Goal: Task Accomplishment & Management: Use online tool/utility

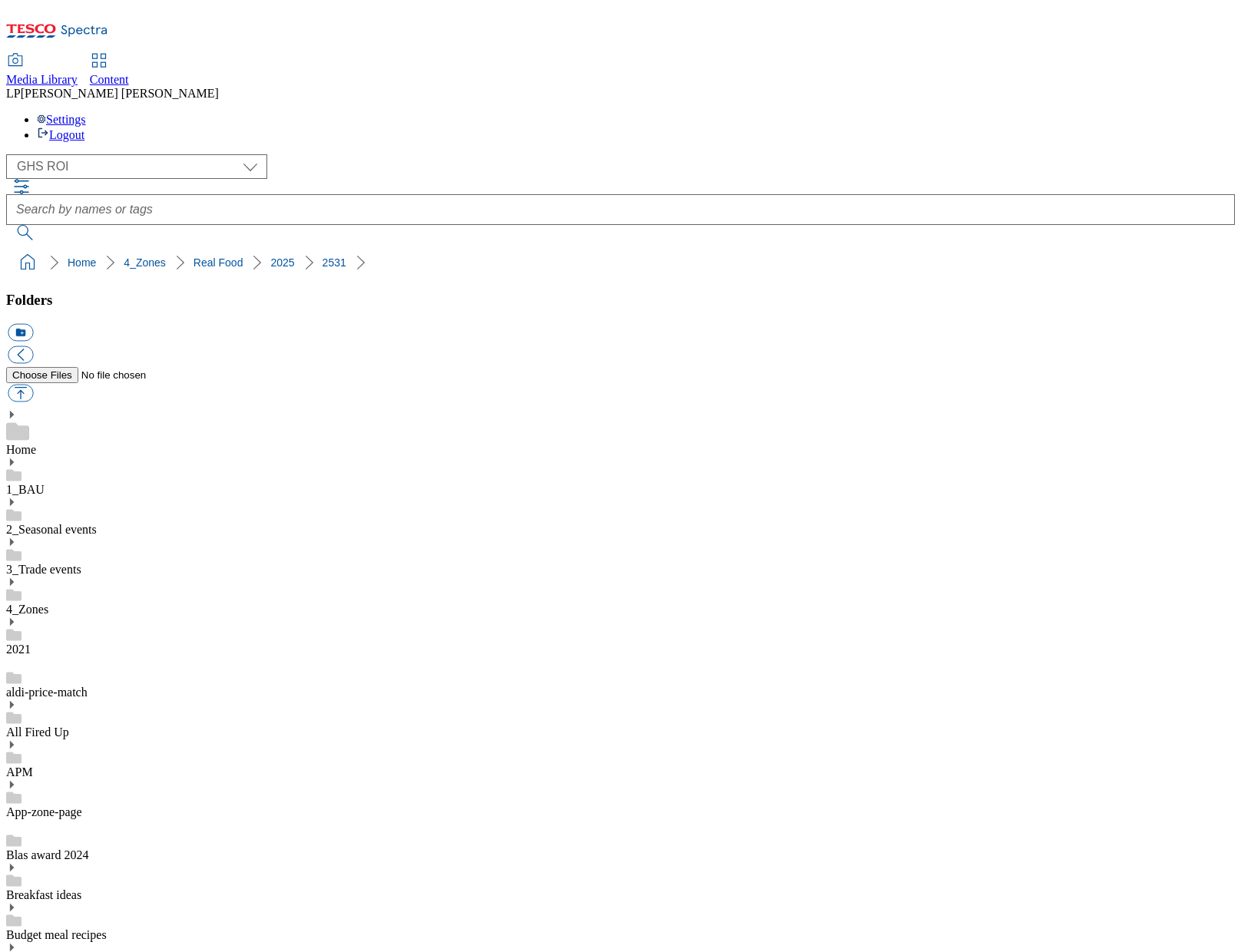
select select "flare-ghs-roi"
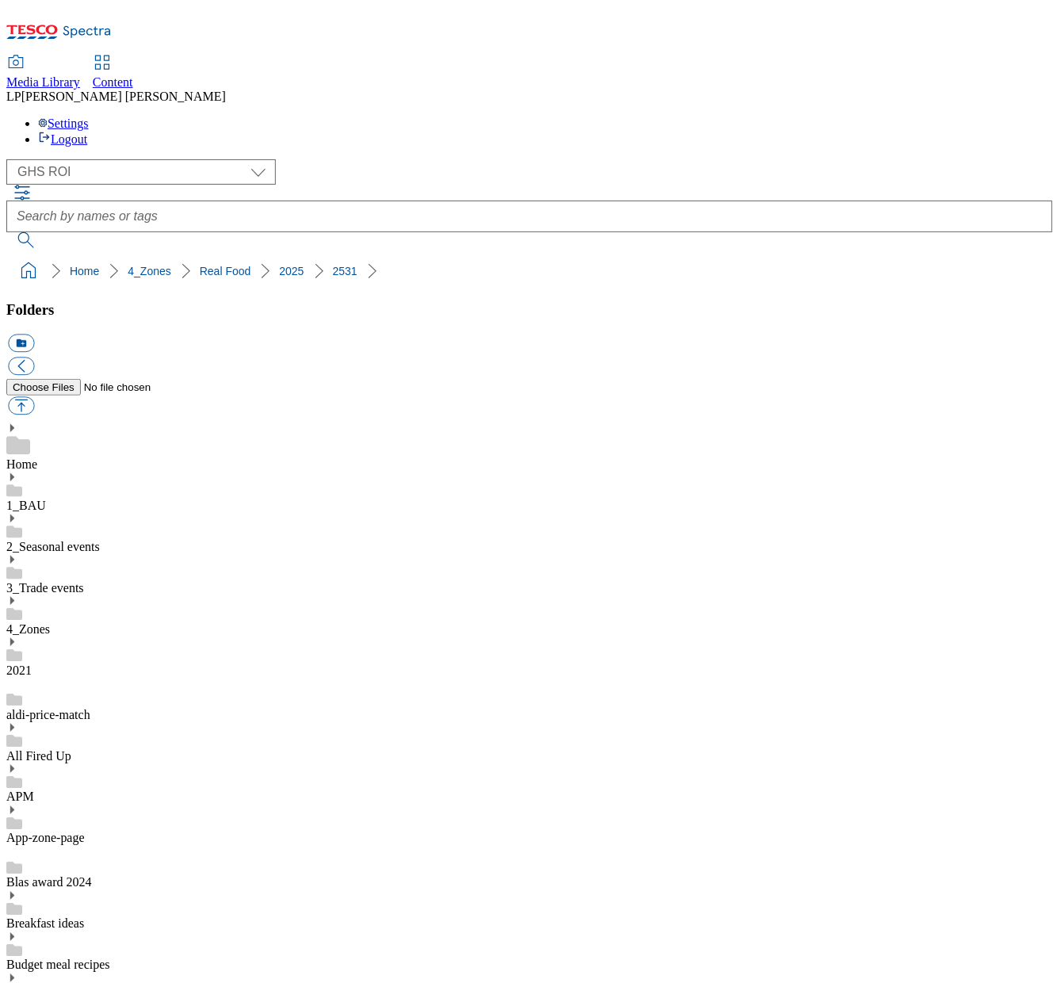
scroll to position [159, 0]
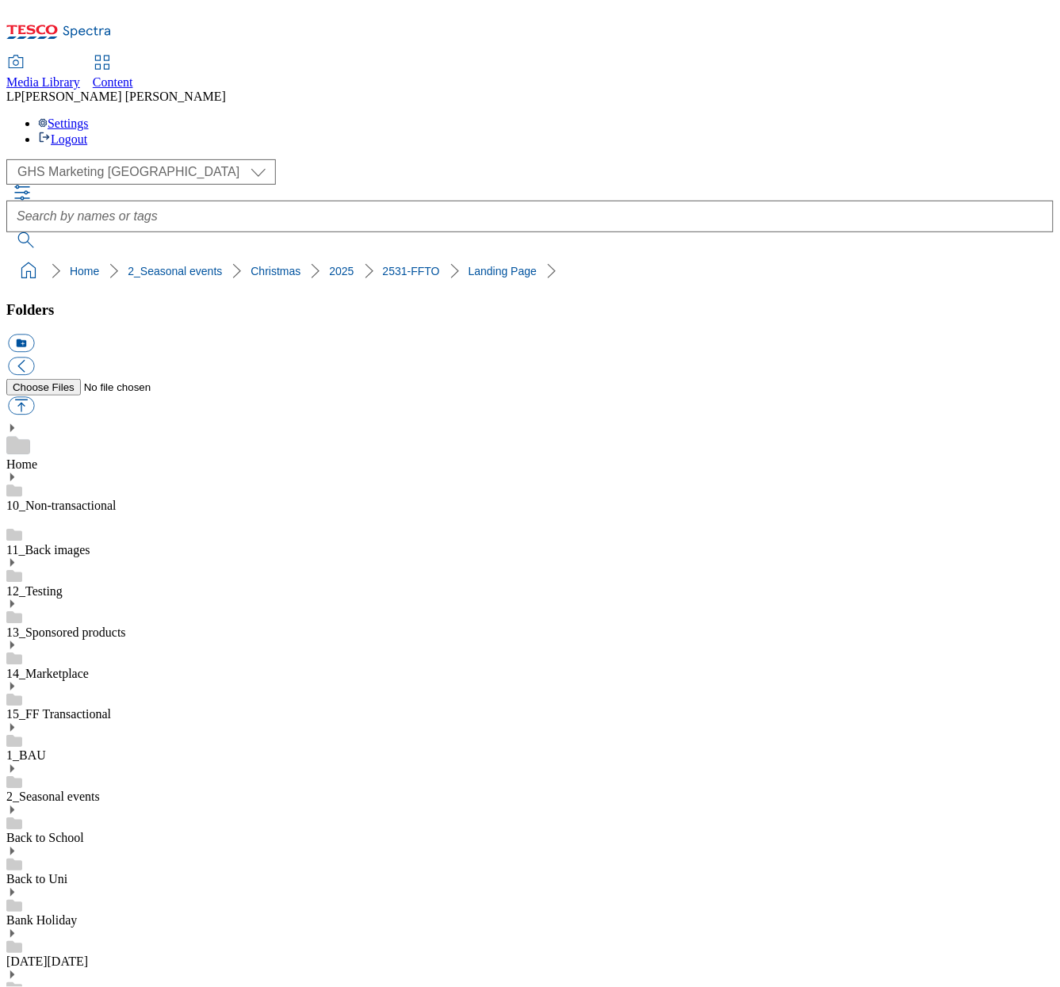
scroll to position [503, 0]
click at [144, 159] on select "Clubcard Marketing Demo Dotcom [GEOGRAPHIC_DATA] Emails GHS Marketing UK GHS Pr…" at bounding box center [141, 171] width 270 height 25
select select "flare-ghs-roi"
click at [10, 159] on select "Clubcard Marketing Demo Dotcom [GEOGRAPHIC_DATA] Emails GHS Marketing UK GHS Pr…" at bounding box center [141, 171] width 270 height 25
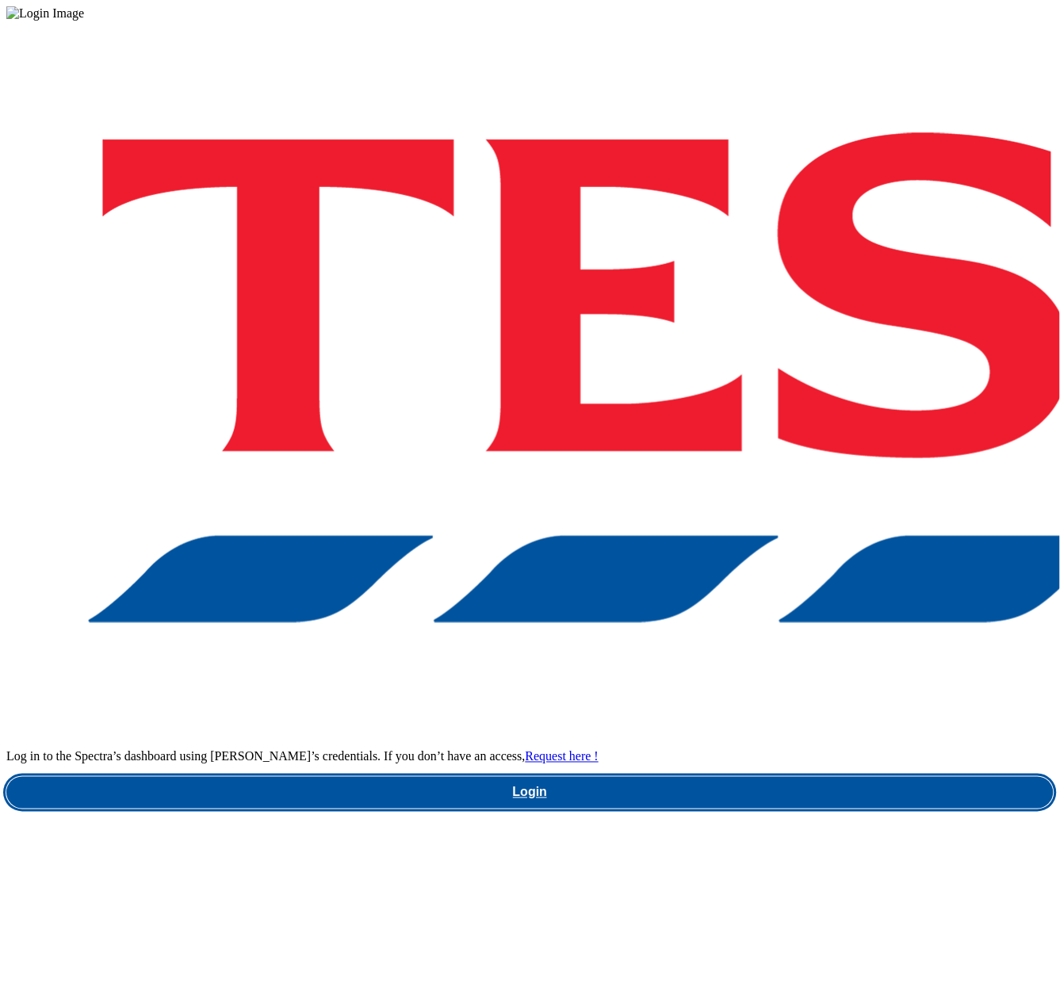
click at [754, 777] on link "Login" at bounding box center [529, 793] width 1047 height 32
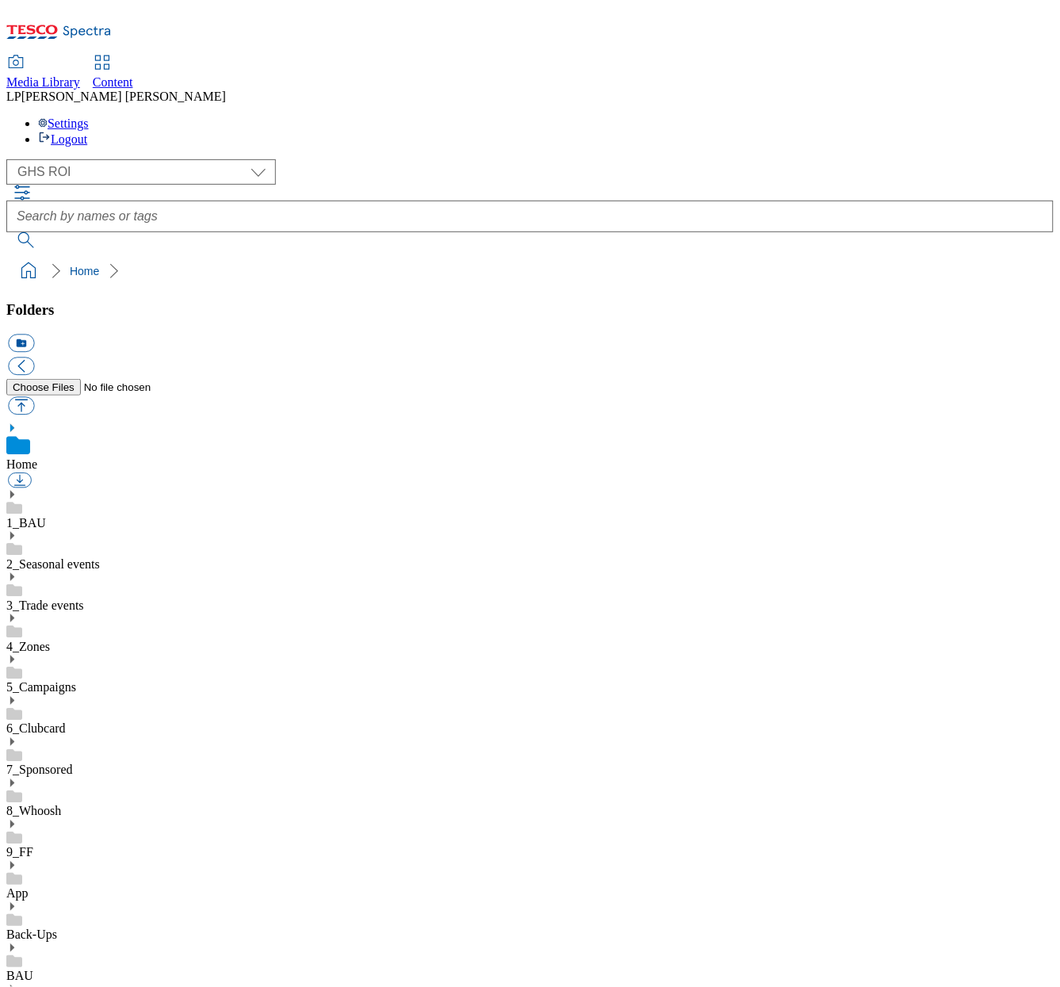
click at [17, 613] on icon at bounding box center [11, 618] width 11 height 11
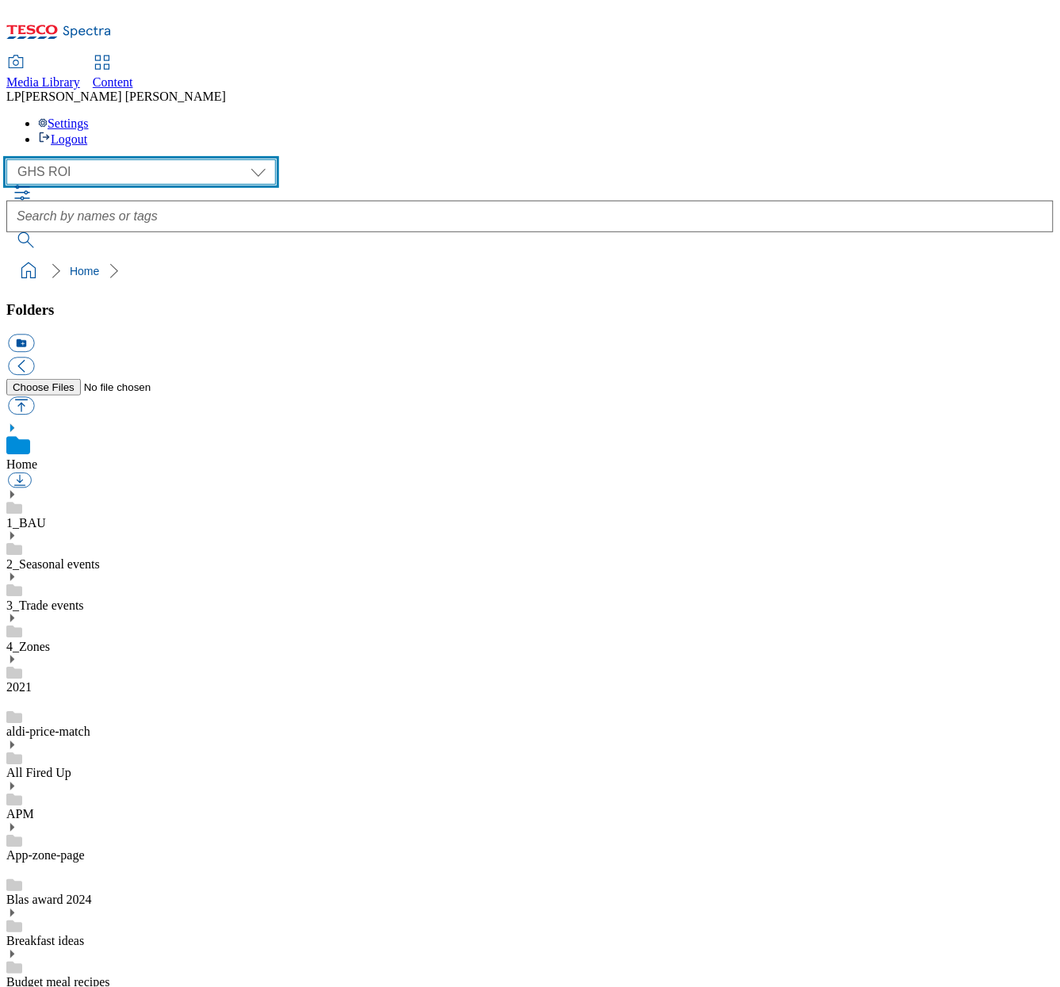
click at [77, 159] on select "Clubcard Marketing Demo Dotcom [GEOGRAPHIC_DATA] Emails GHS Marketing UK GHS Pr…" at bounding box center [141, 171] width 270 height 25
select select "flare-ghs-mktg"
click at [10, 159] on select "Clubcard Marketing Demo Dotcom [GEOGRAPHIC_DATA] Emails GHS Marketing UK GHS Pr…" at bounding box center [141, 171] width 270 height 25
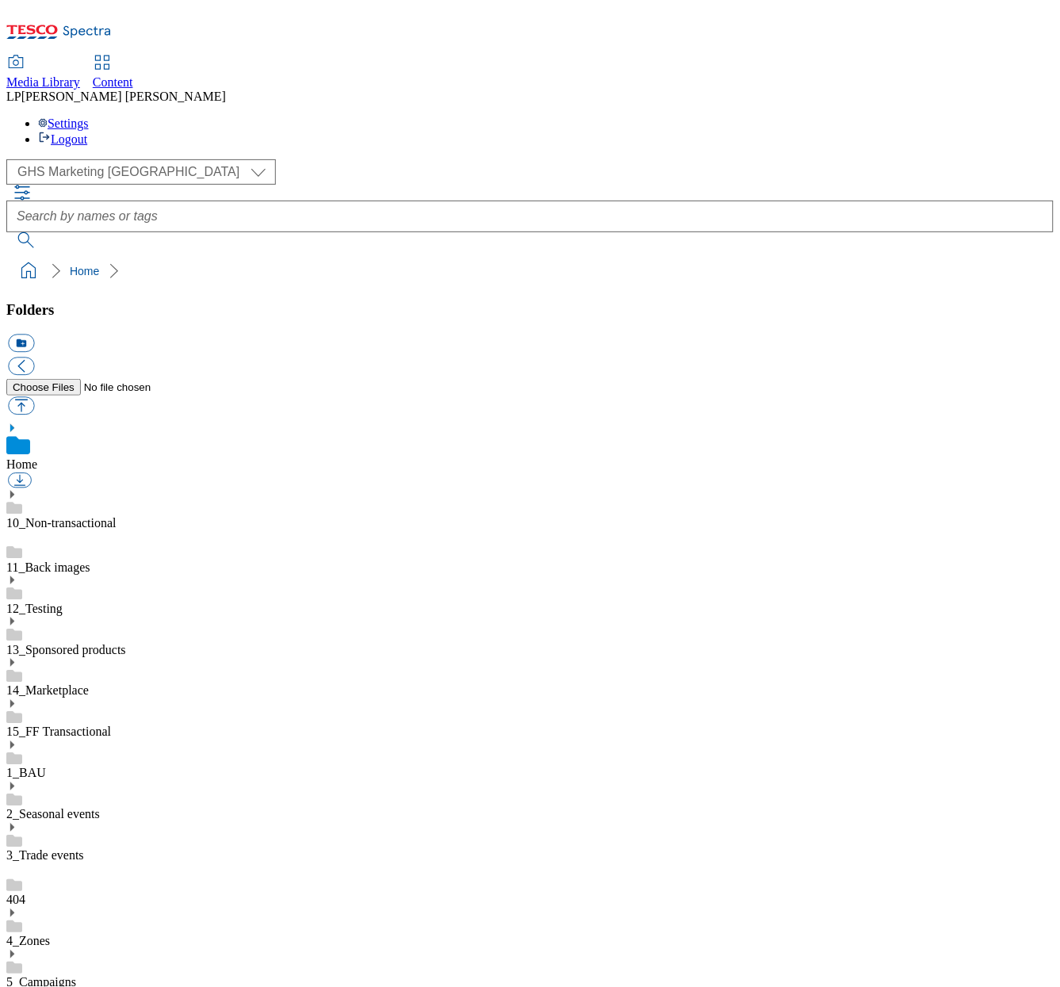
click at [17, 908] on icon at bounding box center [11, 913] width 11 height 11
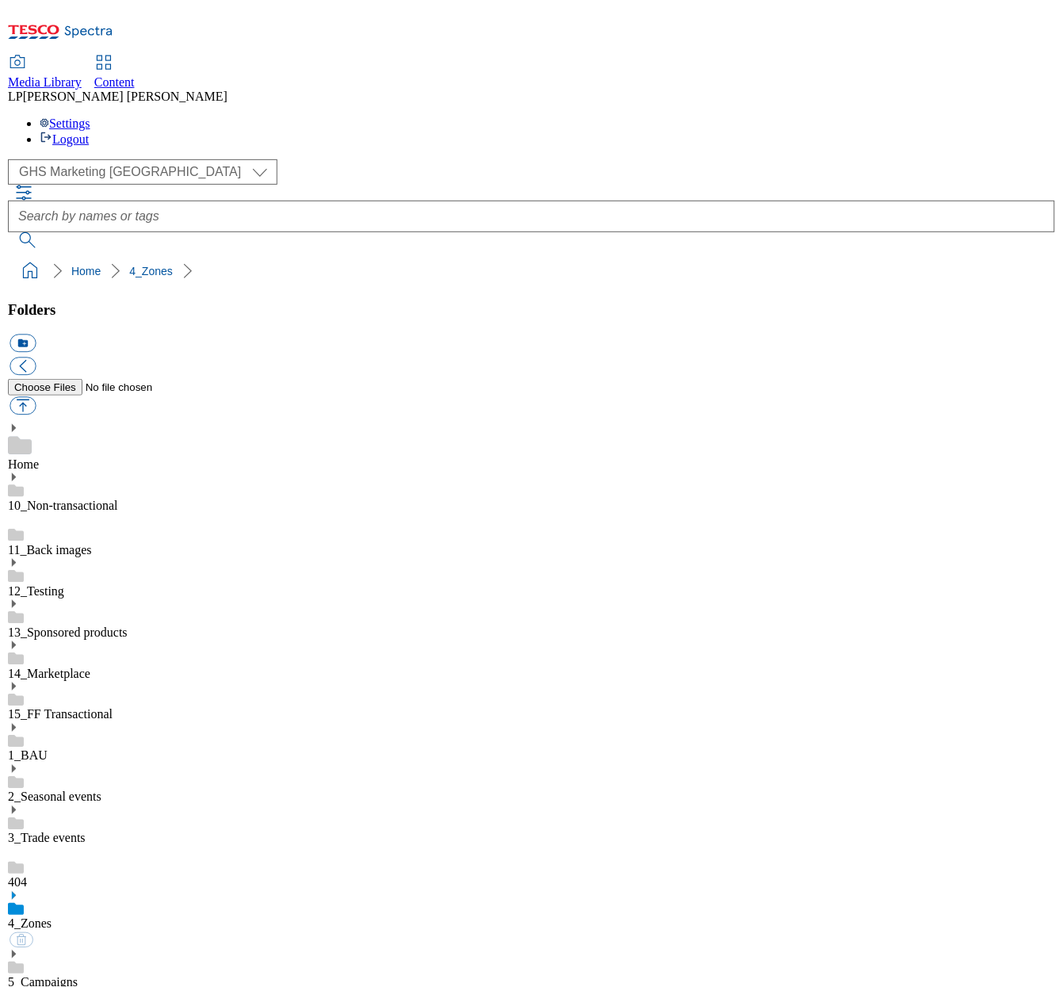
scroll to position [1, 0]
click at [297, 159] on div "( optional ) Clubcard Marketing Demo Dotcom [GEOGRAPHIC_DATA] Emails GHS Market…" at bounding box center [529, 222] width 1047 height 127
click at [98, 159] on select "Clubcard Marketing Demo Dotcom [GEOGRAPHIC_DATA] Emails GHS Marketing UK GHS Pr…" at bounding box center [141, 171] width 270 height 25
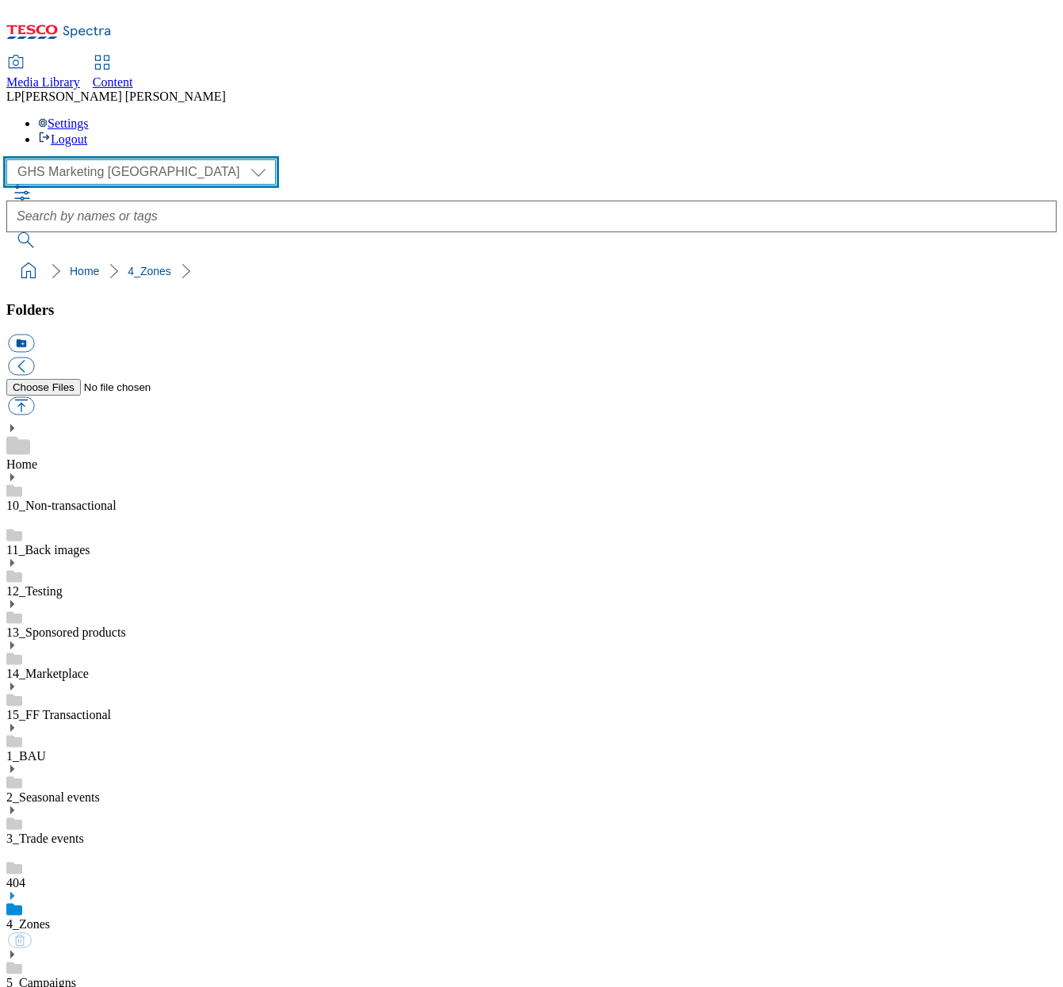
click at [10, 159] on select "Clubcard Marketing Demo Dotcom [GEOGRAPHIC_DATA] Emails GHS Marketing UK GHS Pr…" at bounding box center [141, 171] width 270 height 25
click at [17, 423] on icon at bounding box center [11, 428] width 11 height 11
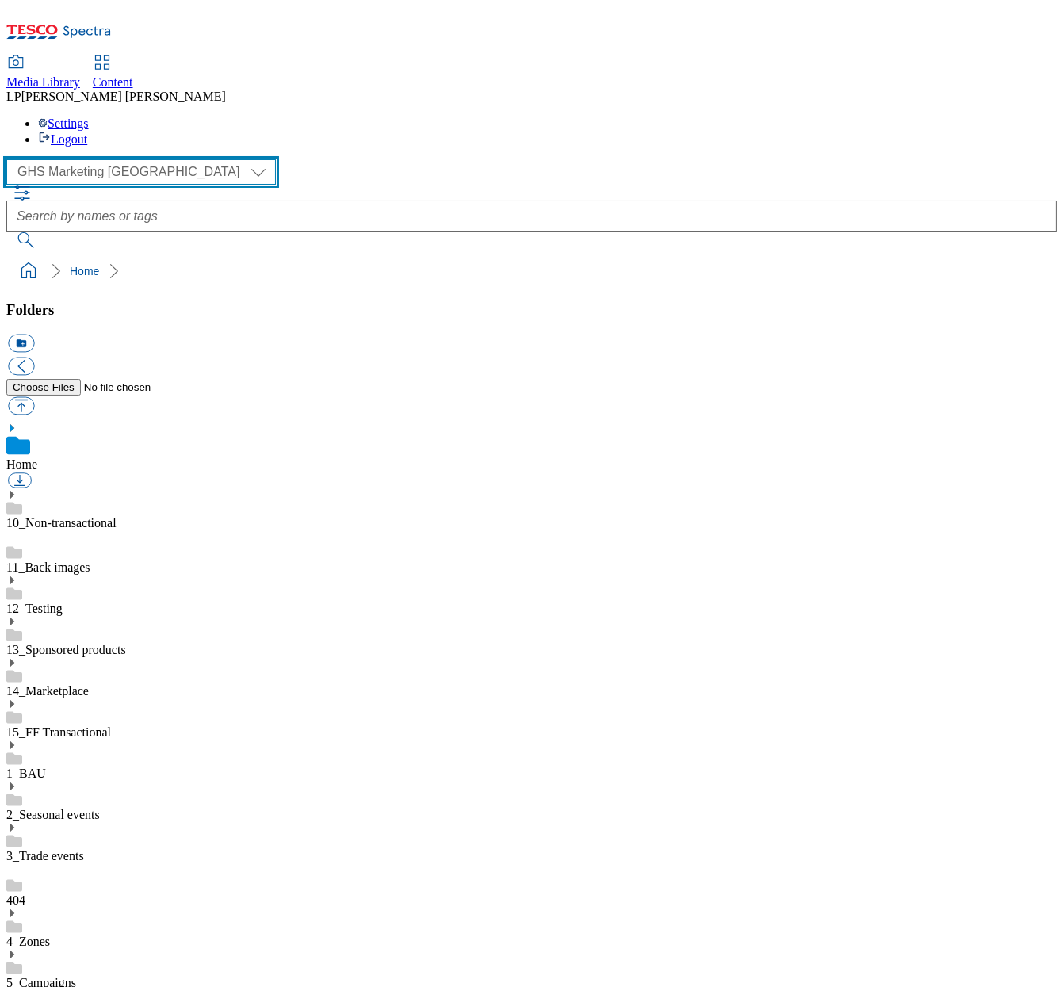
click at [71, 159] on select "Clubcard Marketing Demo Dotcom UK Emails GHS Marketing UK GHS Product UK GHS RO…" at bounding box center [141, 171] width 270 height 25
click at [10, 159] on select "Clubcard Marketing Demo Dotcom UK Emails GHS Marketing UK GHS Product UK GHS RO…" at bounding box center [141, 171] width 270 height 25
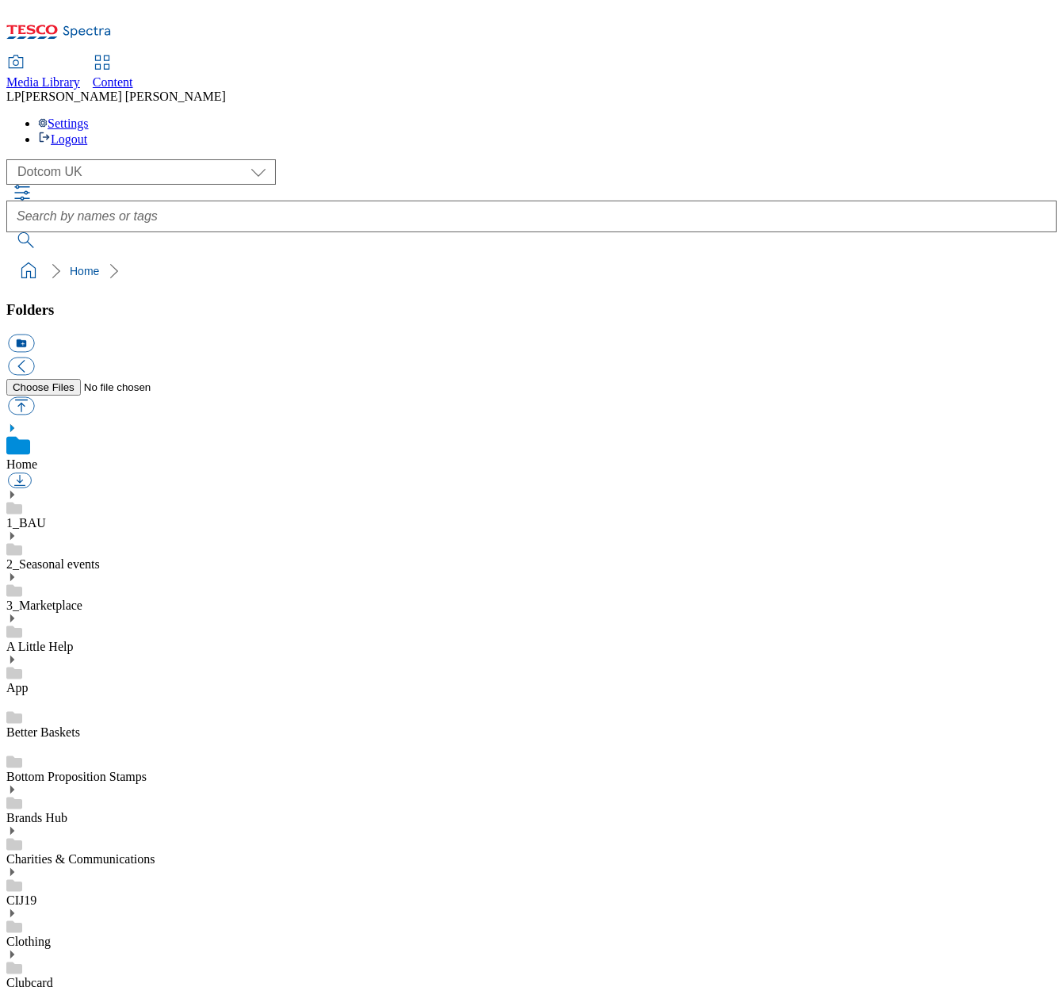
click at [14, 424] on use at bounding box center [12, 428] width 4 height 8
click at [14, 532] on use at bounding box center [12, 536] width 4 height 8
click at [17, 654] on icon at bounding box center [11, 659] width 11 height 11
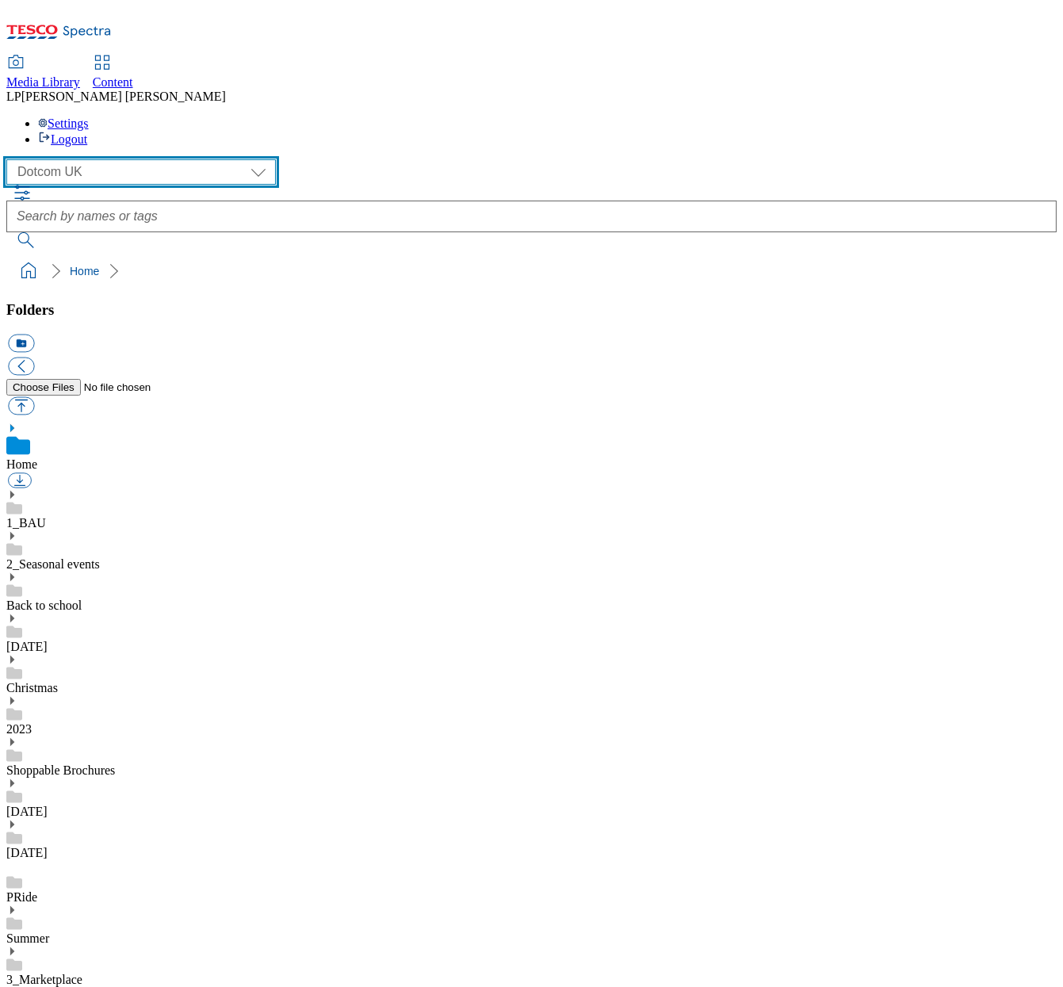
click at [59, 159] on select "Clubcard Marketing Demo Dotcom UK Emails GHS Marketing UK GHS Product UK GHS RO…" at bounding box center [141, 171] width 270 height 25
select select "flare-ghs-mktg"
click at [10, 159] on select "Clubcard Marketing Demo Dotcom UK Emails GHS Marketing UK GHS Product UK GHS RO…" at bounding box center [141, 171] width 270 height 25
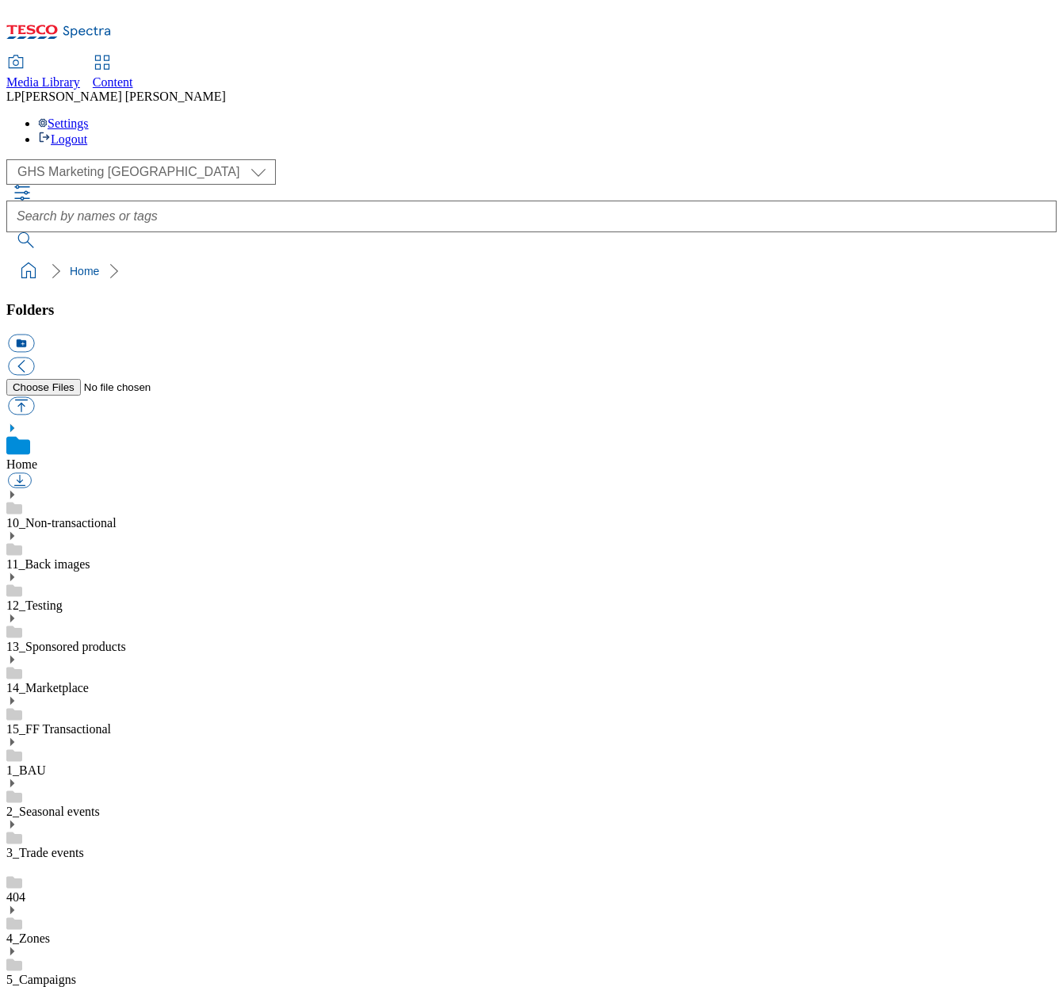
click at [17, 530] on icon at bounding box center [11, 535] width 11 height 11
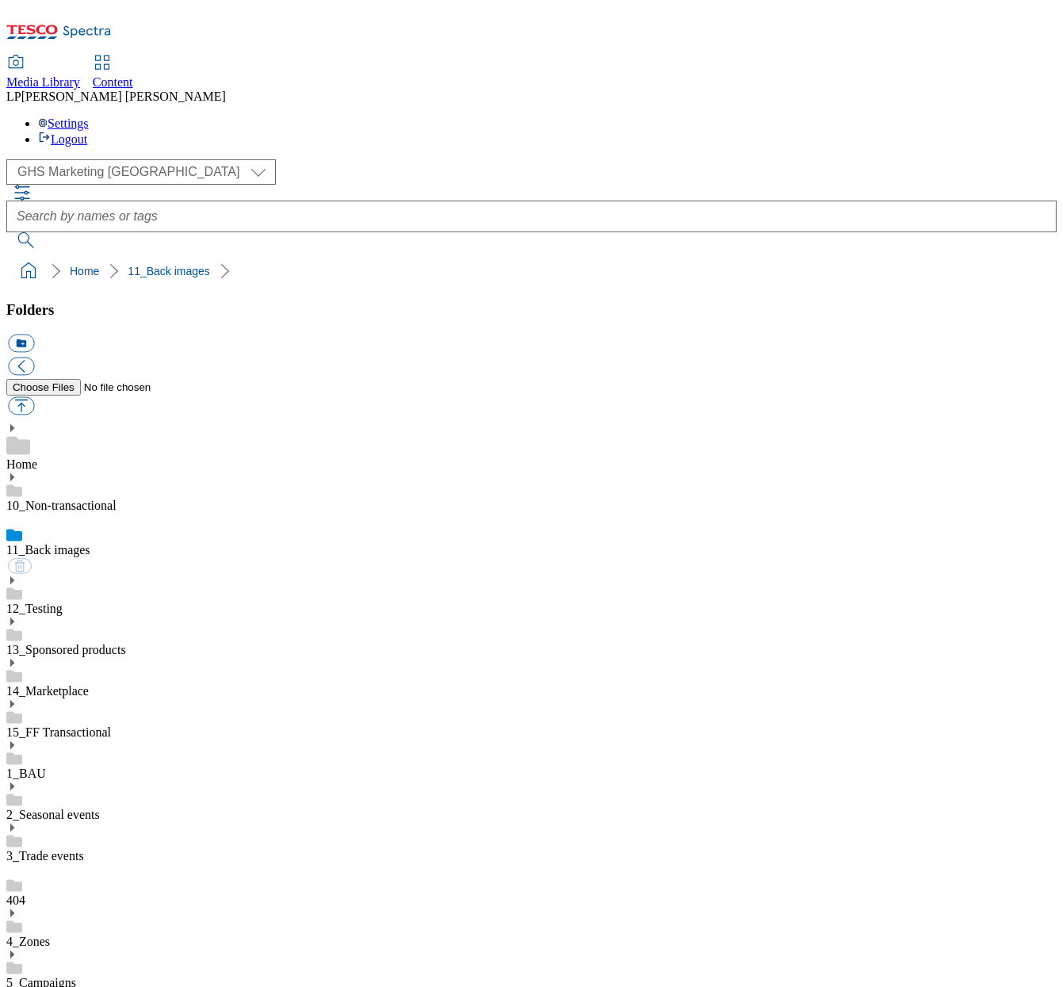
click at [17, 781] on icon at bounding box center [11, 786] width 11 height 11
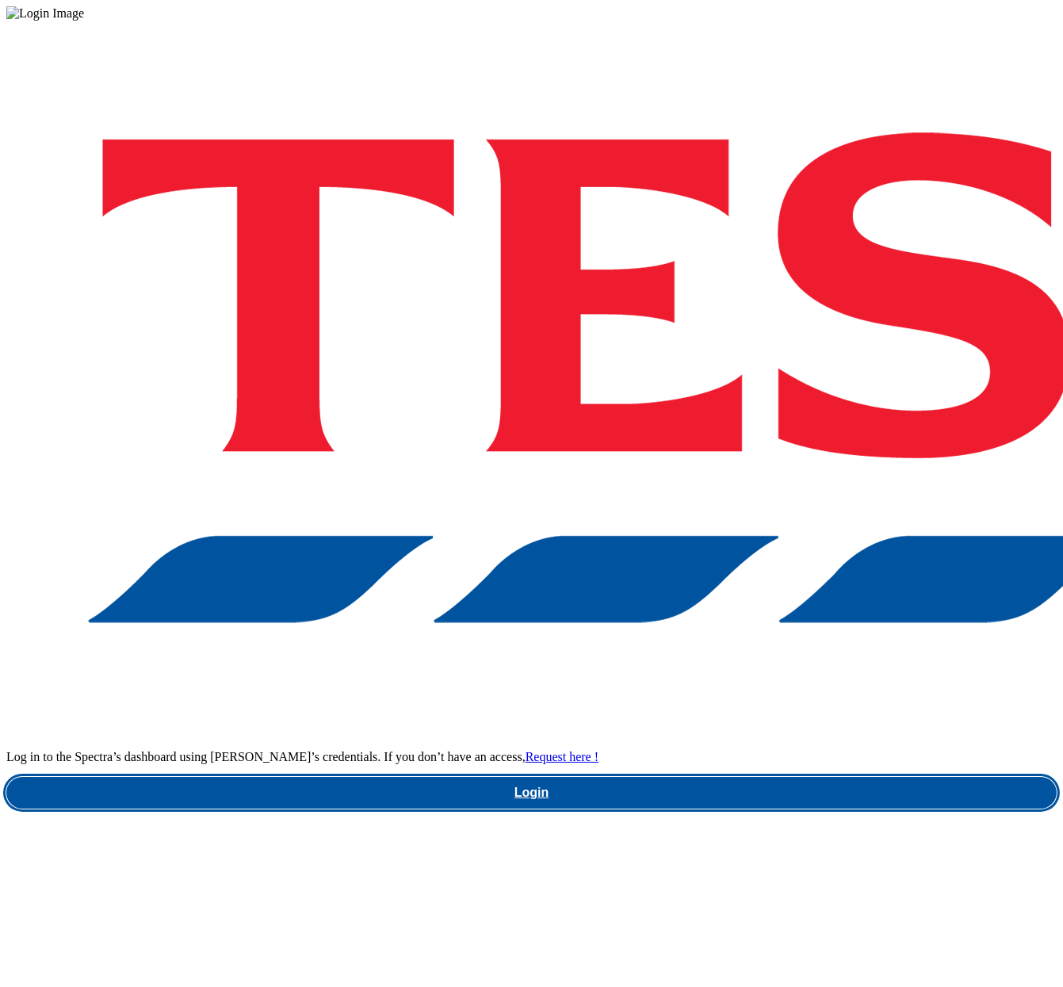
click at [805, 777] on link "Login" at bounding box center [531, 793] width 1051 height 32
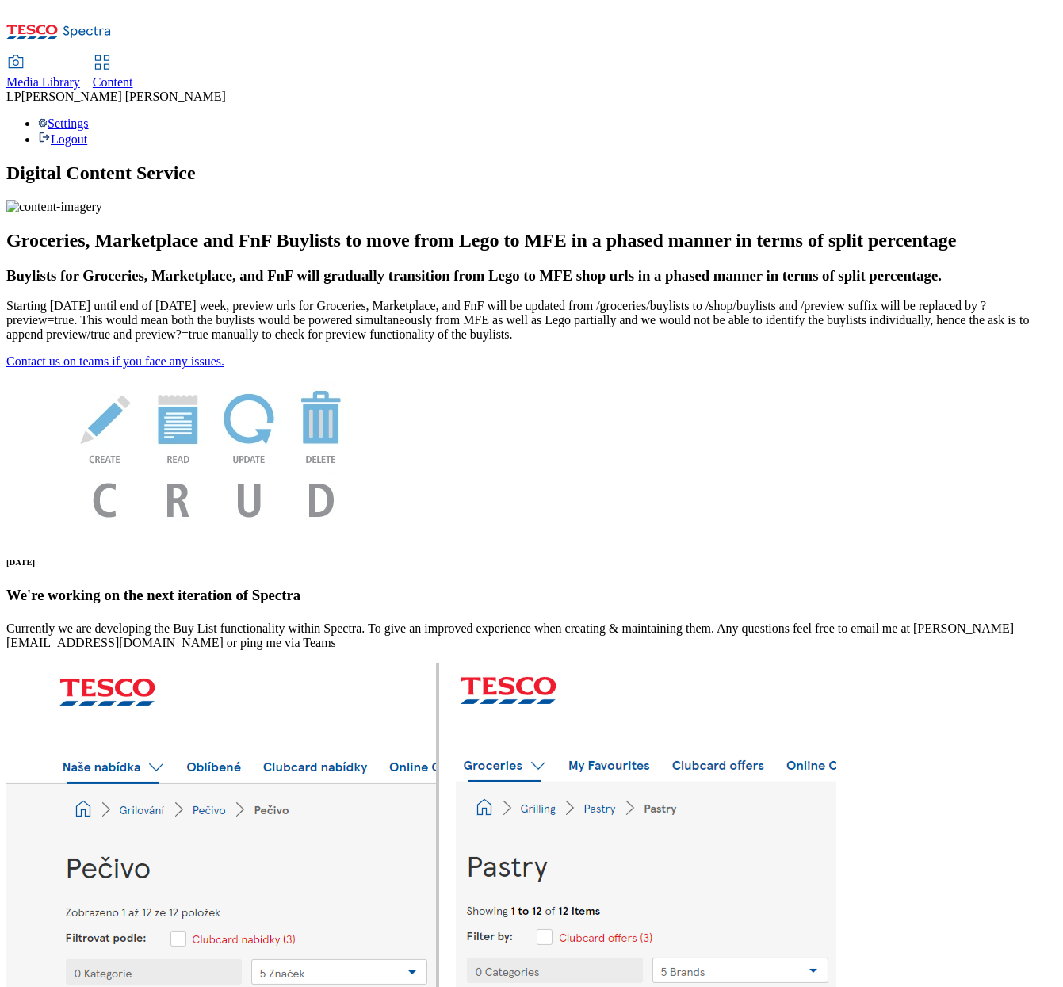
click at [80, 75] on span "Media Library" at bounding box center [43, 81] width 74 height 13
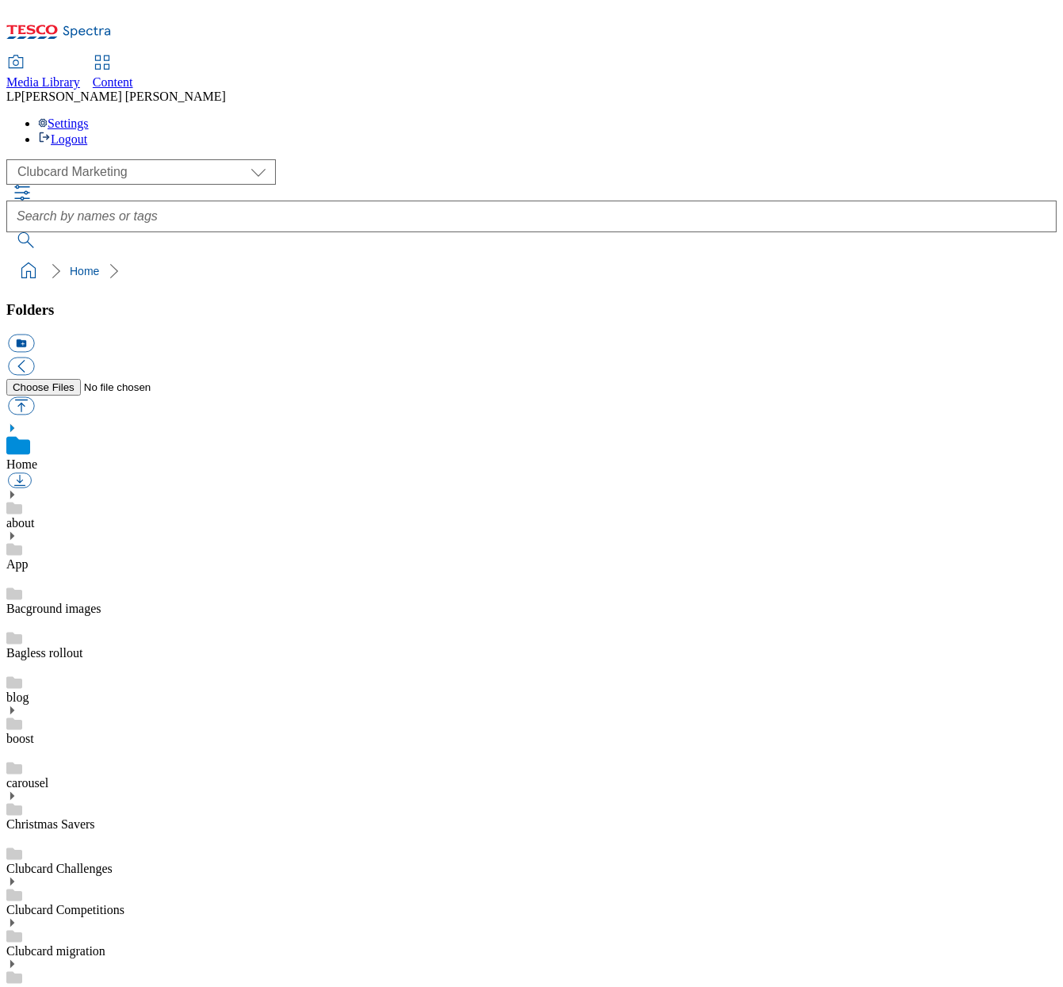
scroll to position [1, 0]
click at [110, 159] on select "Clubcard Marketing Demo Dotcom UK Emails GHS Marketing UK GHS Product UK GHS RO…" at bounding box center [141, 171] width 270 height 25
select select "flare-ghs-mktg"
click at [10, 159] on select "Clubcard Marketing Demo Dotcom UK Emails GHS Marketing UK GHS Product UK GHS RO…" at bounding box center [141, 171] width 270 height 25
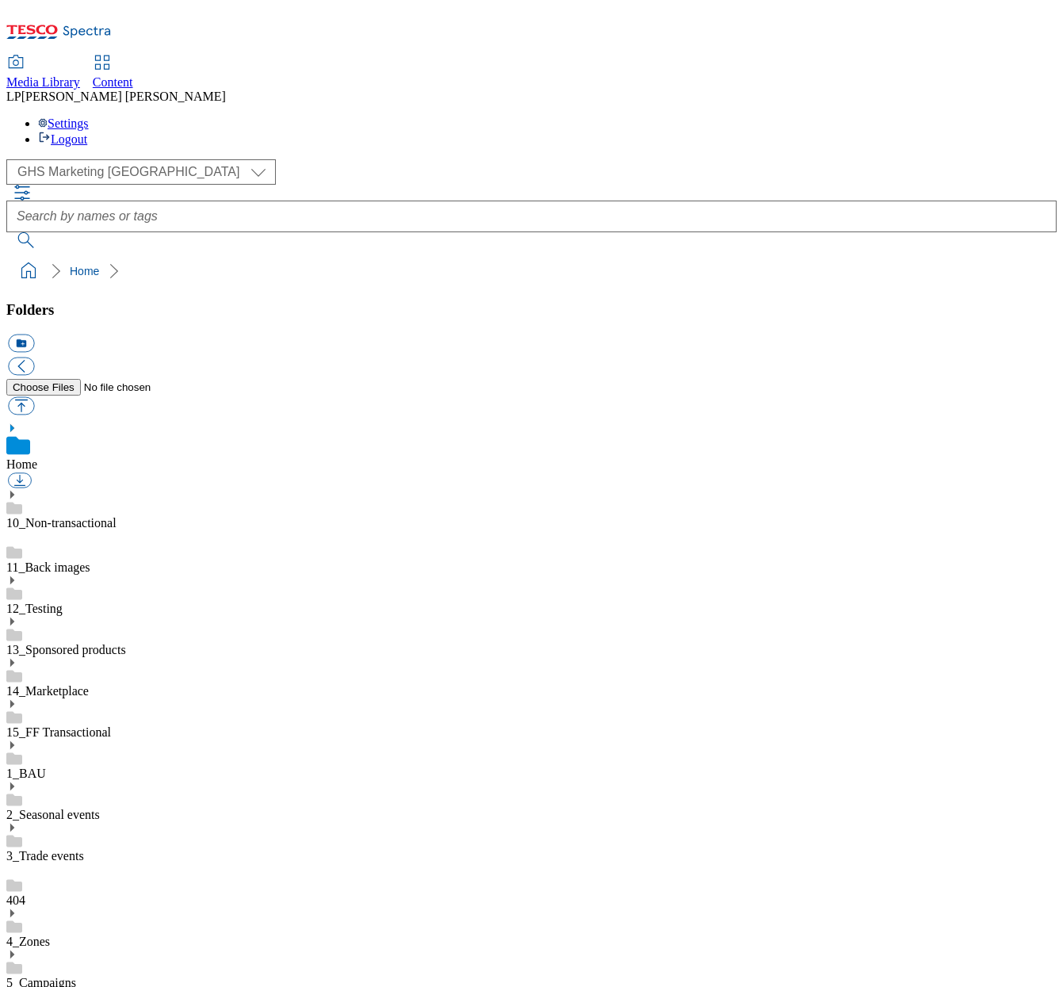
click at [17, 781] on icon at bounding box center [11, 786] width 11 height 11
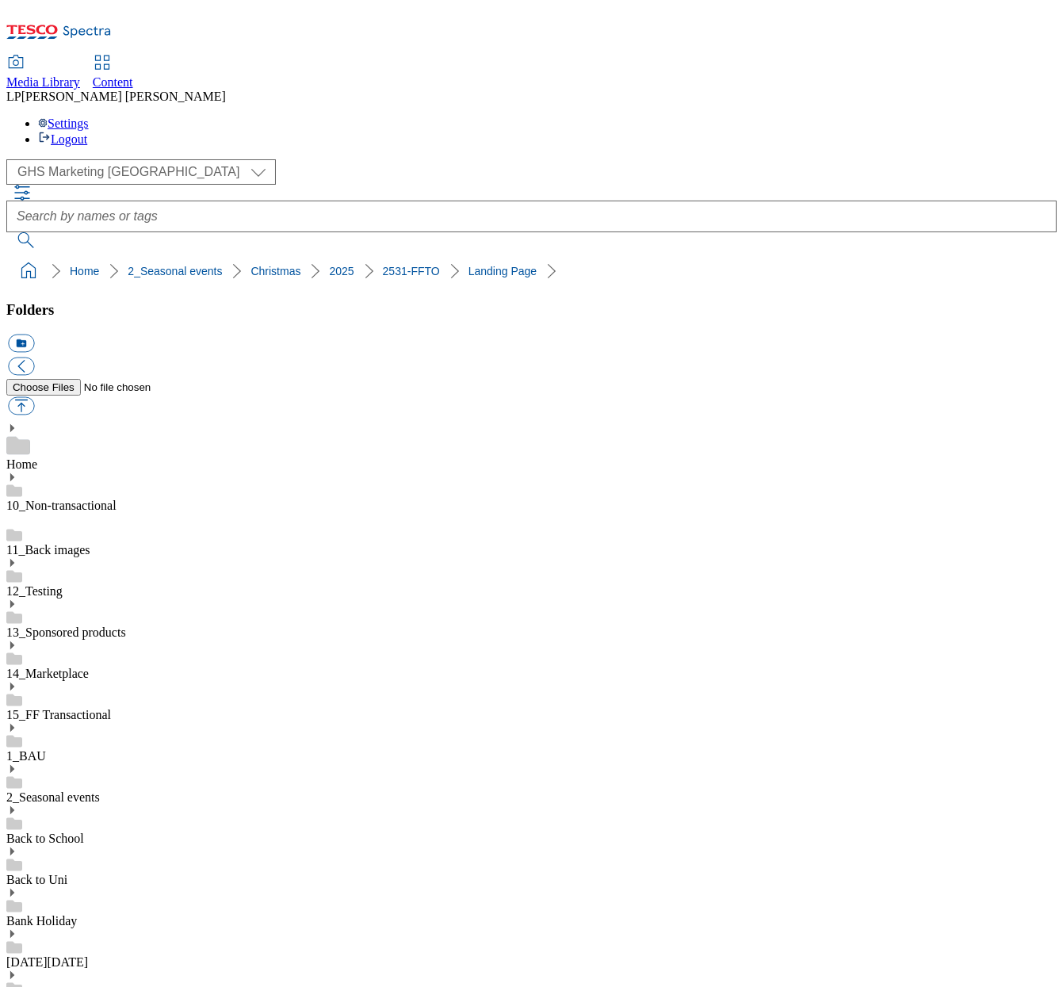
scroll to position [655, 0]
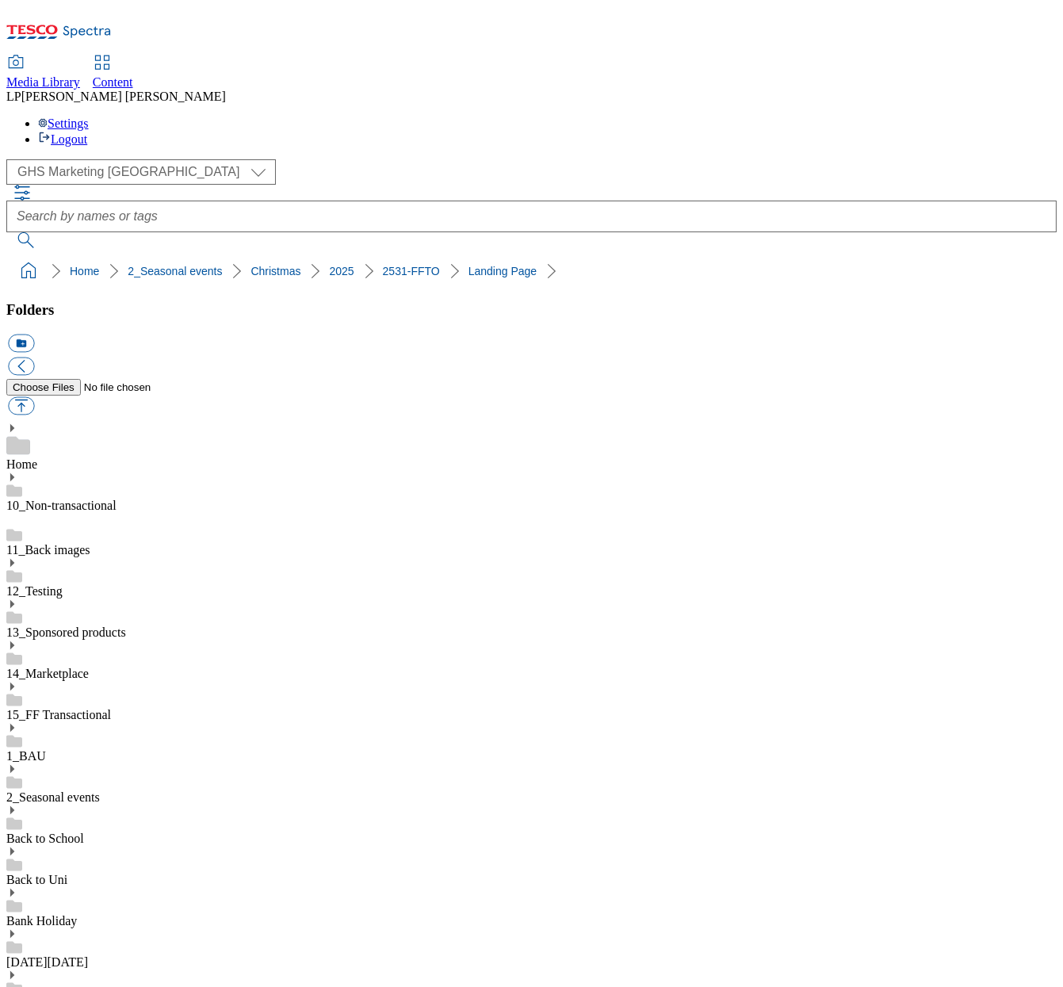
scroll to position [231, 0]
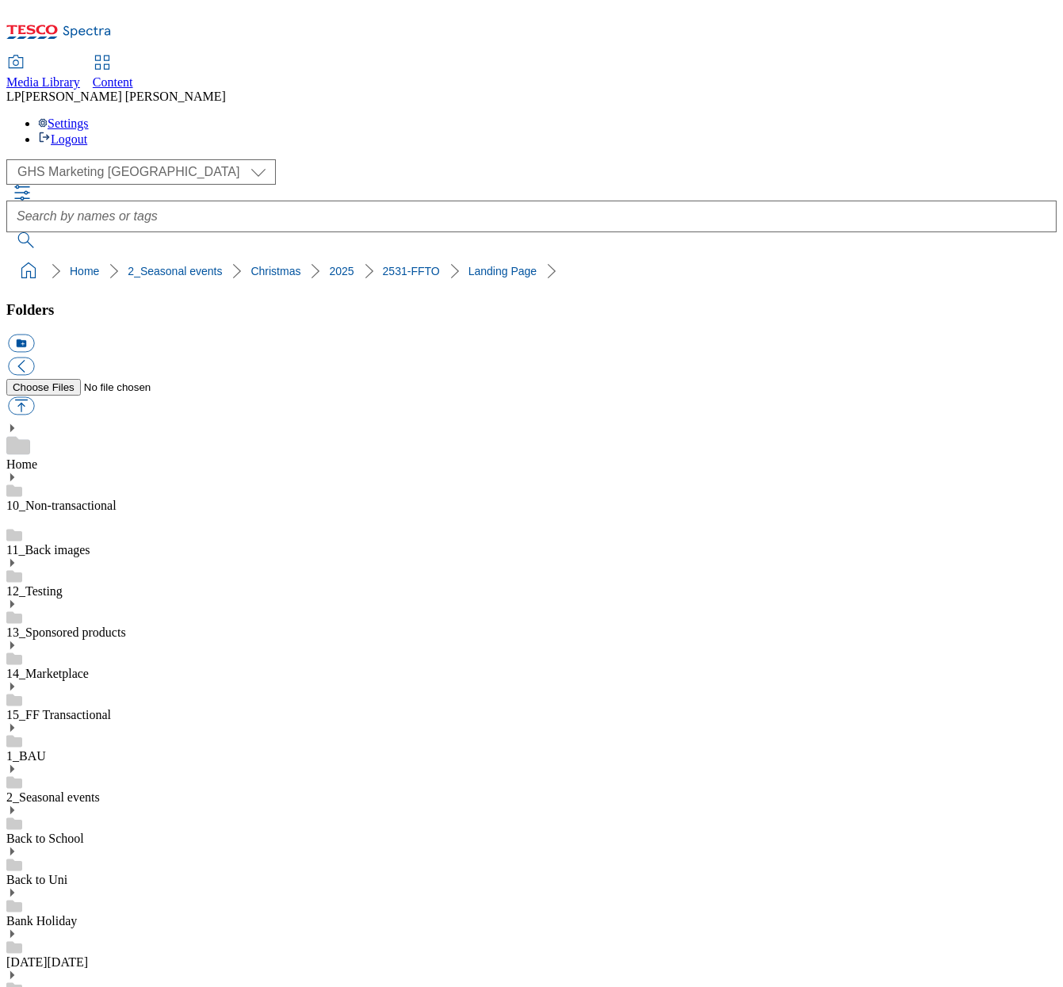
scroll to position [251, 0]
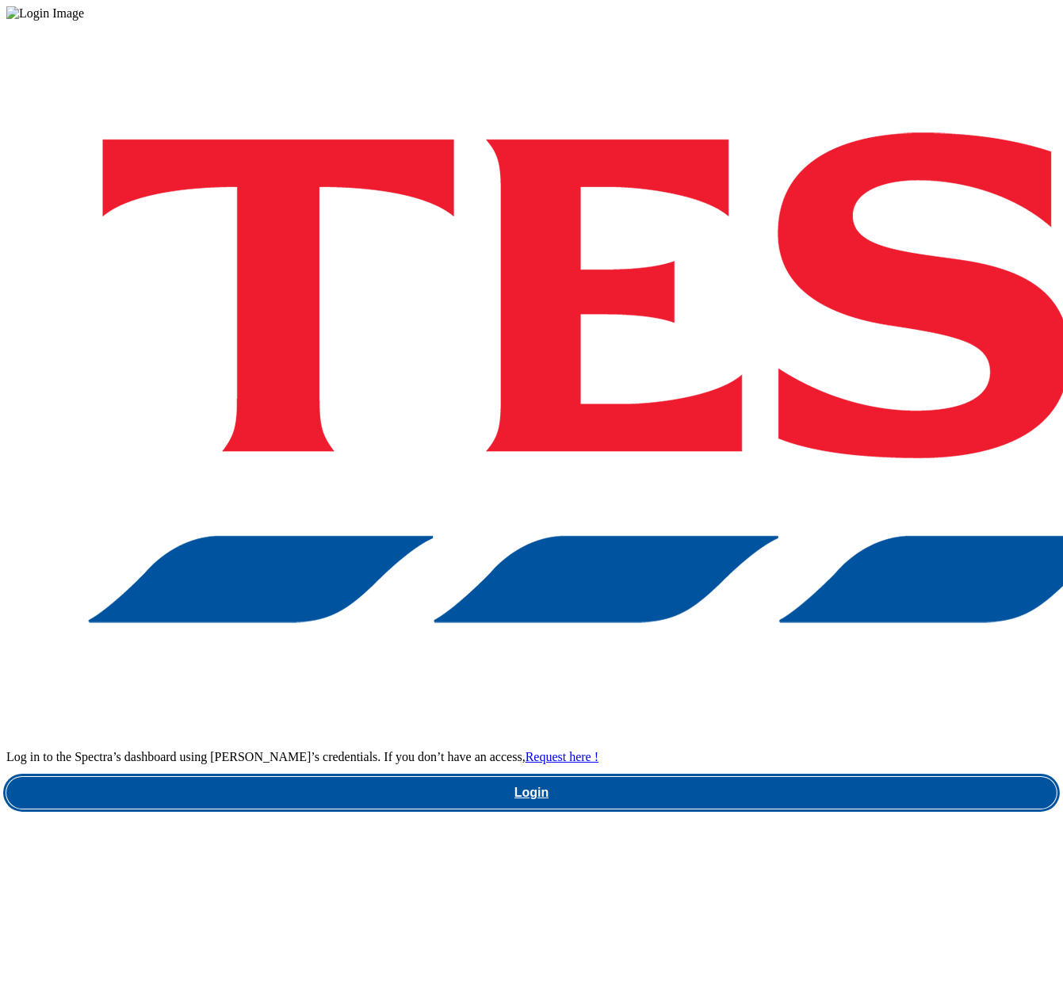
click at [748, 777] on link "Login" at bounding box center [531, 793] width 1051 height 32
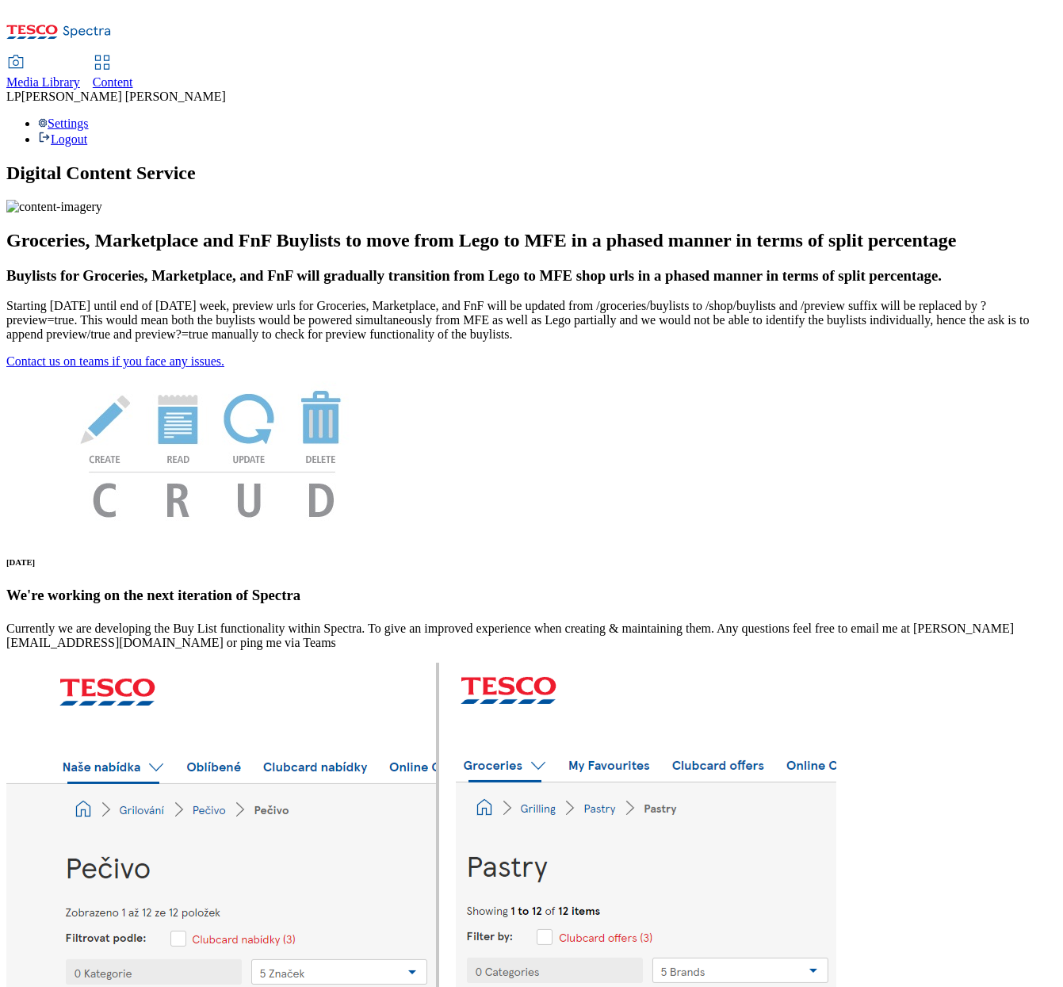
click at [133, 75] on span "Content" at bounding box center [113, 81] width 40 height 13
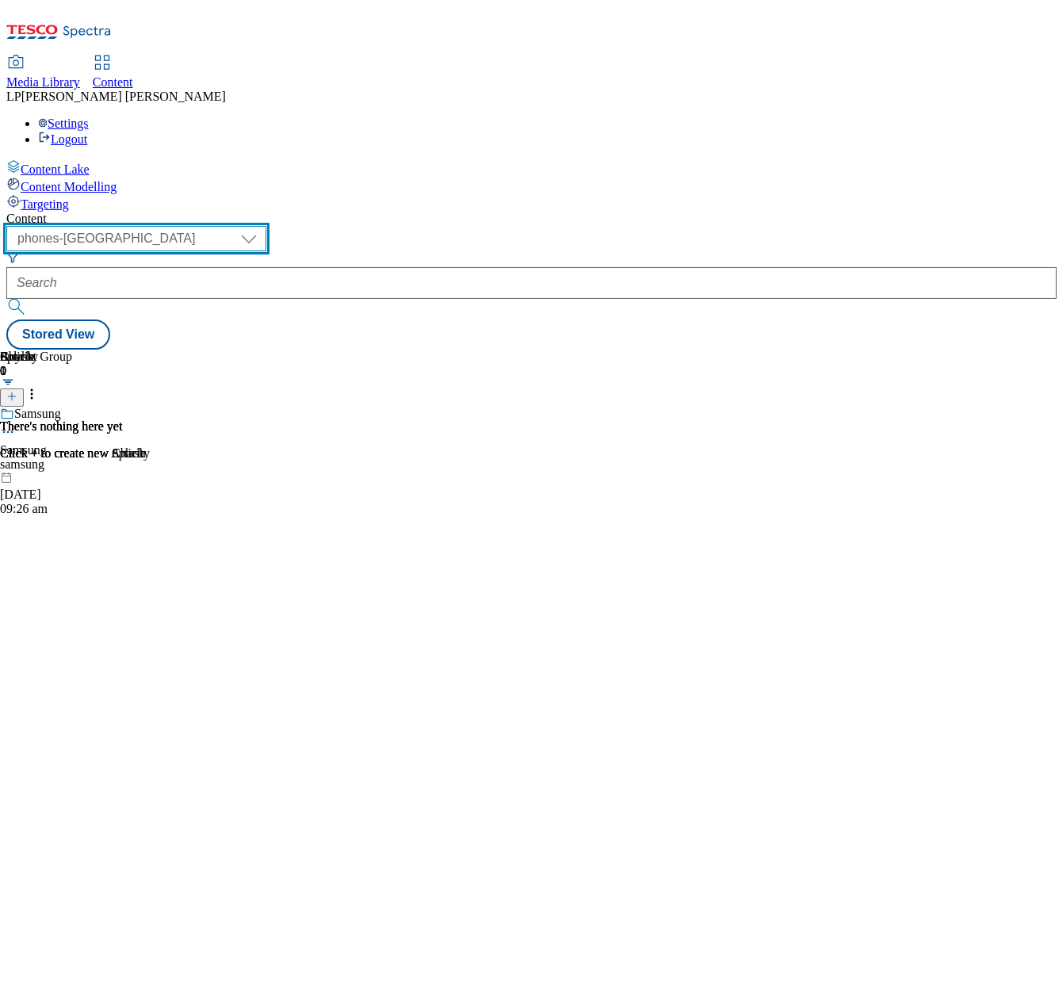
click at [266, 226] on select "dotcom-cz dotcom-hu dotcom-sk fnf-uk ghs-roi ghs-uk group-comms ighs-cz ighs-hu…" at bounding box center [136, 238] width 260 height 25
select select "ghs-roi"
click at [206, 226] on select "dotcom-cz dotcom-hu dotcom-sk fnf-uk ghs-roi ghs-uk group-comms ighs-cz ighs-hu…" at bounding box center [136, 238] width 260 height 25
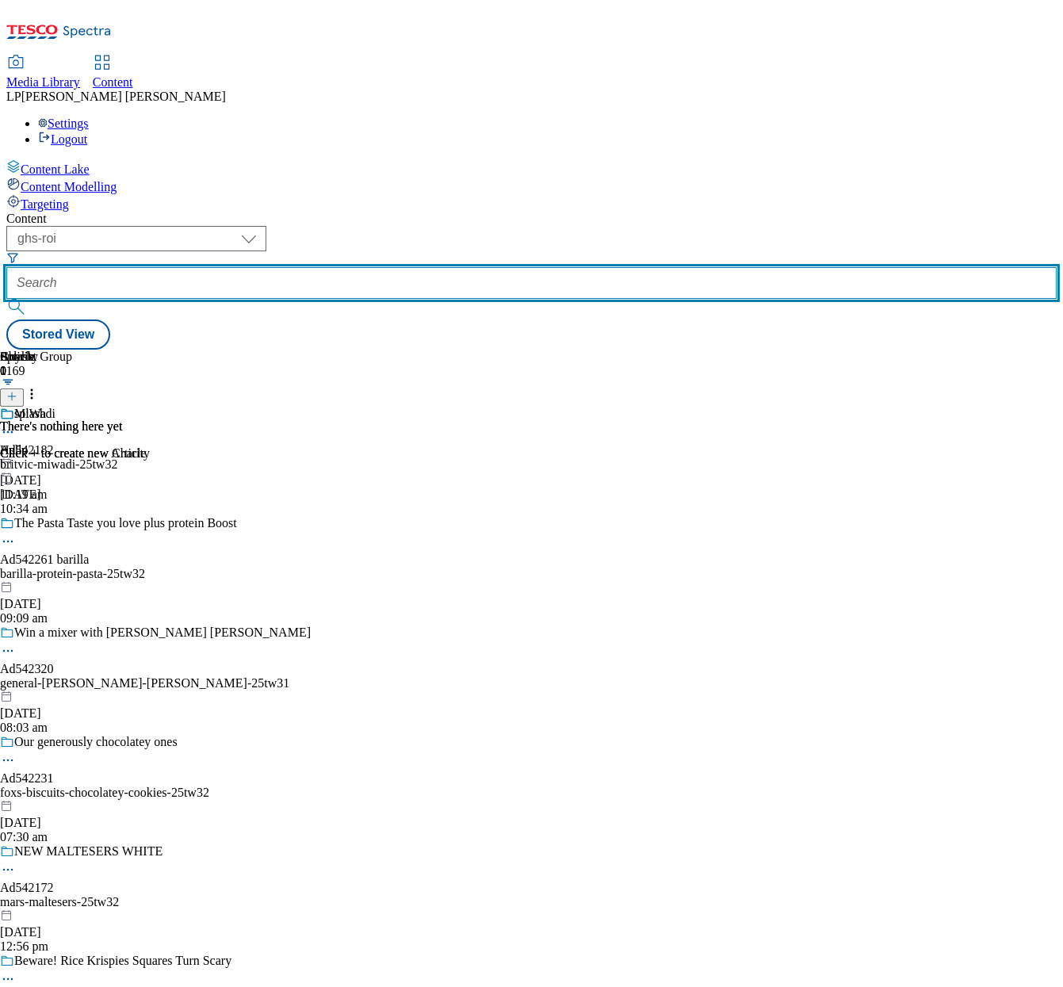
click at [468, 267] on input "text" at bounding box center [531, 283] width 1051 height 32
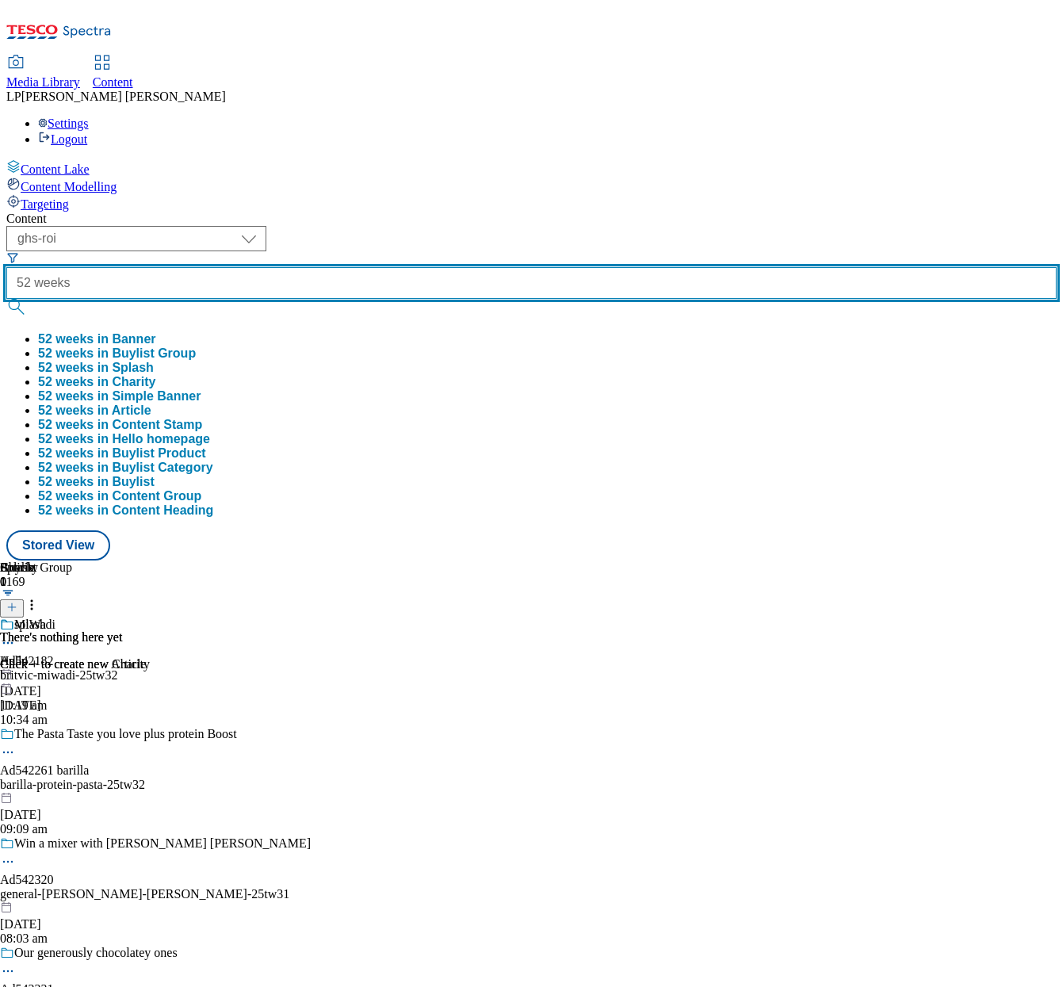
click at [6, 299] on button "submit" at bounding box center [17, 307] width 22 height 16
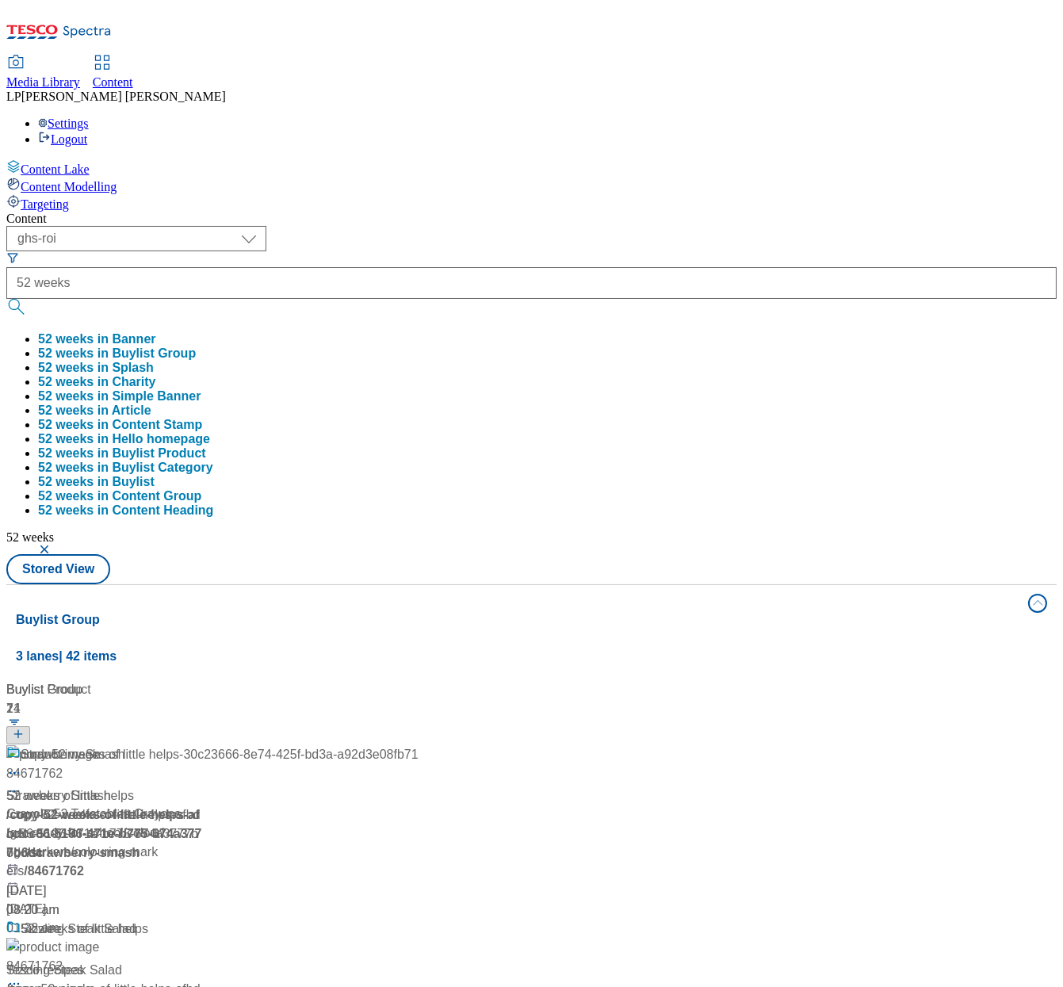
click at [454, 212] on div "Content" at bounding box center [531, 219] width 1051 height 14
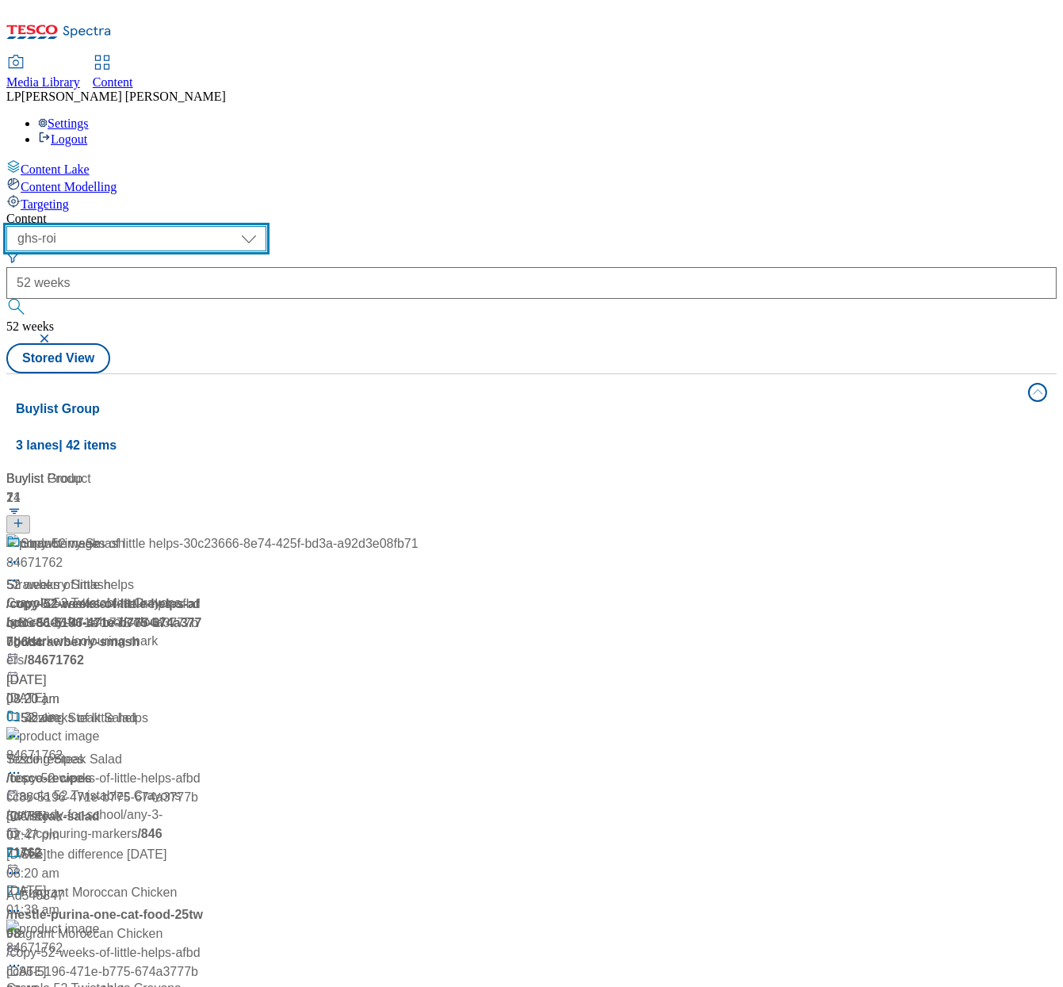
click at [266, 226] on select "dotcom-cz dotcom-hu dotcom-sk fnf-uk ghs-roi ghs-uk group-comms ighs-cz ighs-hu…" at bounding box center [136, 238] width 260 height 25
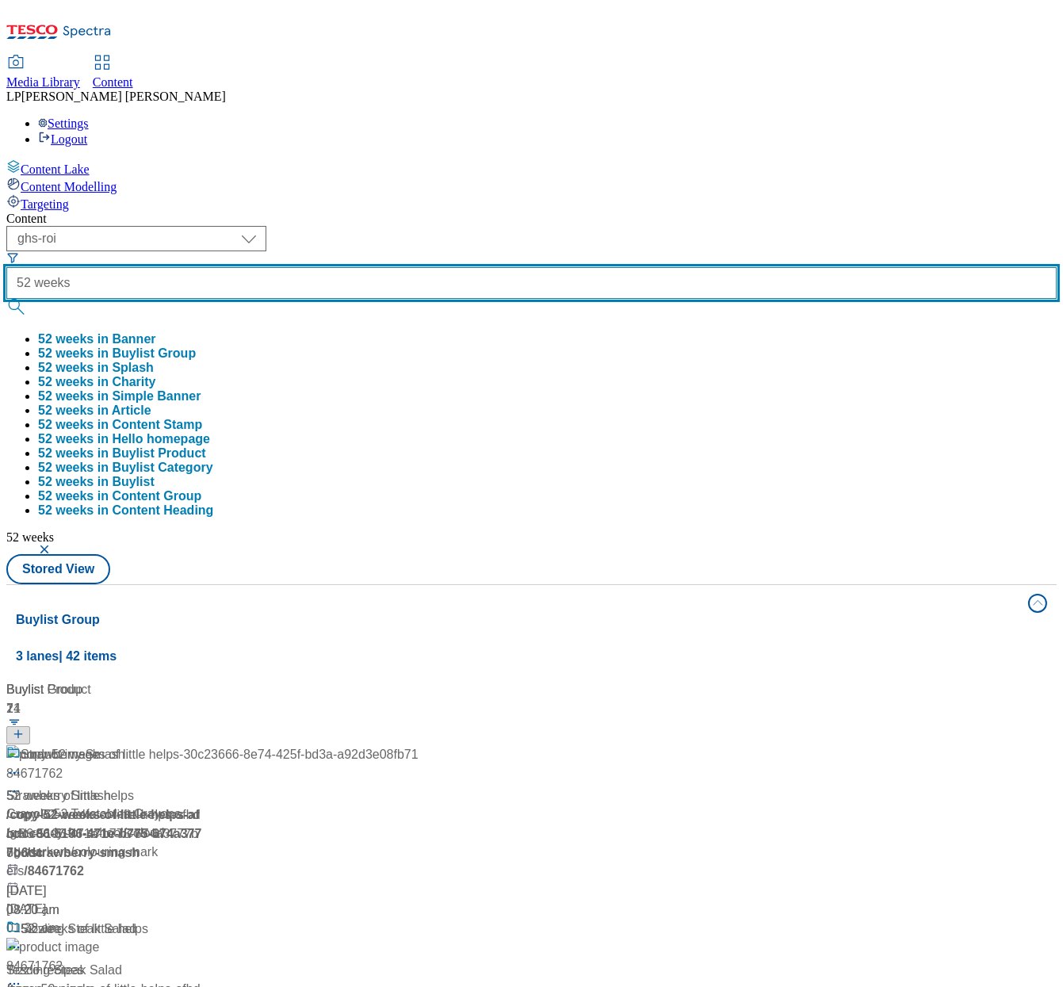
drag, startPoint x: 480, startPoint y: 120, endPoint x: 258, endPoint y: 121, distance: 222.0
click at [258, 226] on div "( optional ) dotcom-cz dotcom-hu dotcom-sk fnf-uk ghs-roi ghs-uk group-comms ig…" at bounding box center [531, 390] width 1051 height 328
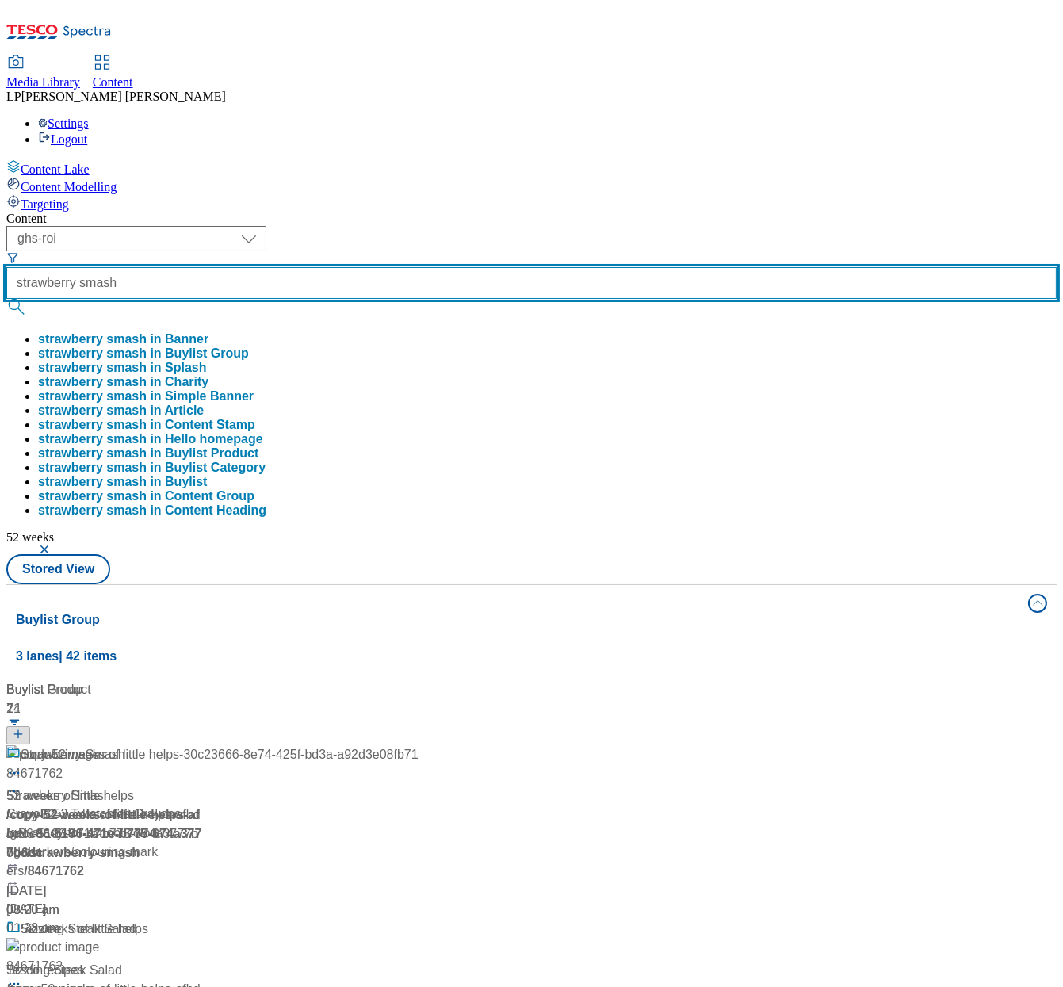
click at [6, 299] on button "submit" at bounding box center [17, 307] width 22 height 16
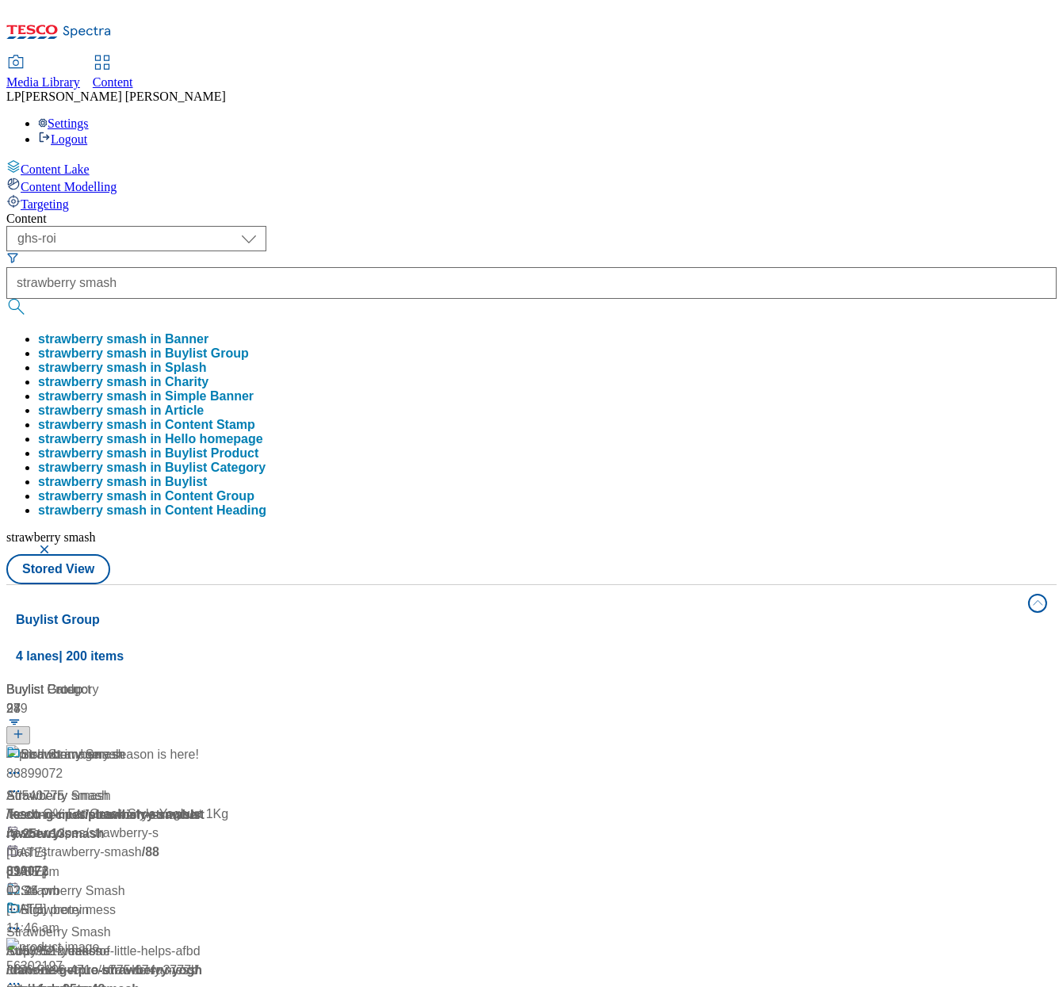
click at [414, 212] on div "Content" at bounding box center [531, 219] width 1051 height 14
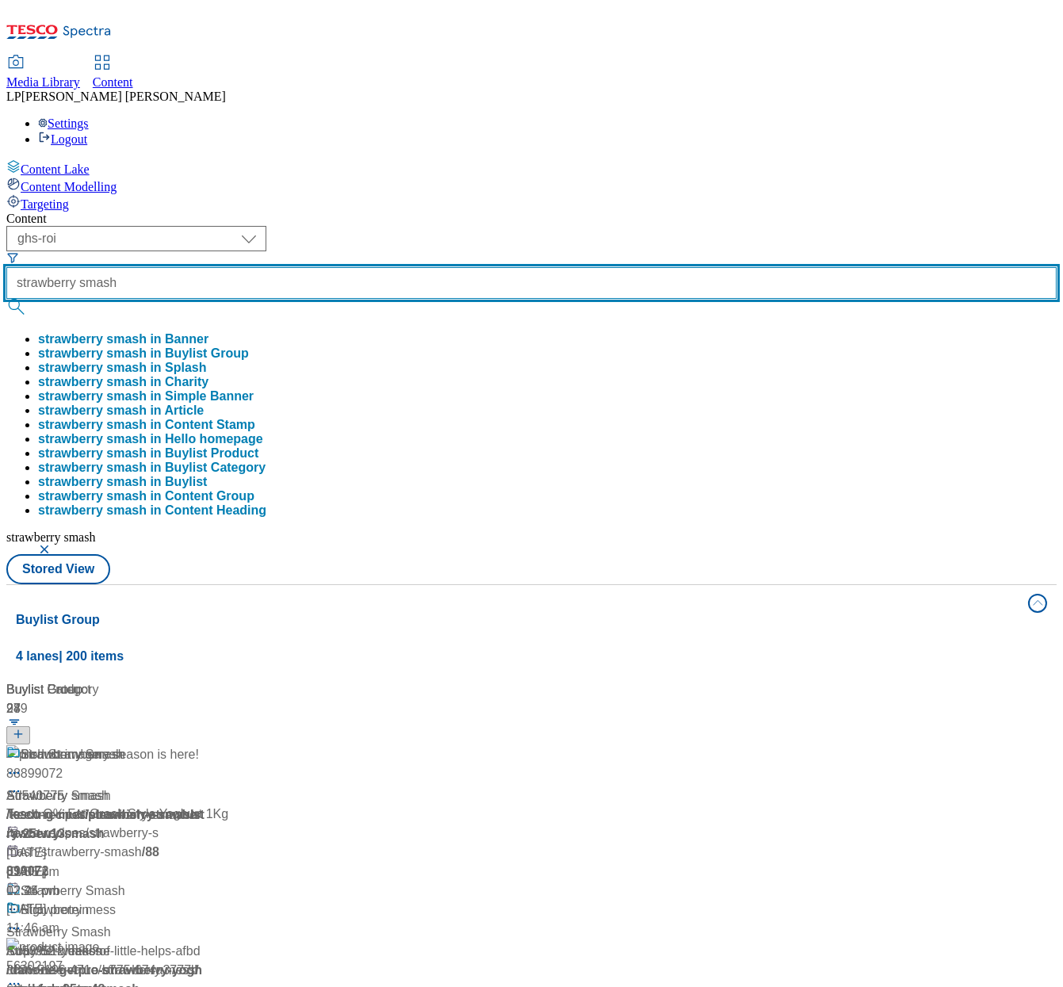
click at [462, 267] on div "strawberry smash strawberry smash in Banner strawberry smash in Buylist Group s…" at bounding box center [531, 392] width 1051 height 251
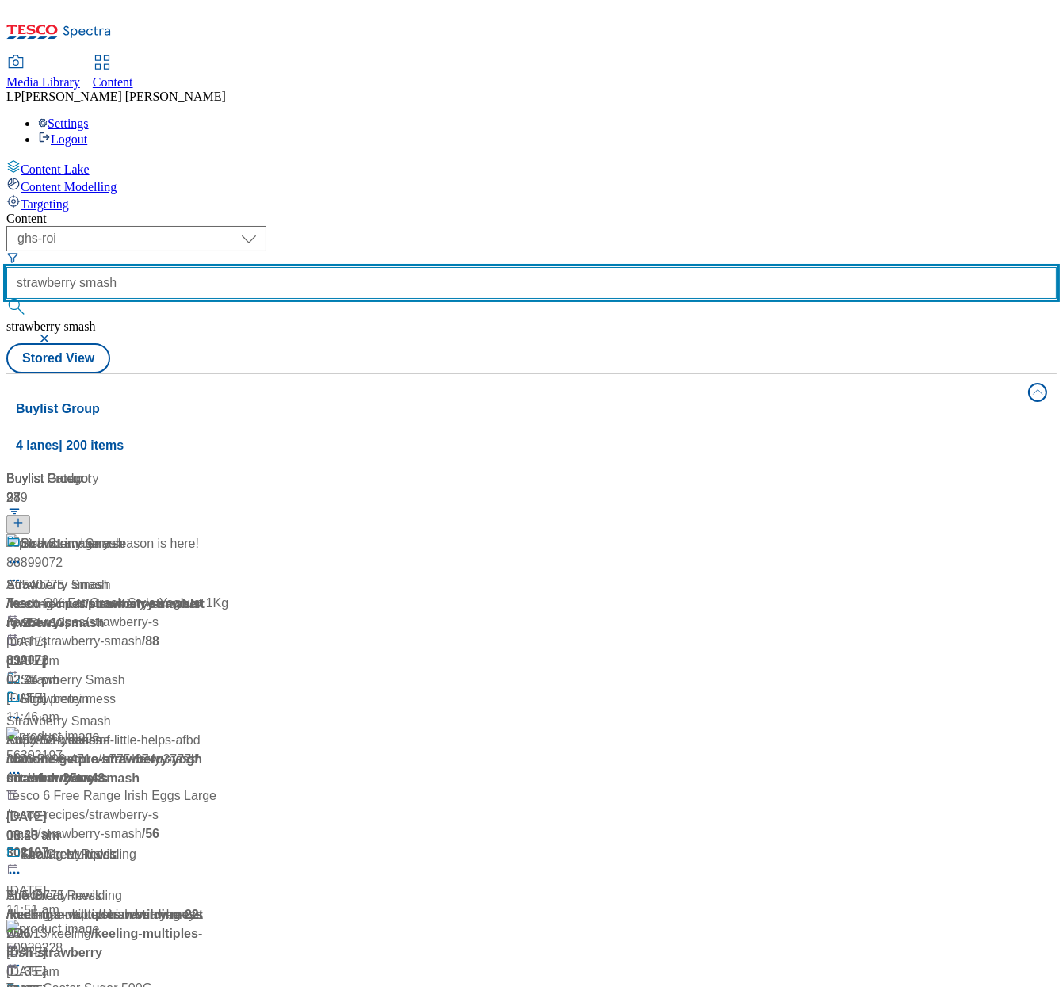
drag, startPoint x: 516, startPoint y: 125, endPoint x: 241, endPoint y: 117, distance: 275.3
click at [241, 226] on div "( optional ) dotcom-cz dotcom-hu dotcom-sk fnf-uk ghs-roi ghs-uk group-comms ig…" at bounding box center [531, 284] width 1051 height 117
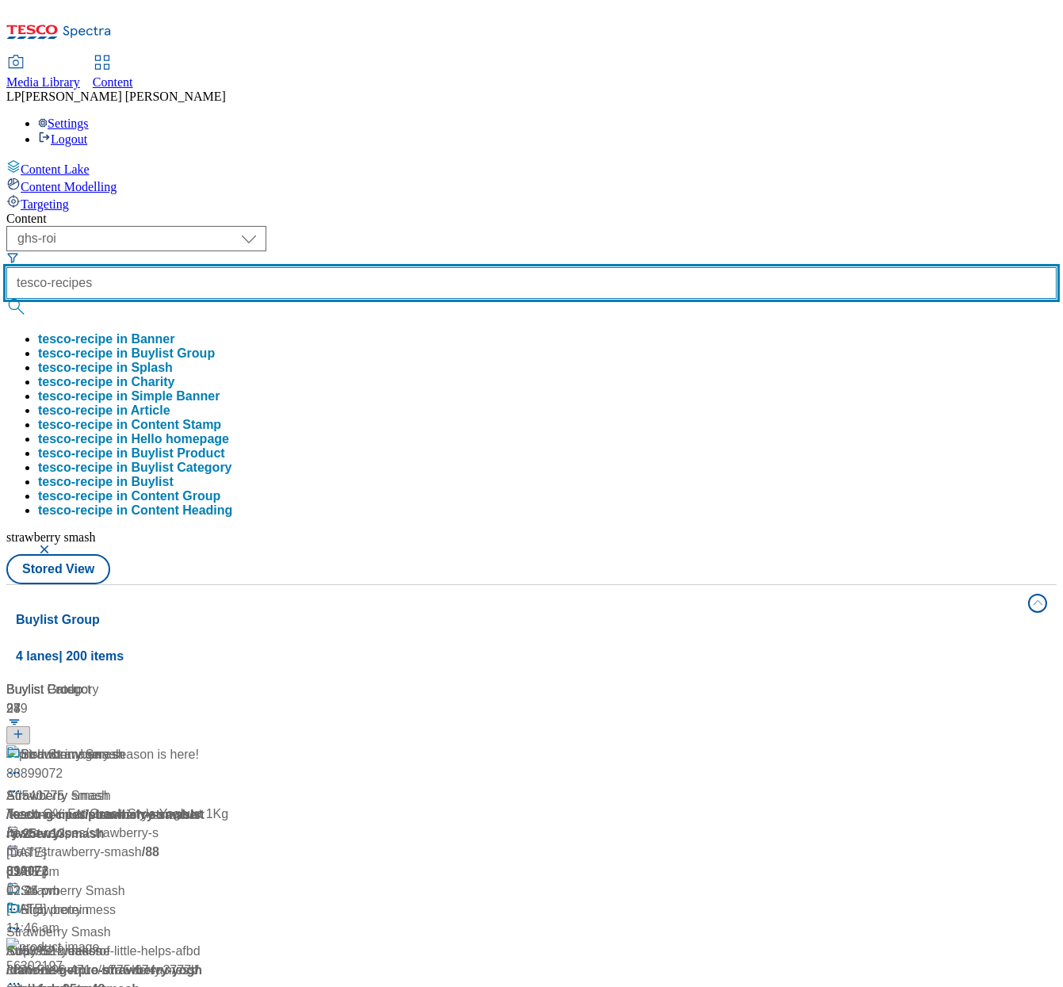
type input "tesco-recipes"
click at [6, 299] on button "submit" at bounding box center [17, 307] width 22 height 16
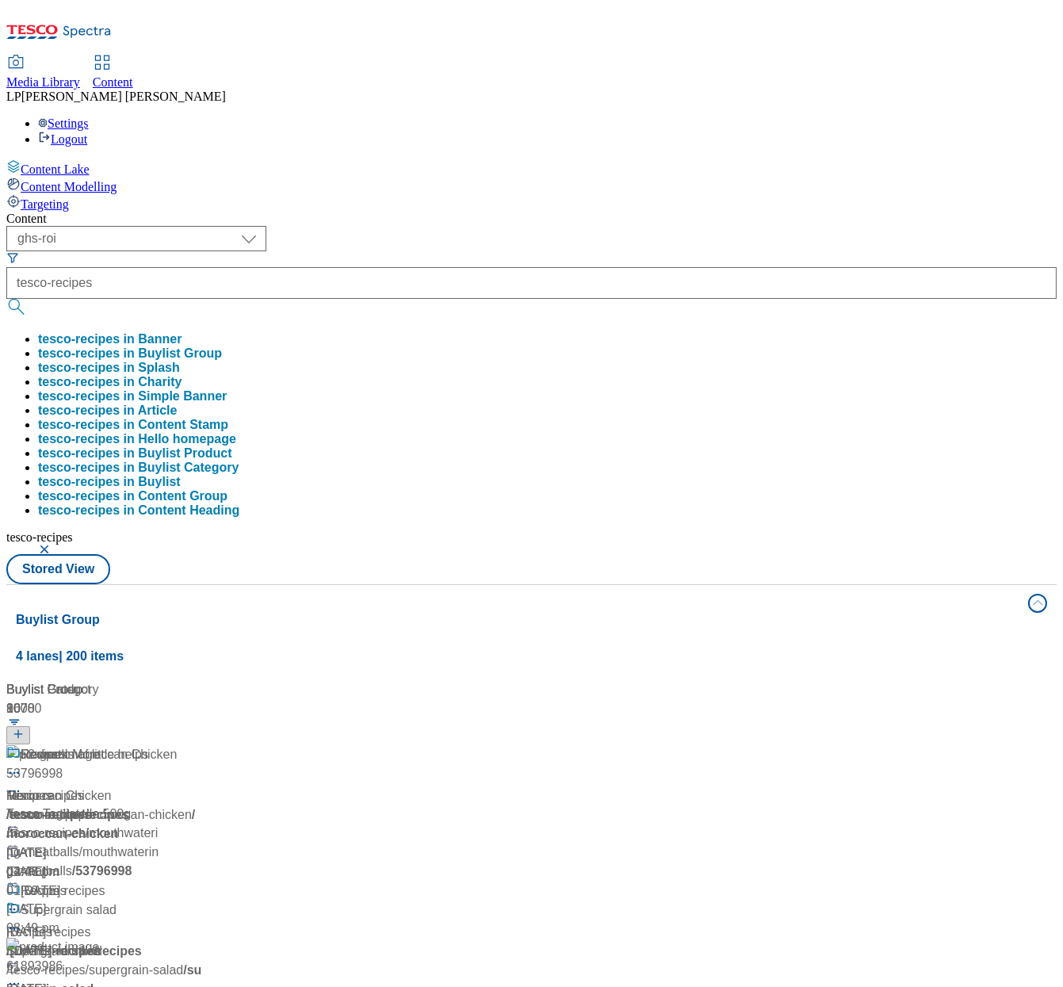
click at [446, 212] on div "Content ( optional ) dotcom-cz dotcom-hu dotcom-sk fnf-uk ghs-roi ghs-uk group-…" at bounding box center [531, 750] width 1051 height 1077
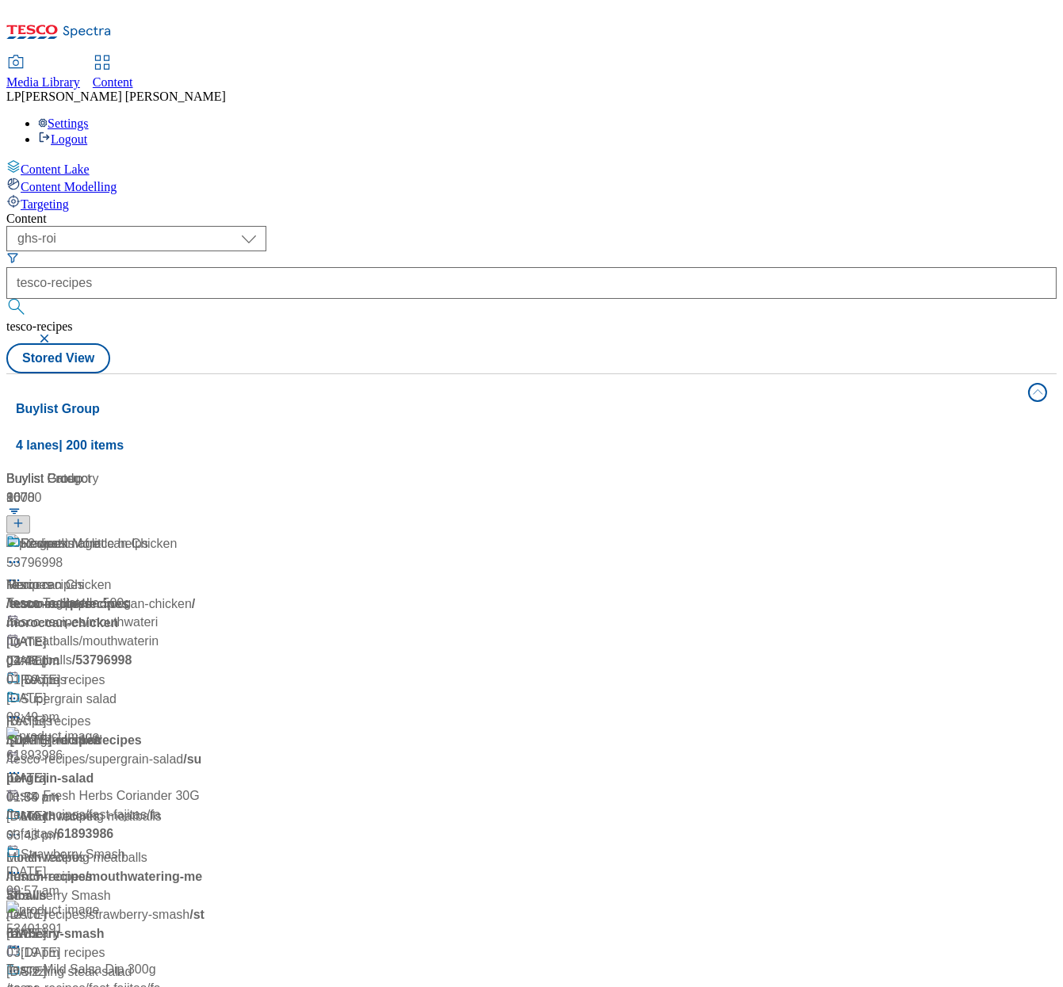
click at [205, 595] on div "/ tesco-recipes" at bounding box center [105, 604] width 198 height 19
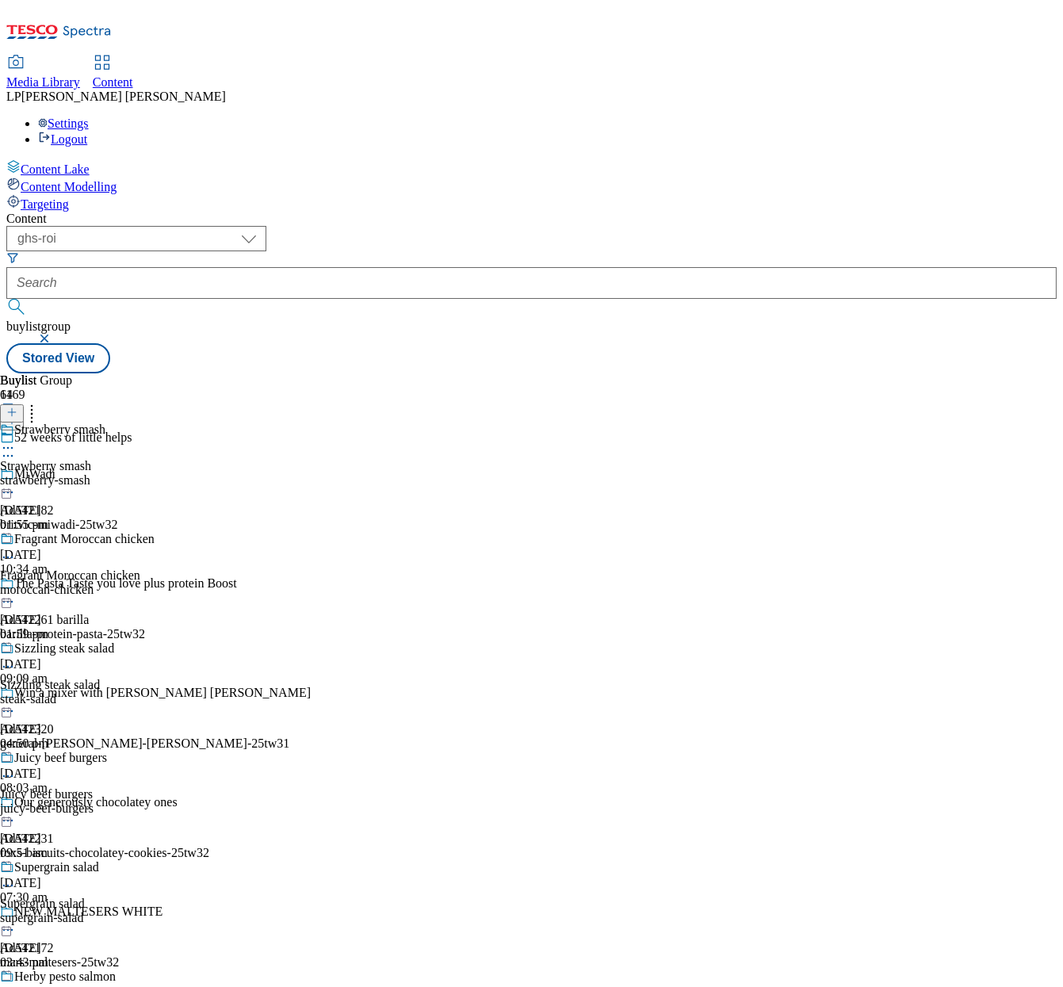
scroll to position [9208, 0]
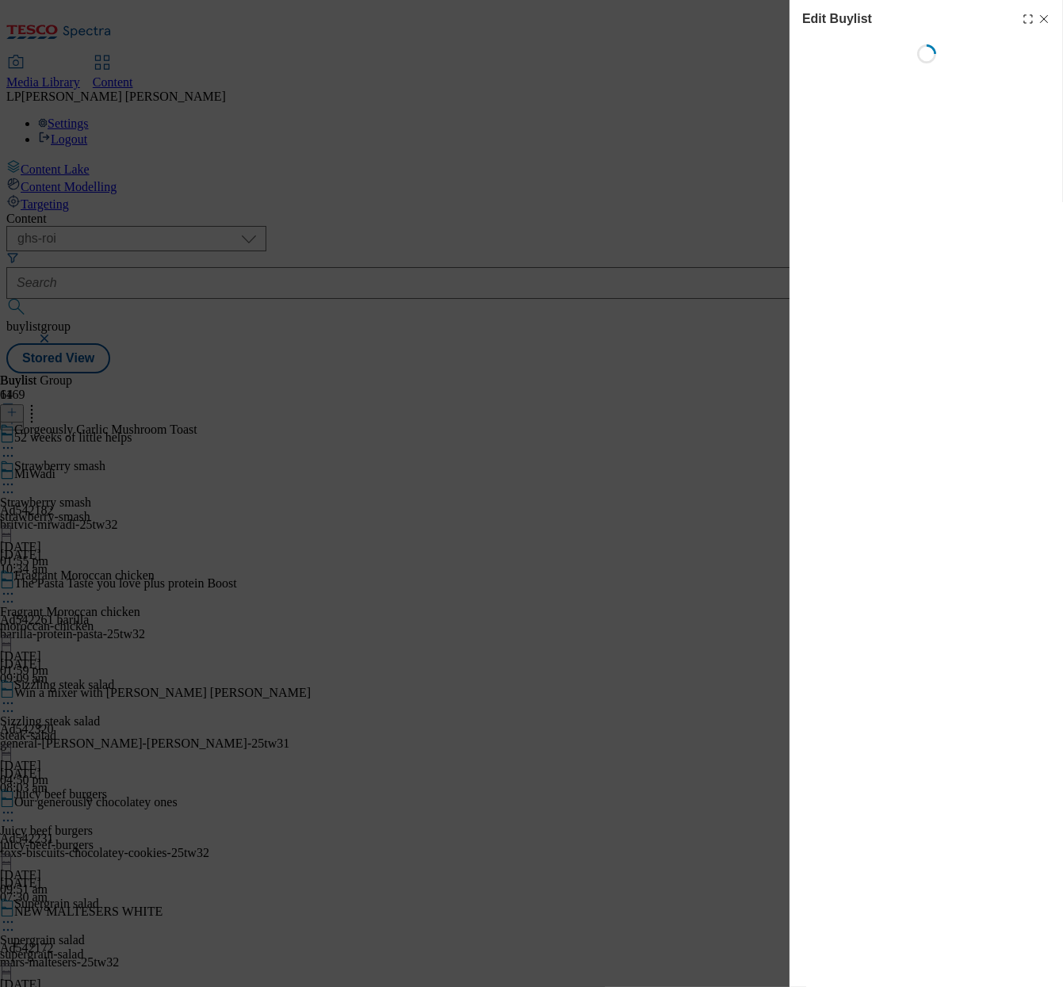
select select "evergreen"
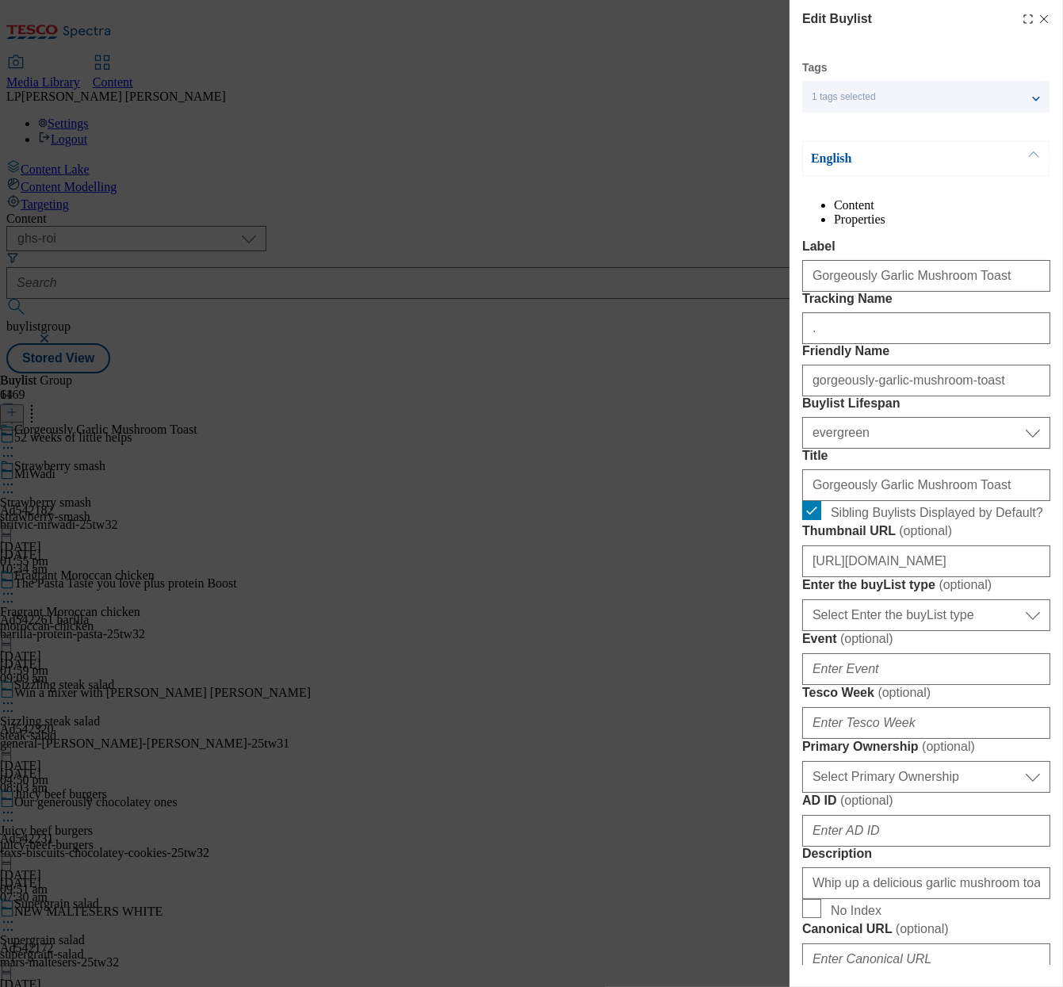
select select "Meal"
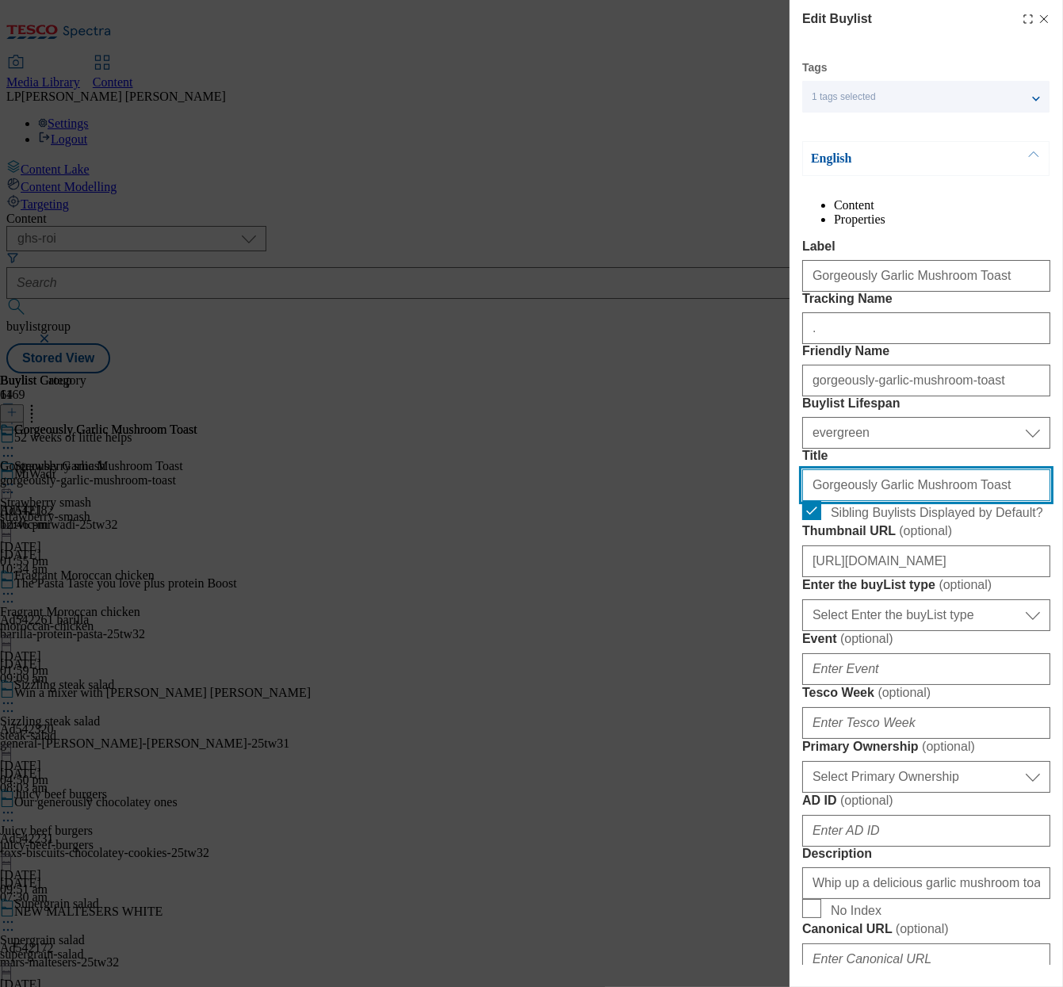
click at [921, 501] on input "Gorgeously Garlic Mushroom Toast" at bounding box center [926, 485] width 248 height 32
drag, startPoint x: 999, startPoint y: 626, endPoint x: 618, endPoint y: 611, distance: 380.9
click at [618, 611] on div "Edit Buylist Tags 1 tags selected buylist English Content Properties Label Gorg…" at bounding box center [531, 493] width 1063 height 987
paste input "garlic mushroom t"
type input "Gorgeous garlic mushroom toast"
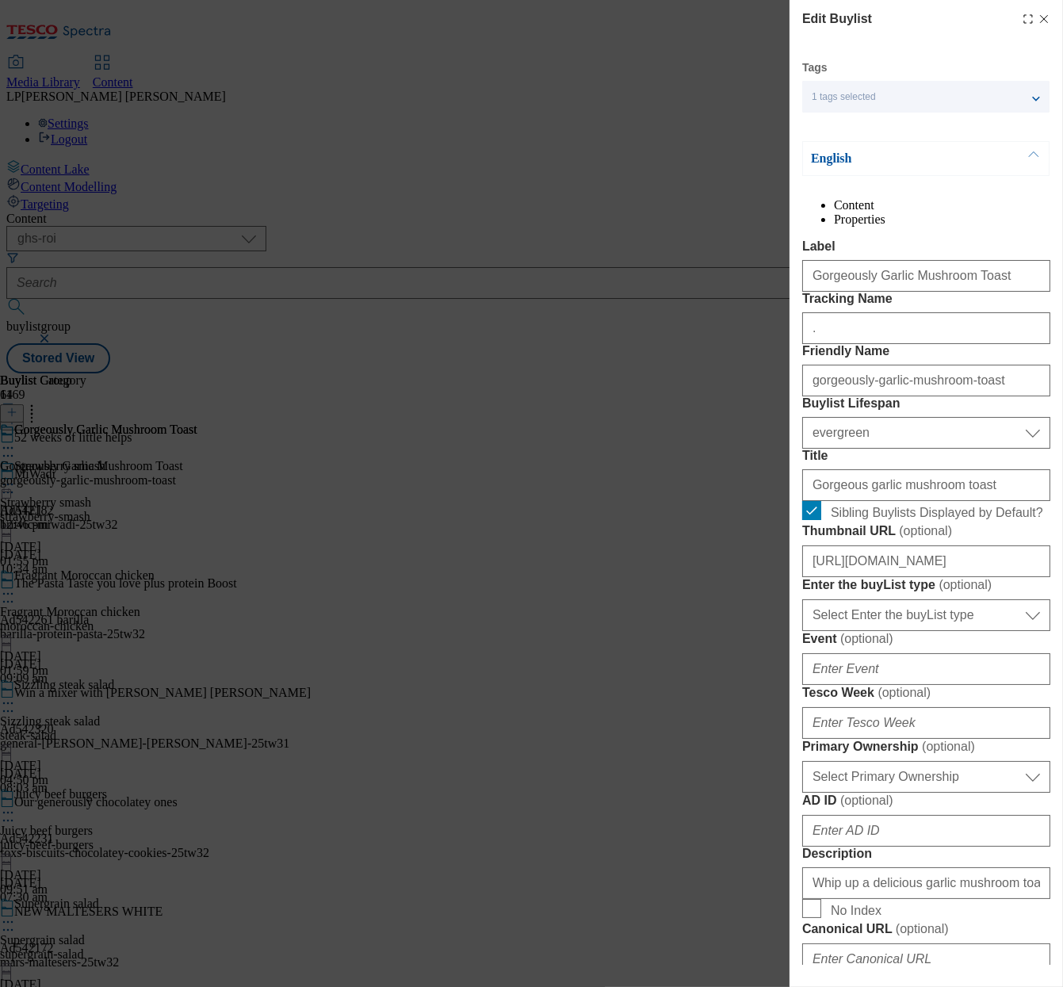
click at [912, 653] on form "Label Gorgeously Garlic Mushroom Toast Tracking Name . Friendly Name gorgeously…" at bounding box center [926, 962] width 248 height 1447
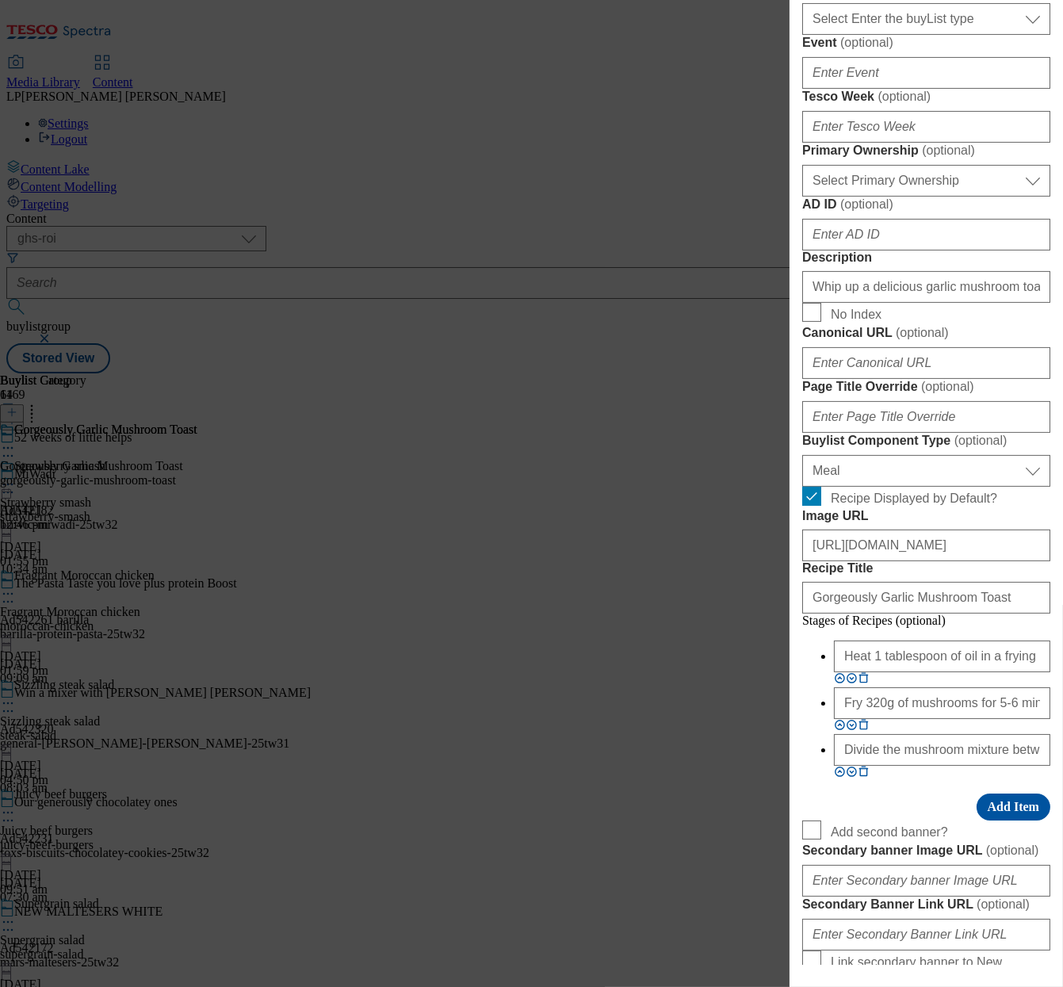
scroll to position [1162, 0]
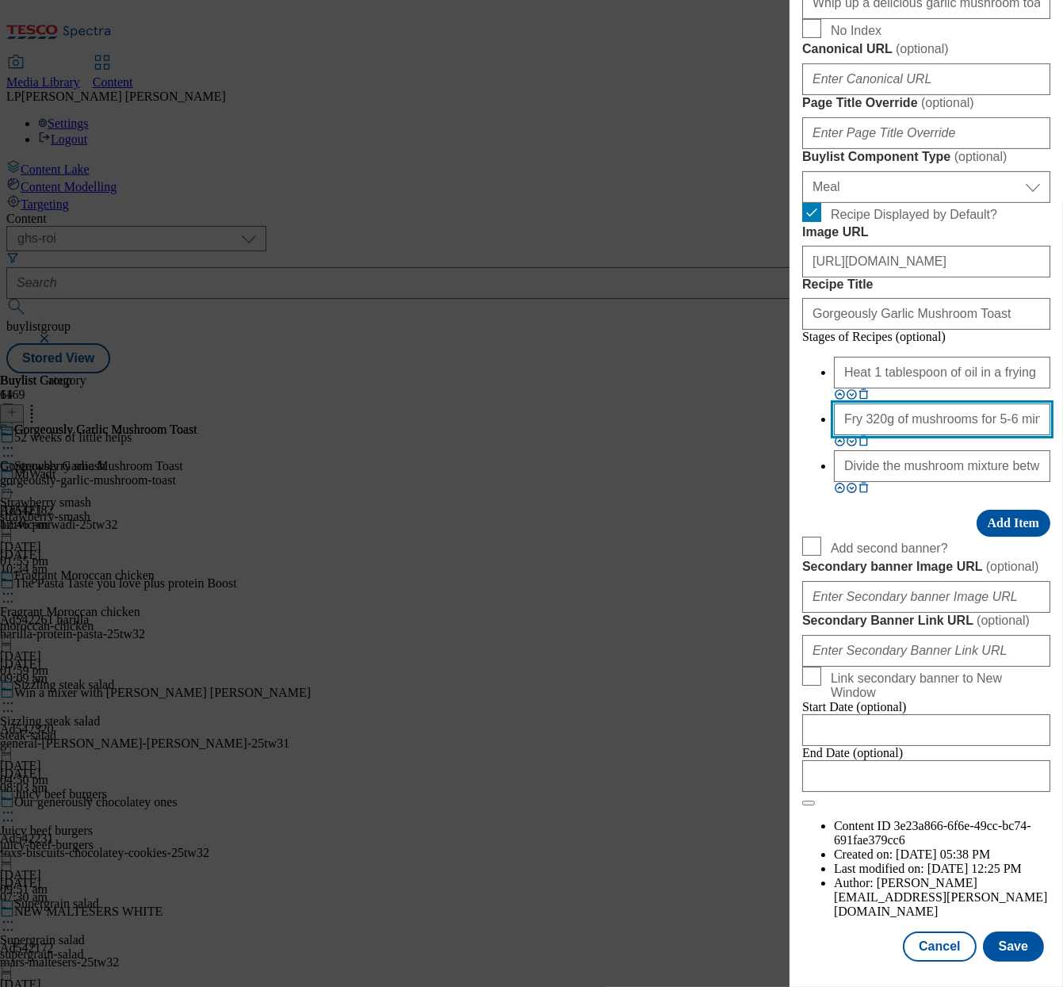
click at [890, 435] on input "Fry 320g of mushrooms for 5-6 mins over a high heat until they begin to brown. …" at bounding box center [942, 420] width 216 height 32
paste input "Modal"
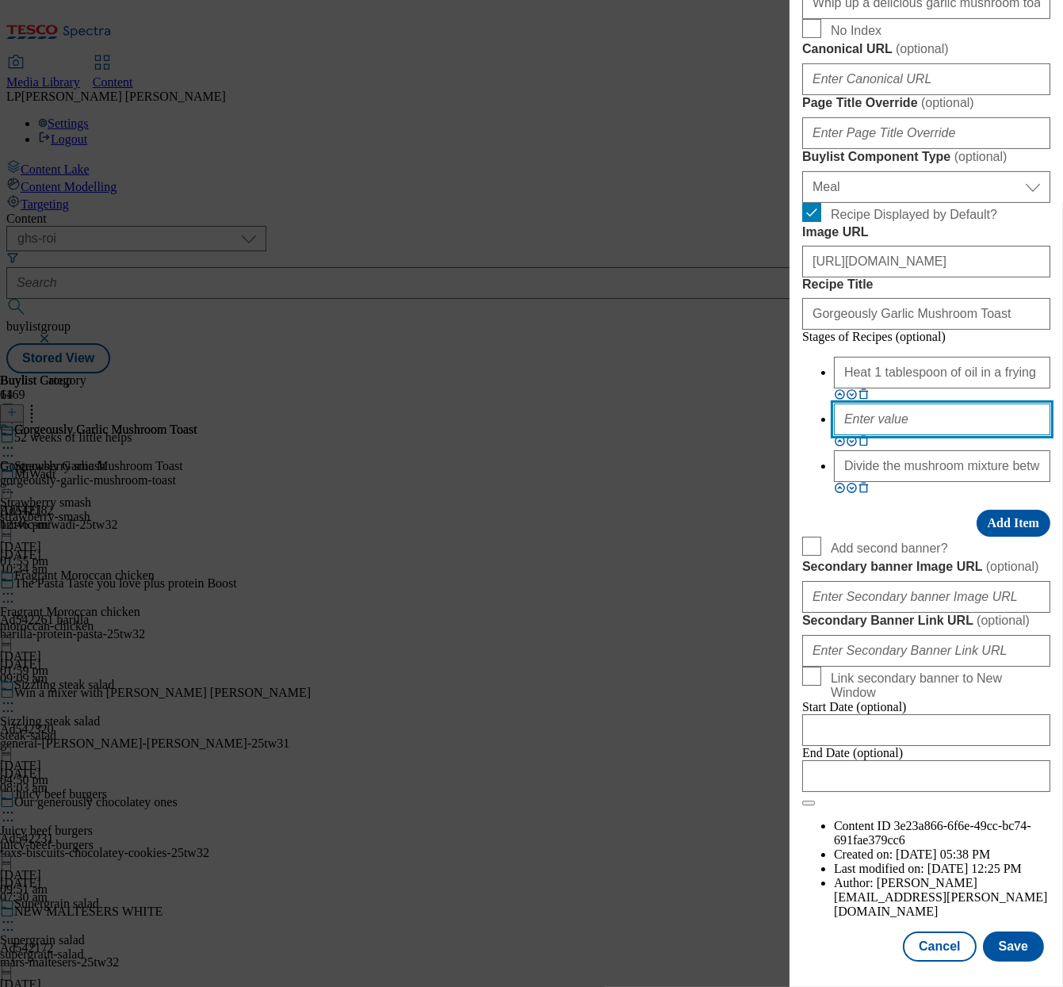
click at [870, 435] on input "Modal" at bounding box center [942, 420] width 216 height 32
paste input "Fry 320g of mushrooms for 5-6 minutes over a high heat until they begin to brow…"
click at [923, 435] on input "Fry 320g of mushrooms for 5-6 minutes over a high heat until they begin to brow…" at bounding box center [942, 420] width 216 height 32
type input "Fry 320g of mushrooms for 5-6 minutes over a high heat until they begin to brow…"
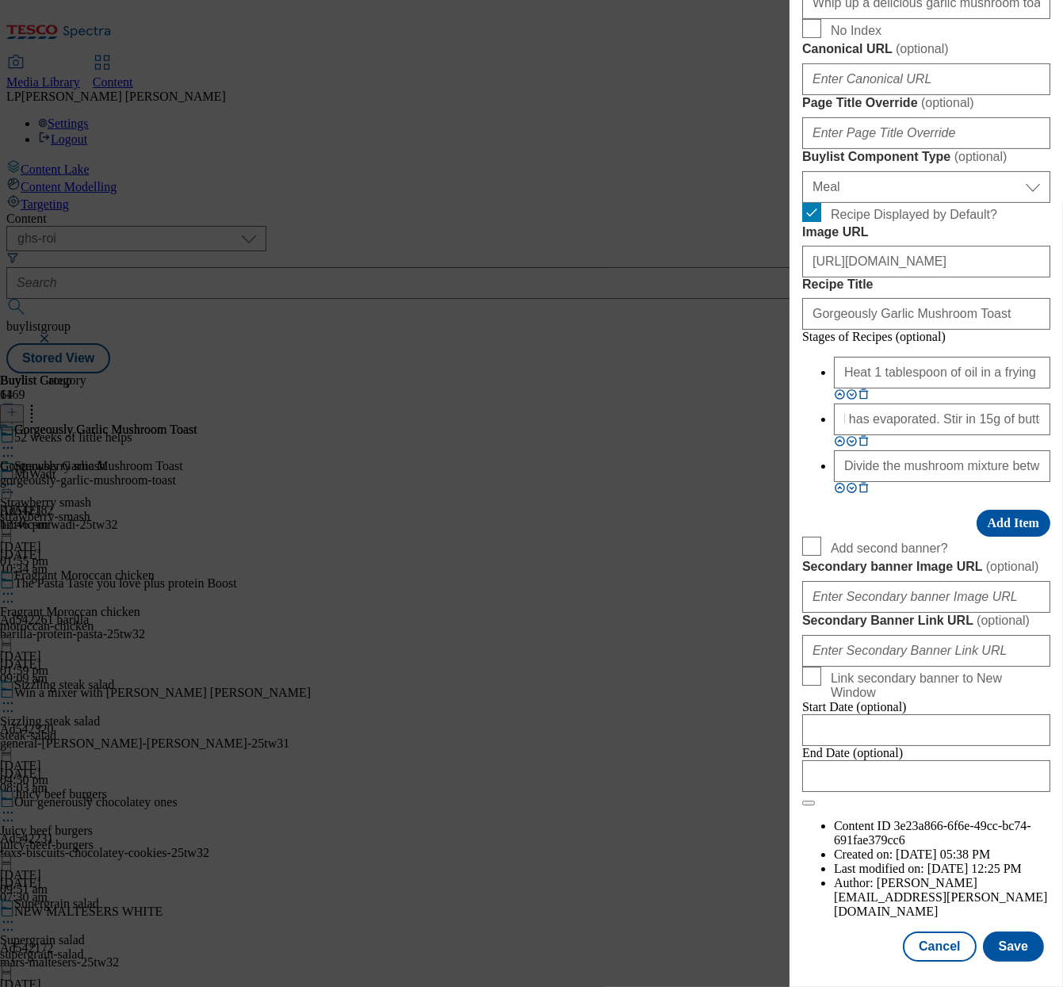
scroll to position [0, 0]
click at [896, 482] on input "Divide the mushroom mixture between the toast, then top with parsley leaves, a …" at bounding box center [942, 466] width 216 height 32
paste input "your favourit"
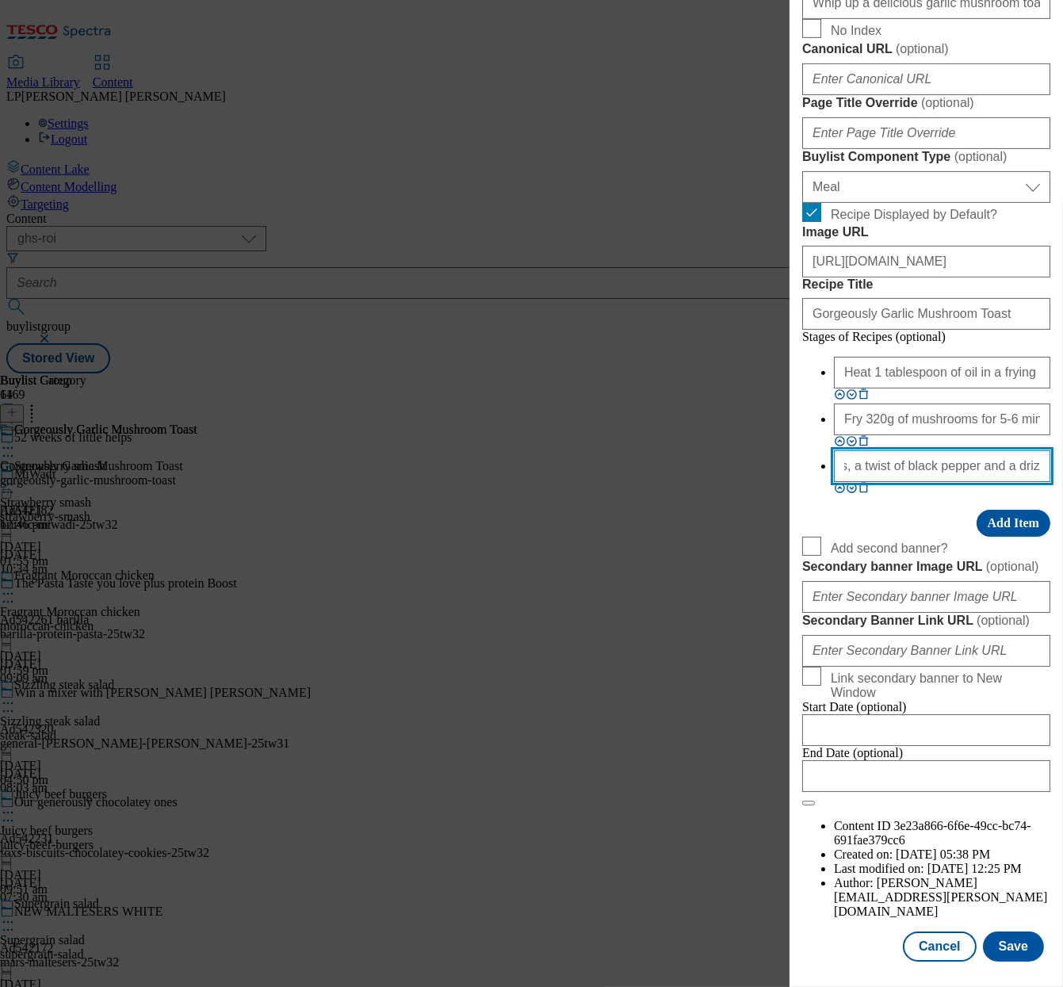
scroll to position [1464, 0]
type input "Divide the mushroom mixture between the toast, then top with parsley leaves, a …"
click at [994, 932] on button "Save" at bounding box center [1013, 947] width 61 height 30
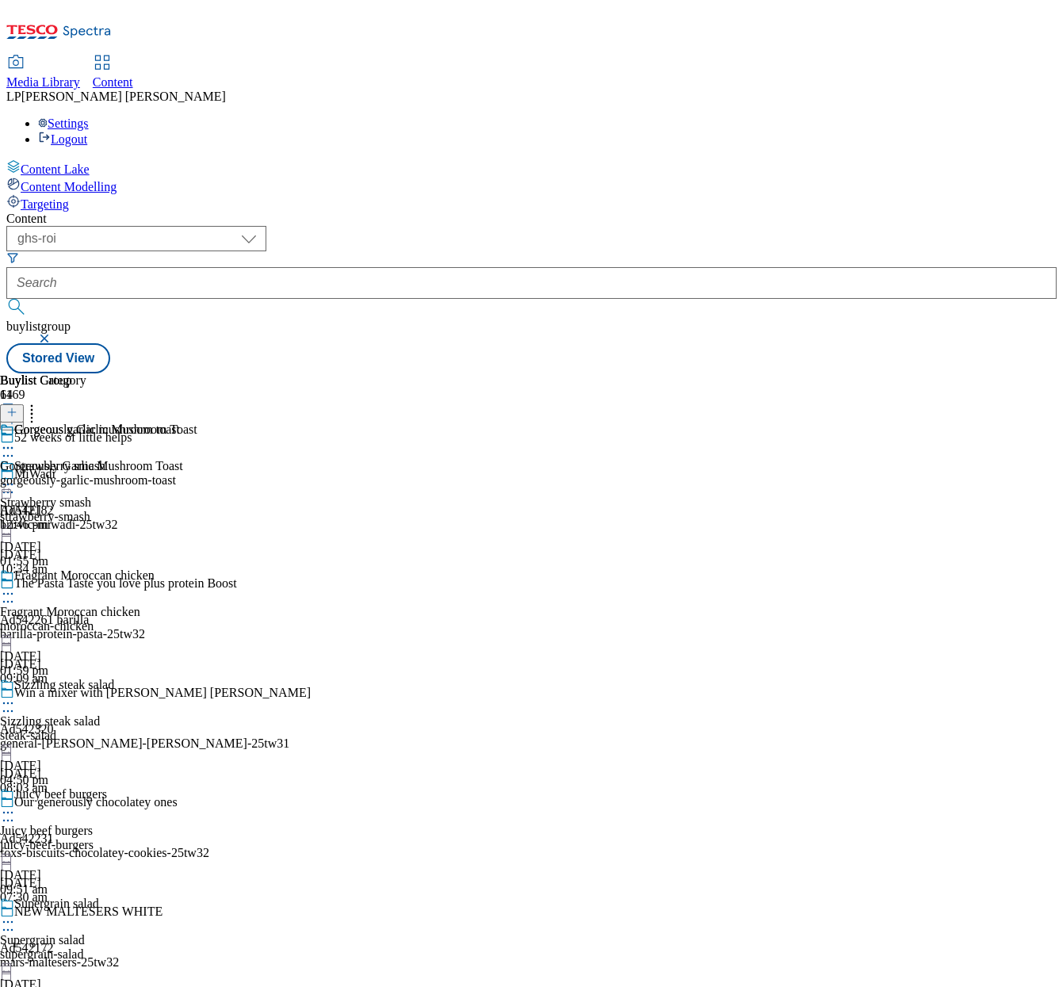
scroll to position [0, 0]
click at [16, 440] on icon at bounding box center [8, 448] width 16 height 16
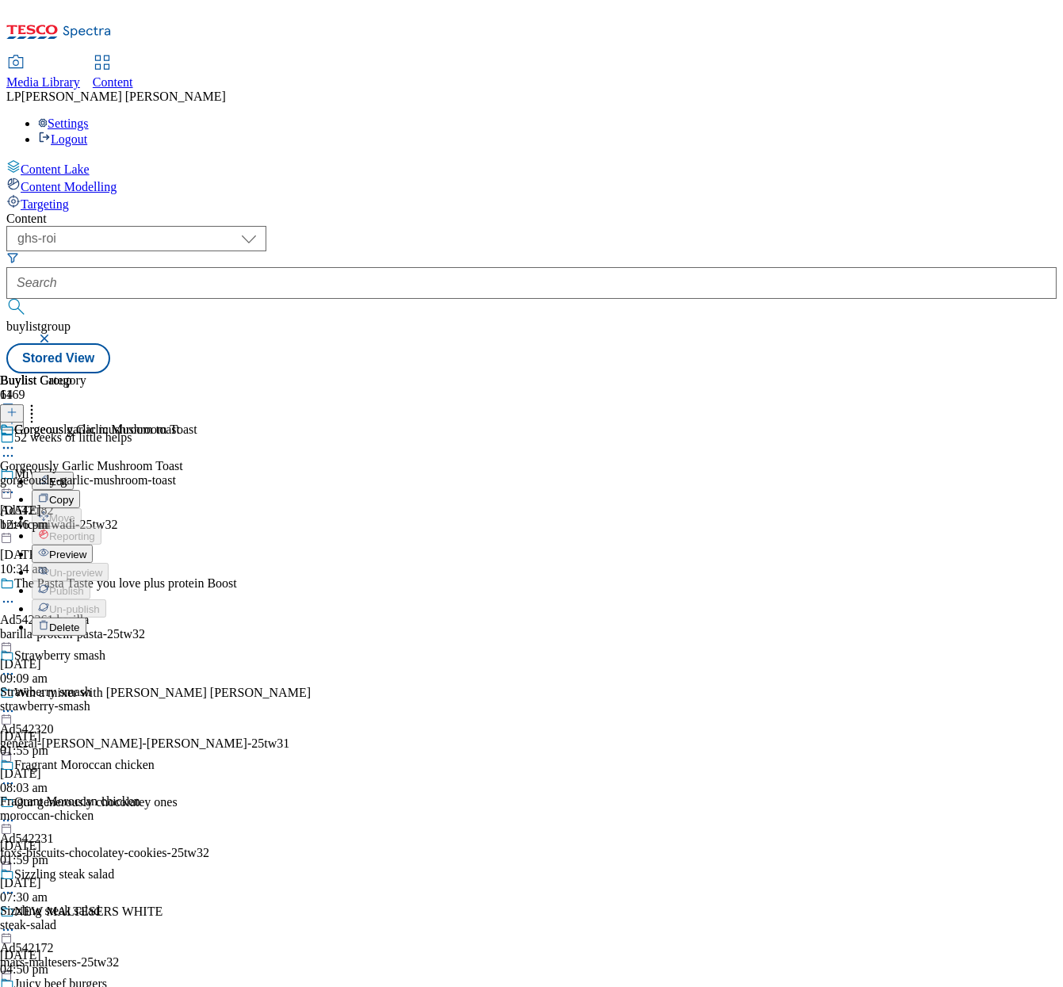
click at [86, 549] on span "Preview" at bounding box center [67, 555] width 37 height 12
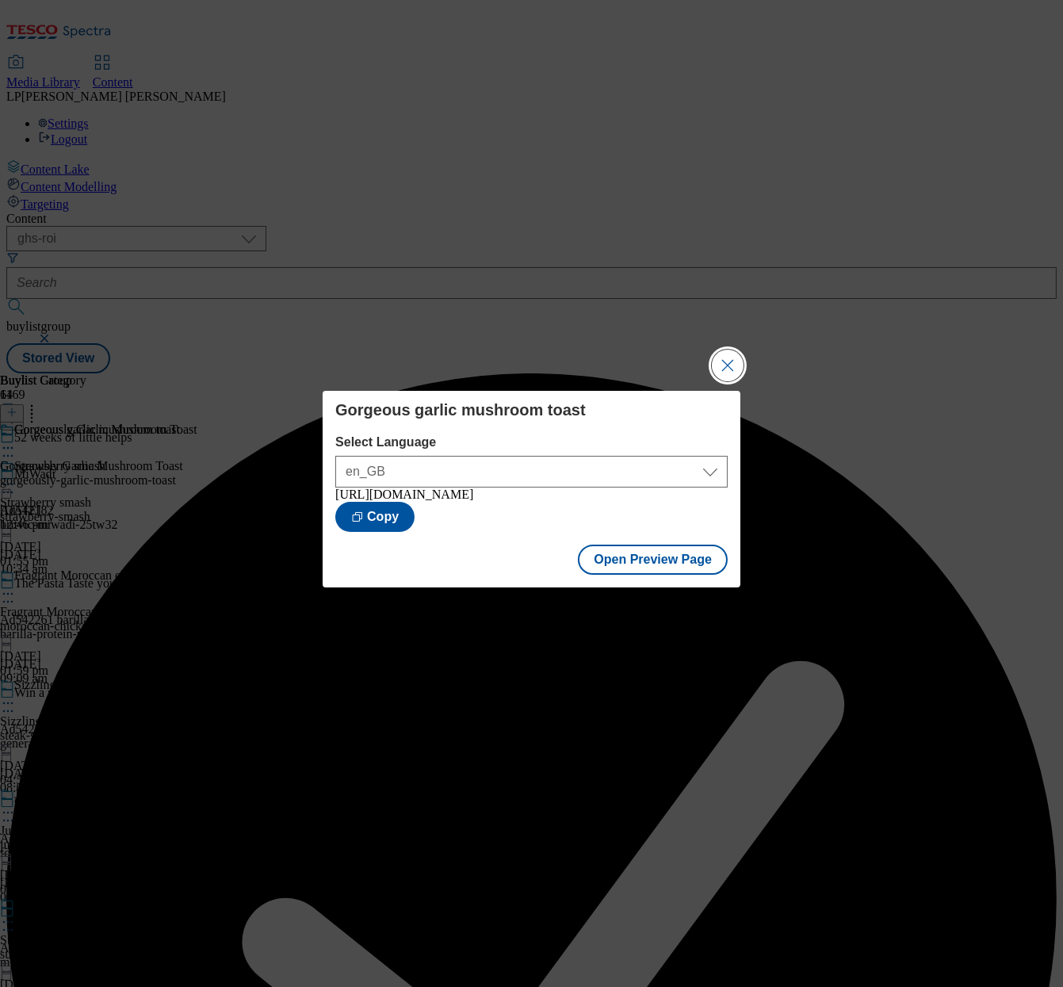
click at [730, 357] on button "Close Modal" at bounding box center [728, 366] width 32 height 32
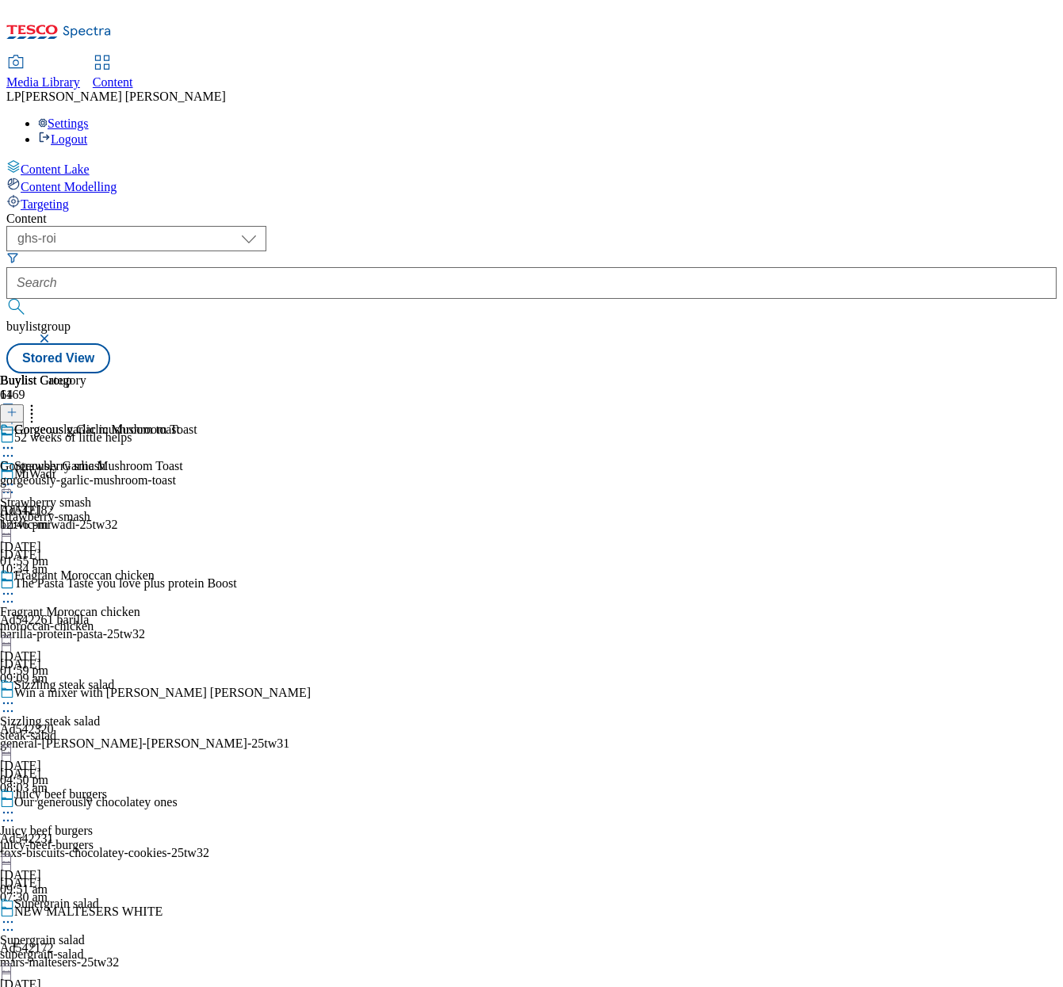
scroll to position [9616, 0]
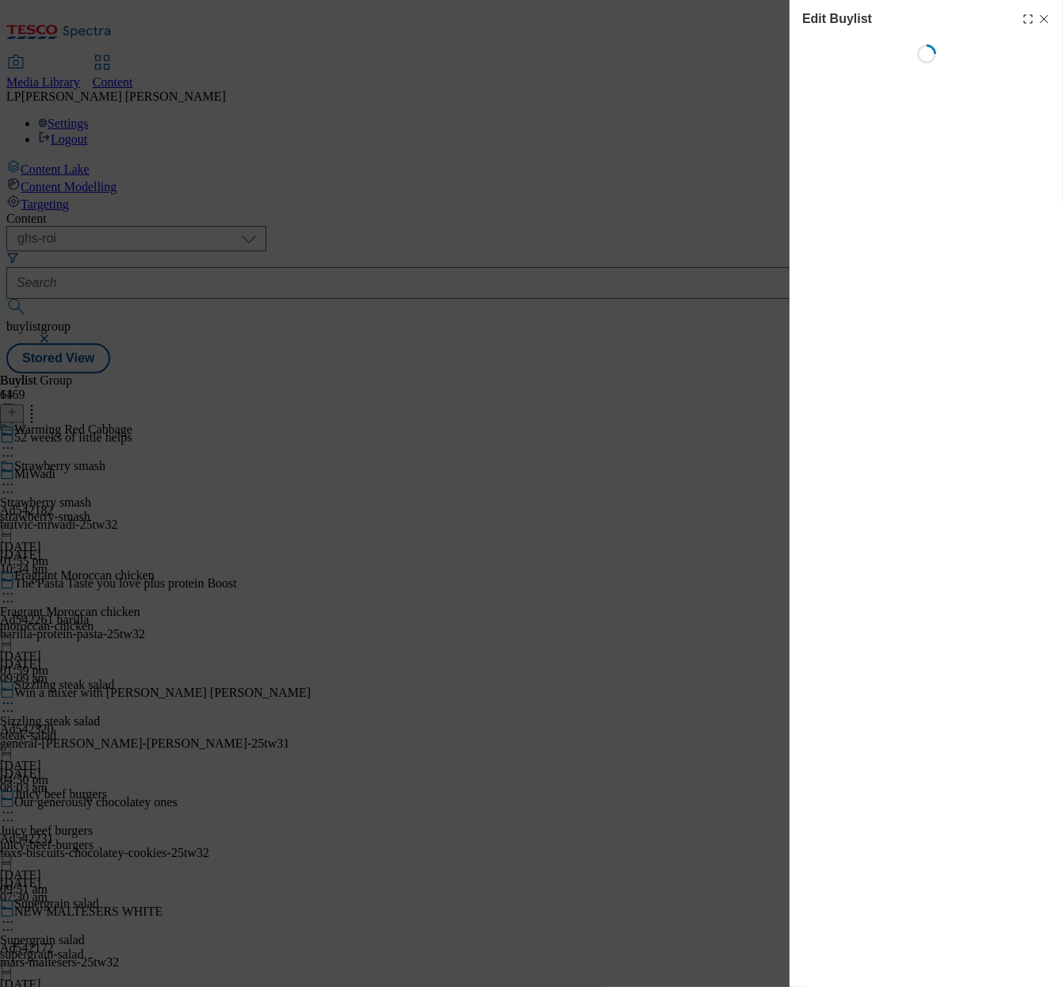
select select "evergreen"
select select "Meal"
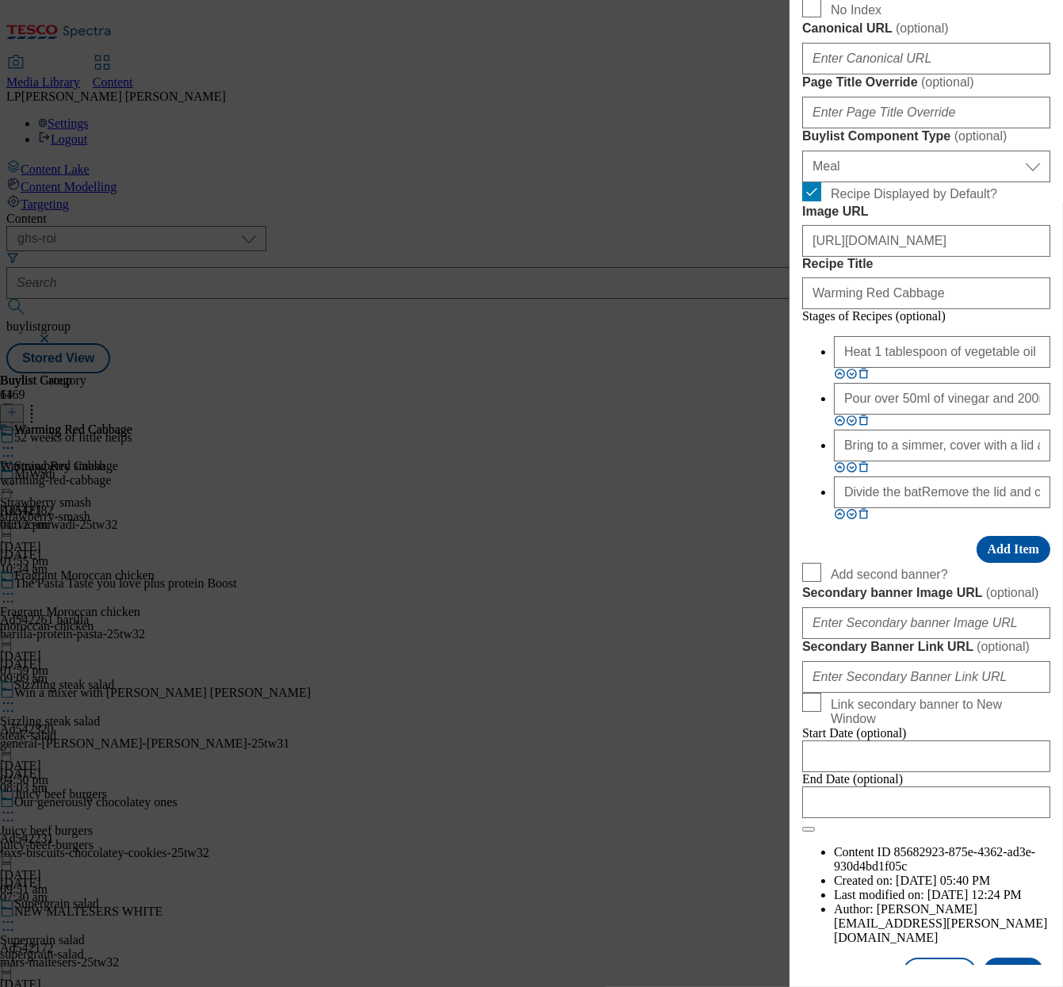
scroll to position [1142, 0]
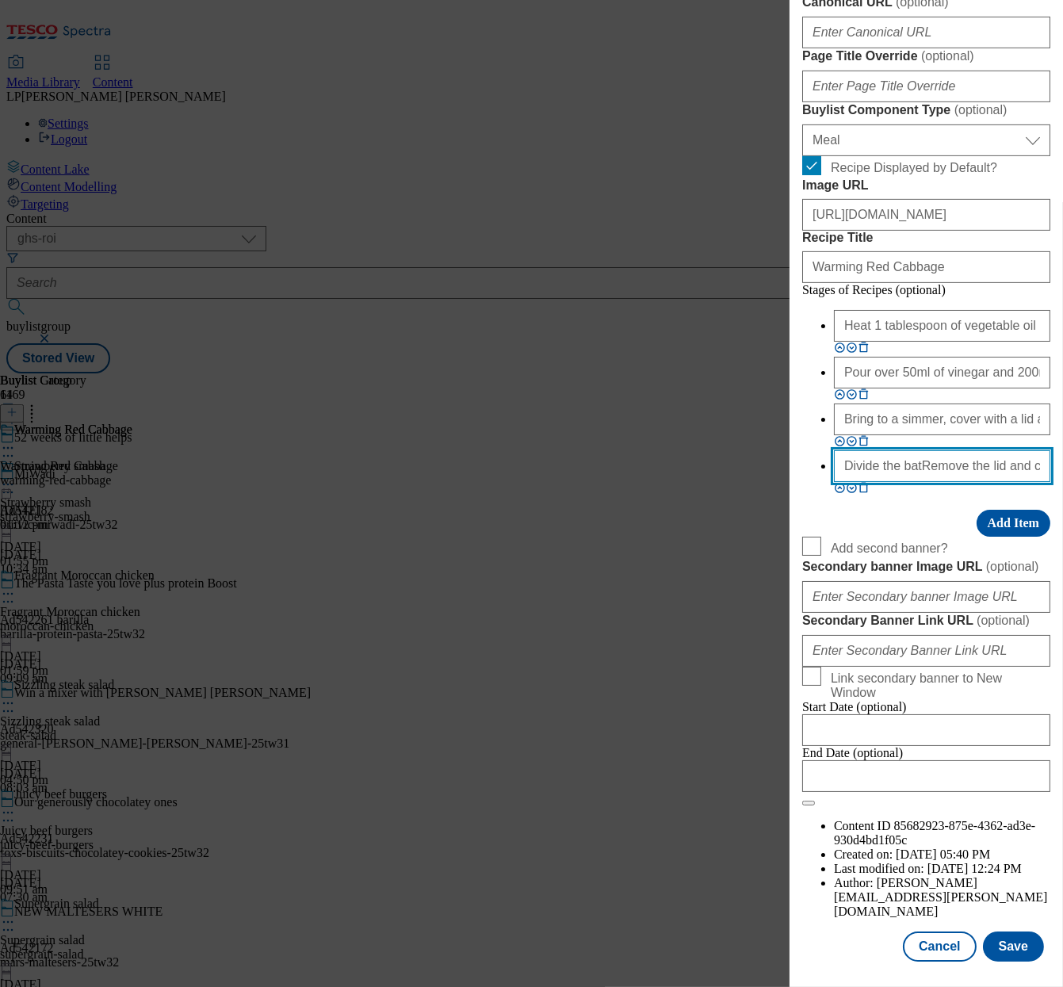
click at [862, 482] on input "Divide the batRemove the lid and cook for another 10-12 minutes until the liqui…" at bounding box center [942, 466] width 216 height 32
paste input "Remove the lid and cook for another 10-12 minutes until the liquid has reduced.…"
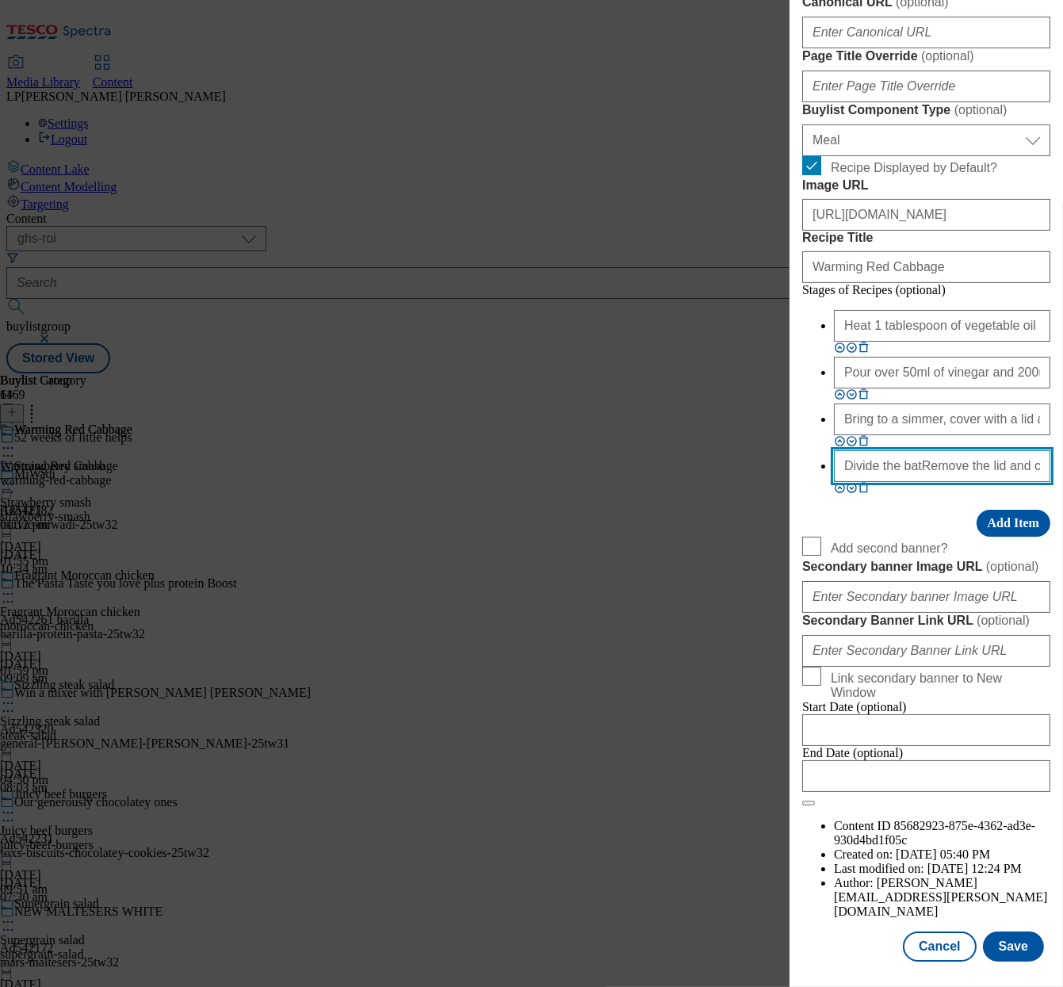
type input "Remove the lid and cook for another 10-12 minutes until the liquid has reduced.…"
click at [938, 482] on input "Remove the lid and cook for another 10-12 minutes until the liquid has reduced.…" at bounding box center [942, 466] width 216 height 32
drag, startPoint x: 958, startPoint y: 792, endPoint x: 757, endPoint y: 800, distance: 200.8
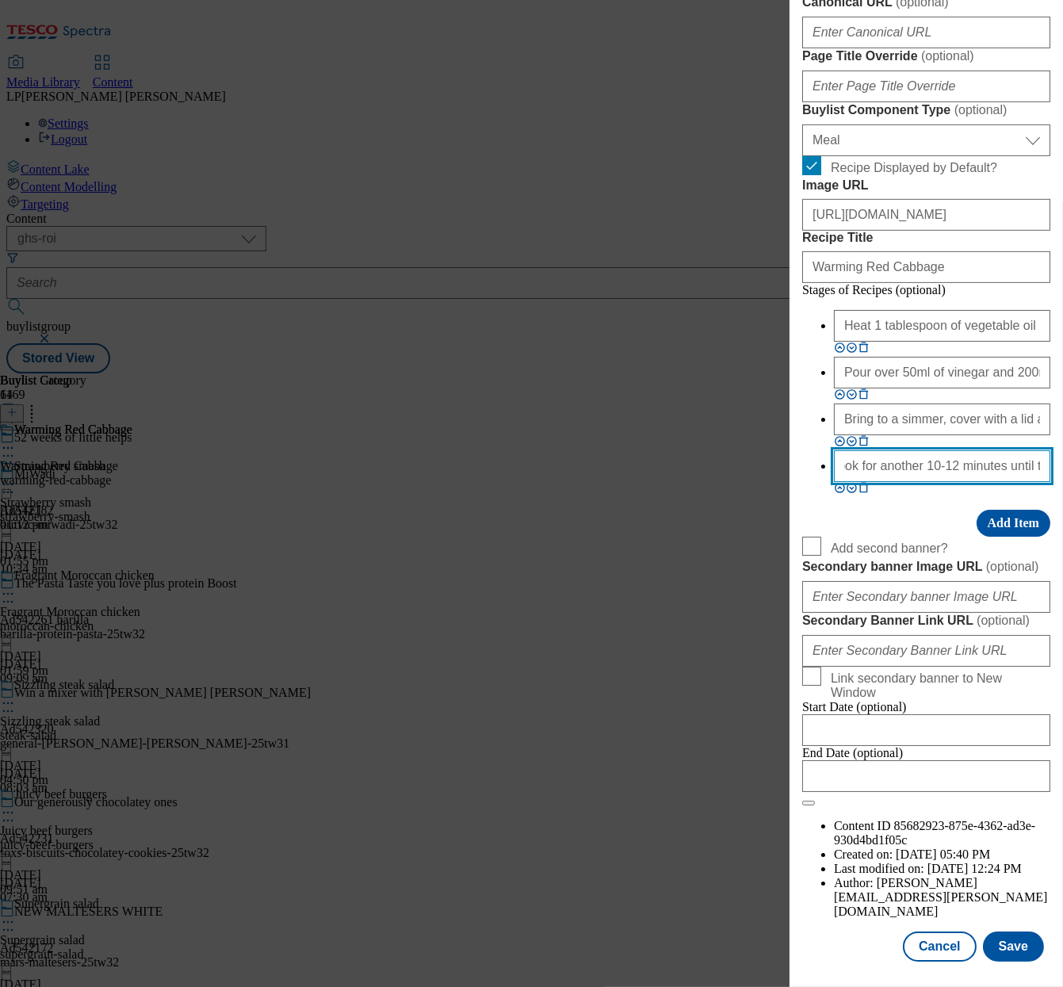
click at [757, 800] on div "Edit Buylist Tags 1 tags selected buylist English Content Properties Label Warm…" at bounding box center [531, 493] width 1063 height 987
click at [1004, 932] on button "Save" at bounding box center [1013, 947] width 61 height 30
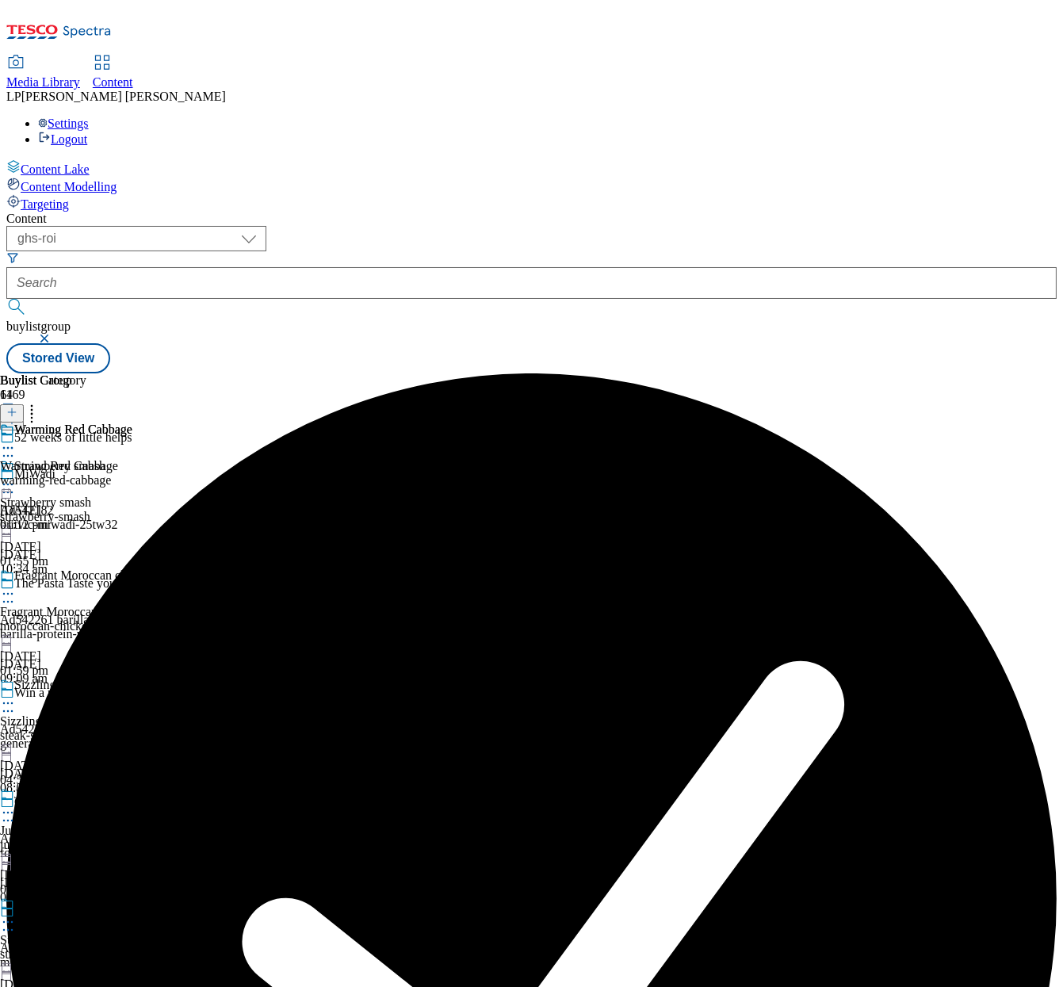
click at [16, 440] on icon at bounding box center [8, 448] width 16 height 16
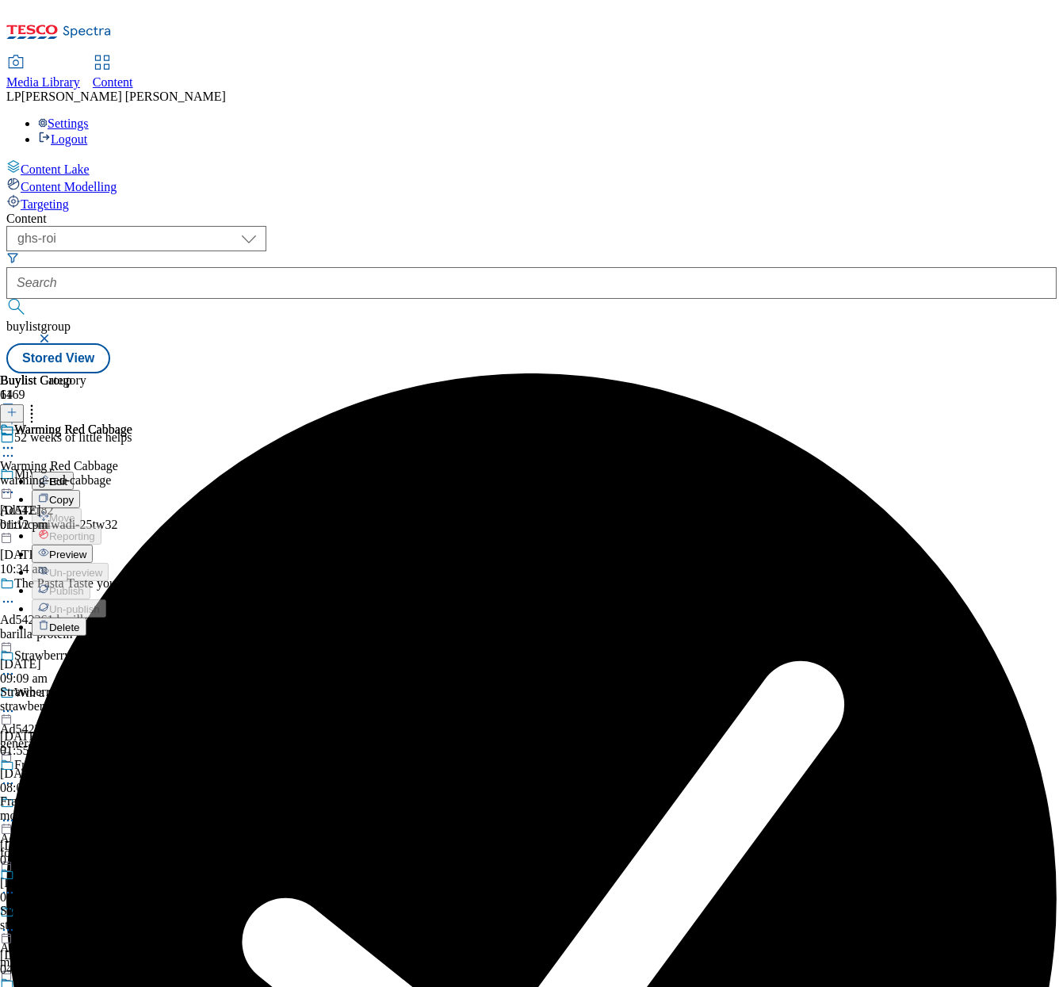
click at [86, 549] on span "Preview" at bounding box center [67, 555] width 37 height 12
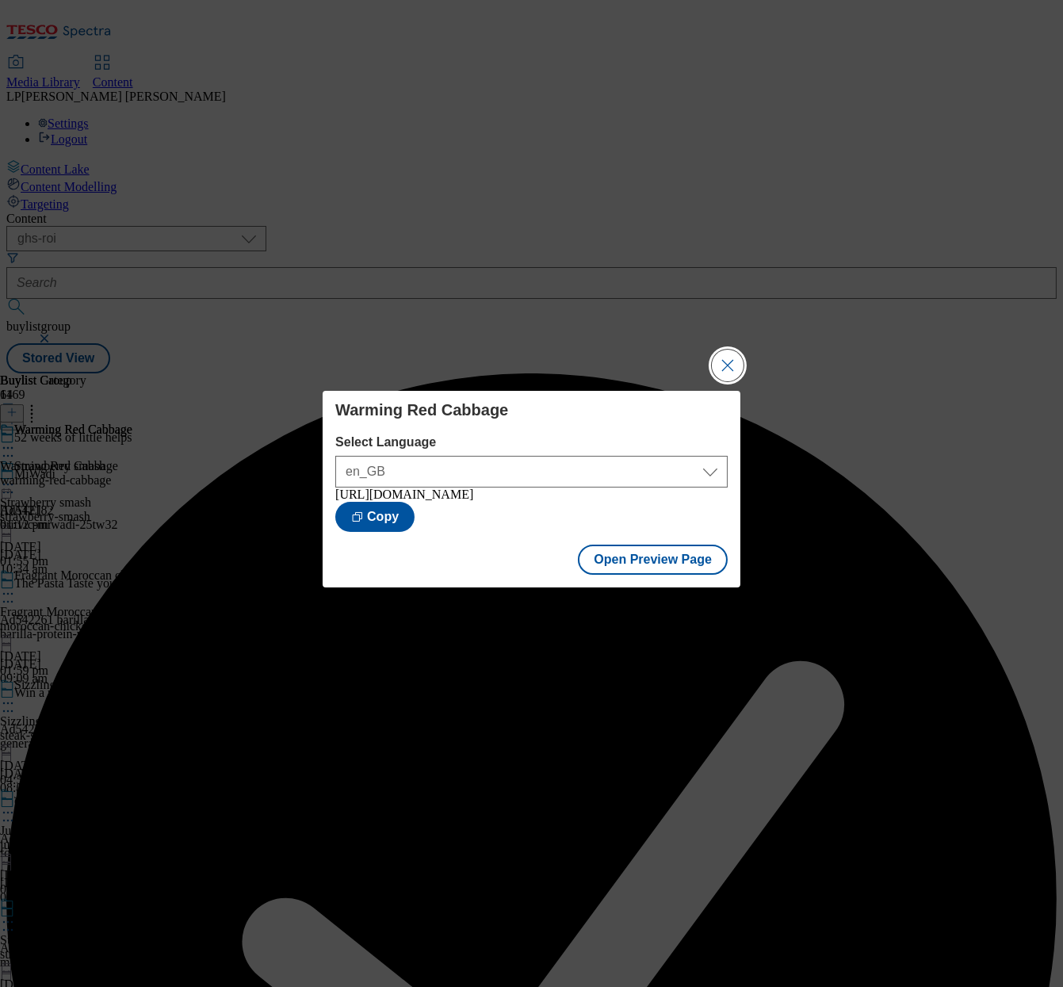
click at [729, 358] on button "Close Modal" at bounding box center [728, 366] width 32 height 32
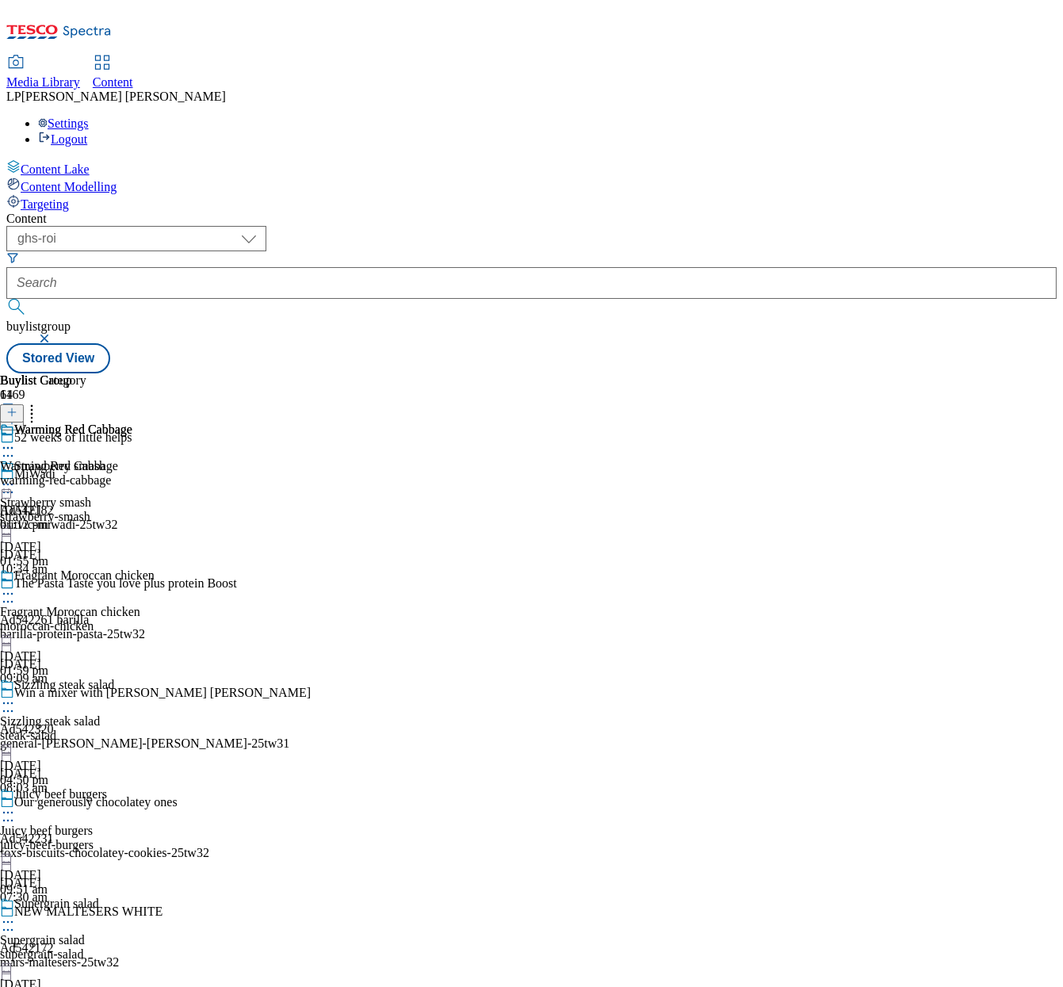
scroll to position [10033, 0]
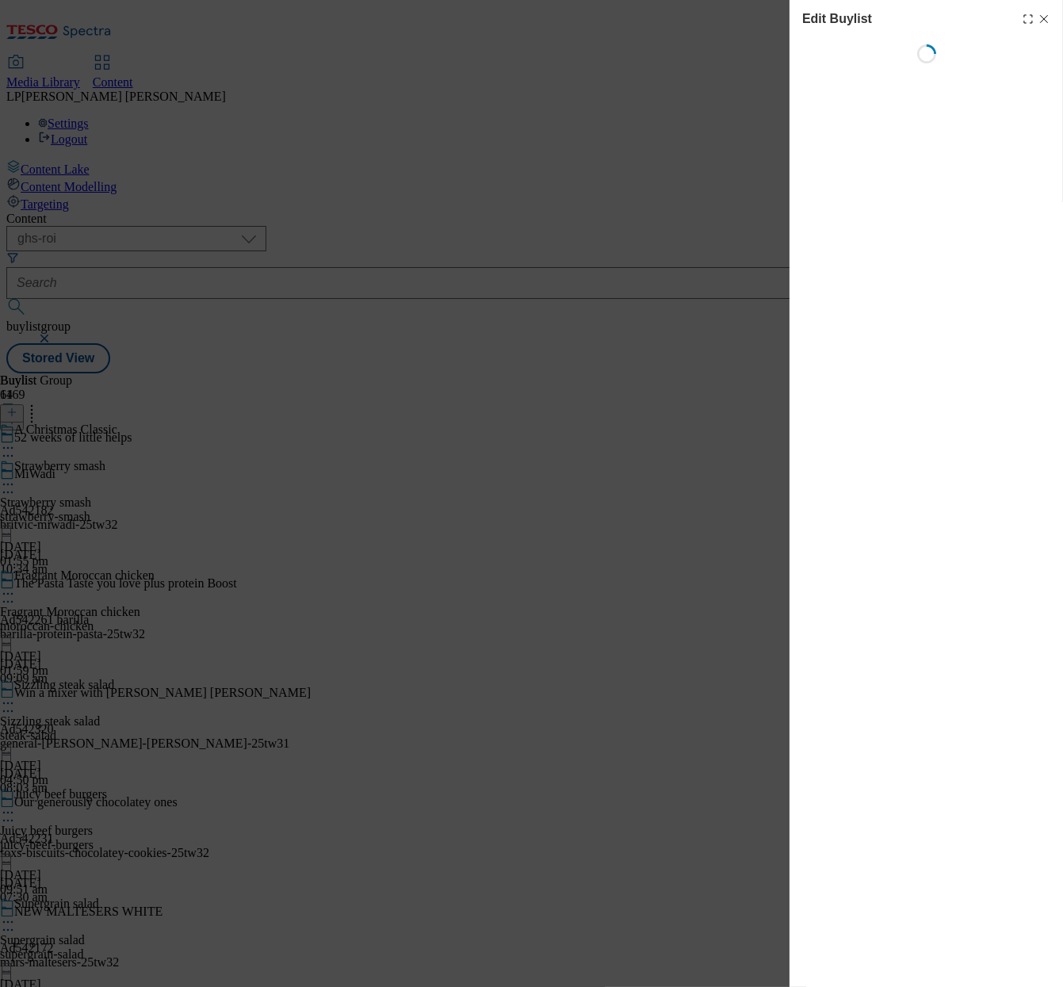
select select "evergreen"
select select "Meal"
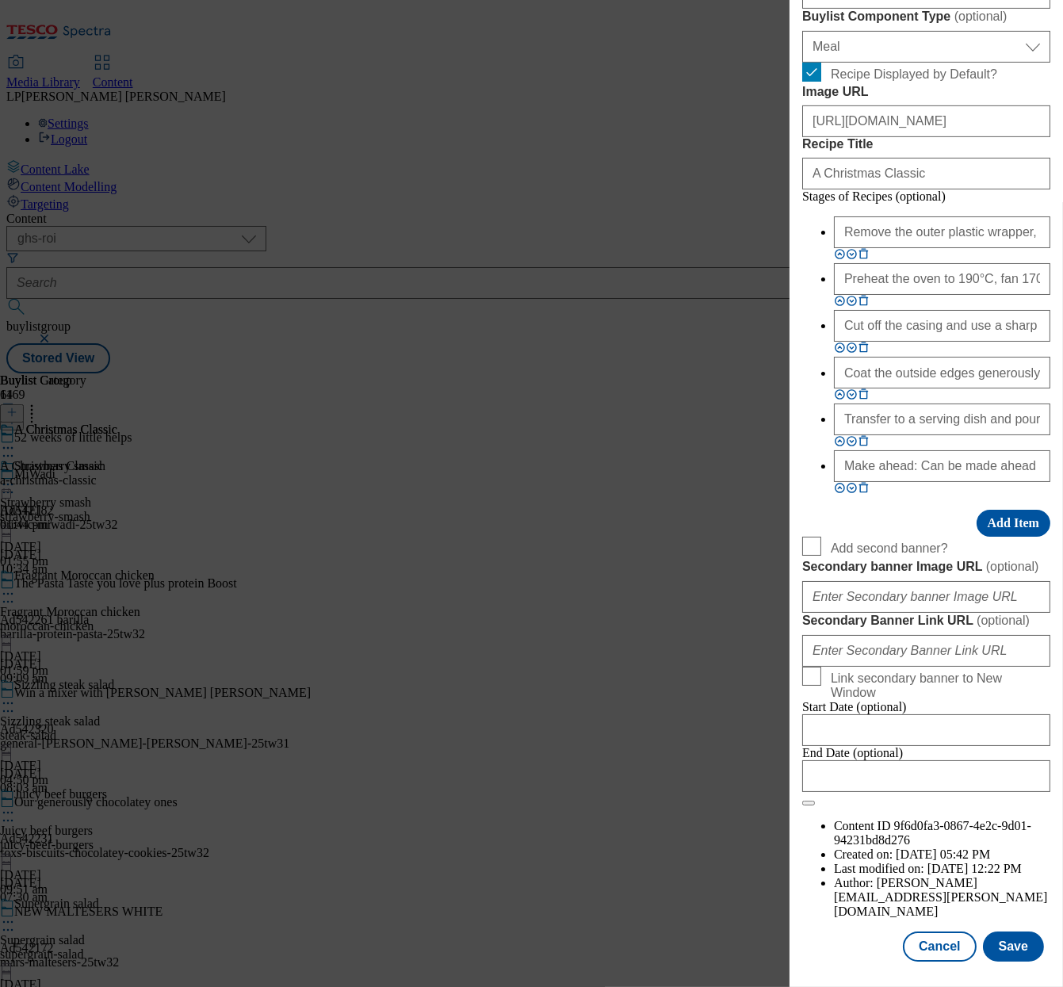
scroll to position [1288, 0]
click at [879, 482] on input "Make ahead: Can be made ahead and served cold." at bounding box center [942, 466] width 216 height 32
paste input "Top tip: c"
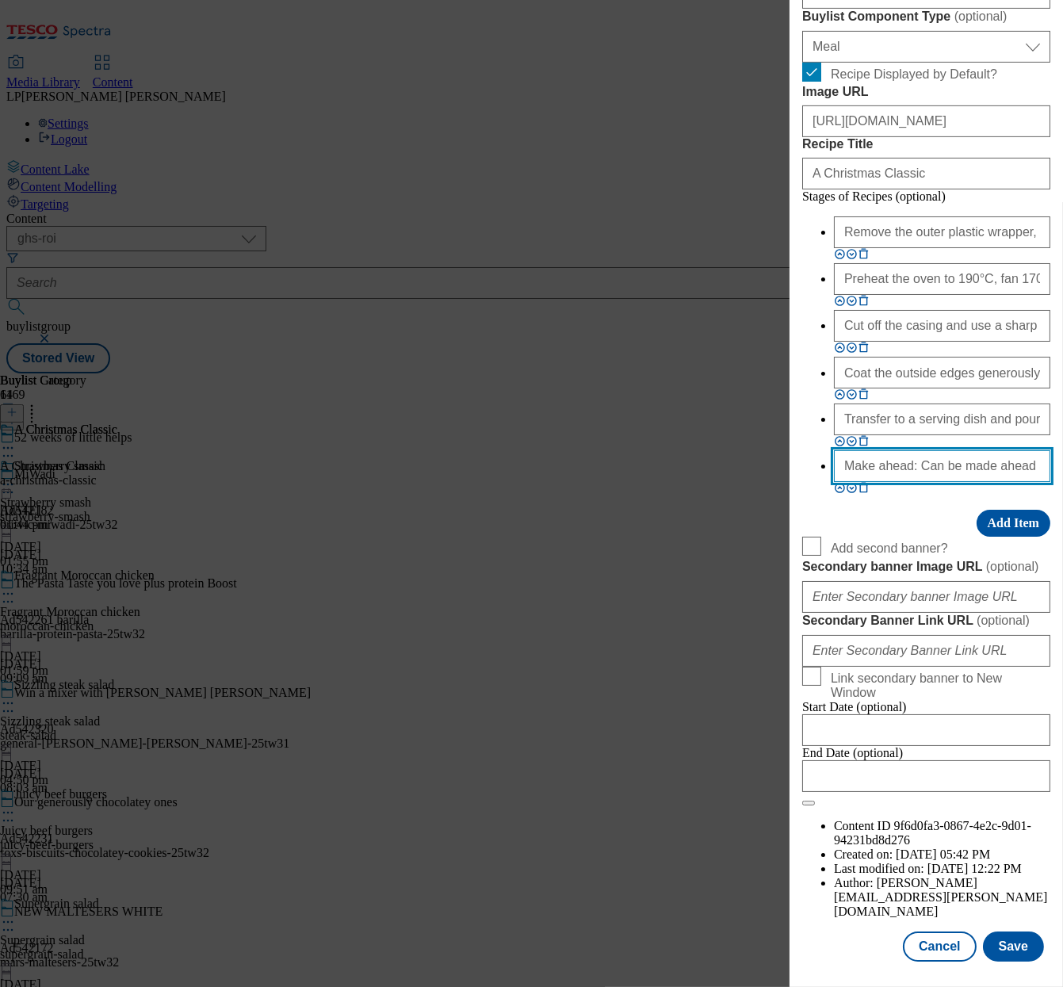
type input "Top tip: can be made ahead and served cold."
click at [903, 482] on input "Top tip: can be made ahead and served cold." at bounding box center [942, 466] width 216 height 32
drag, startPoint x: 941, startPoint y: 744, endPoint x: 775, endPoint y: 752, distance: 166.7
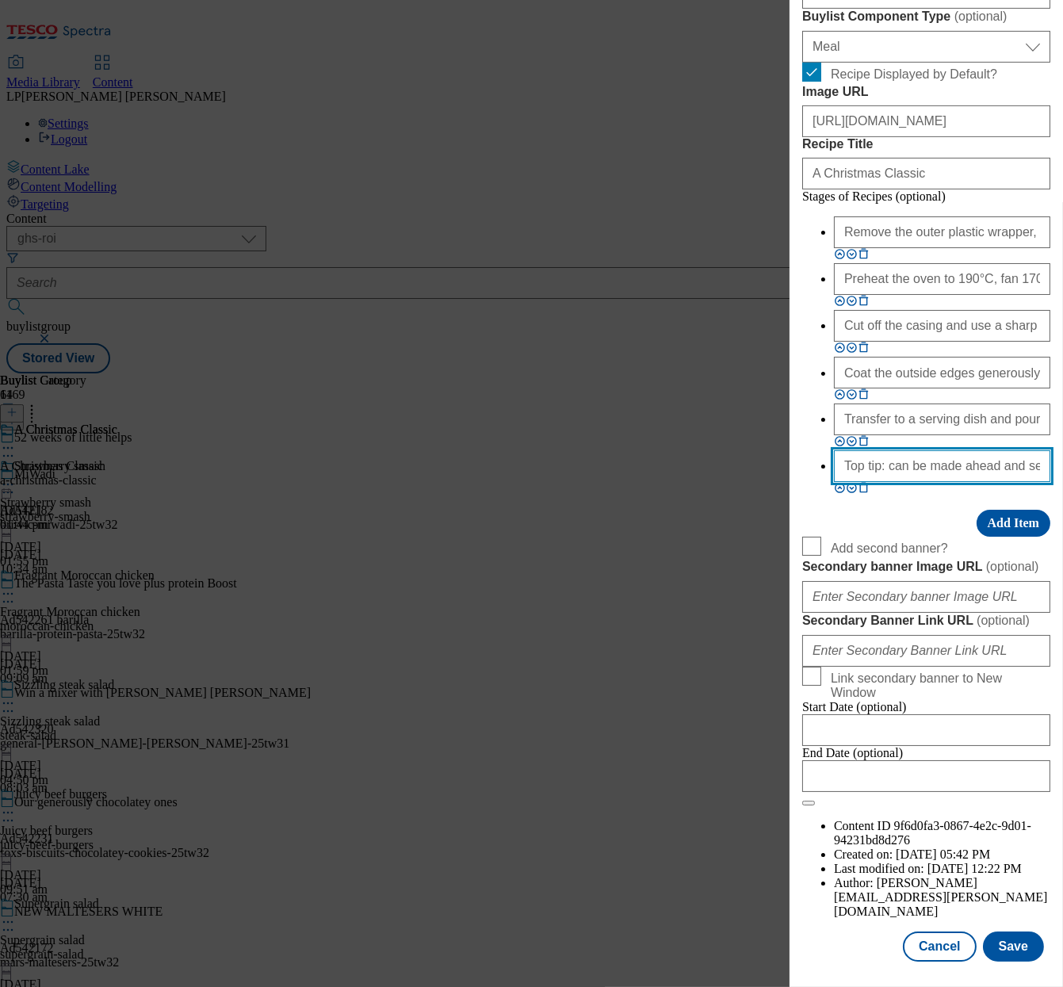
click at [775, 752] on div "Edit Buylist Tags 1 tags selected buylist English Content Properties Label A Ch…" at bounding box center [531, 493] width 1063 height 987
click at [1004, 932] on button "Save" at bounding box center [1013, 947] width 61 height 30
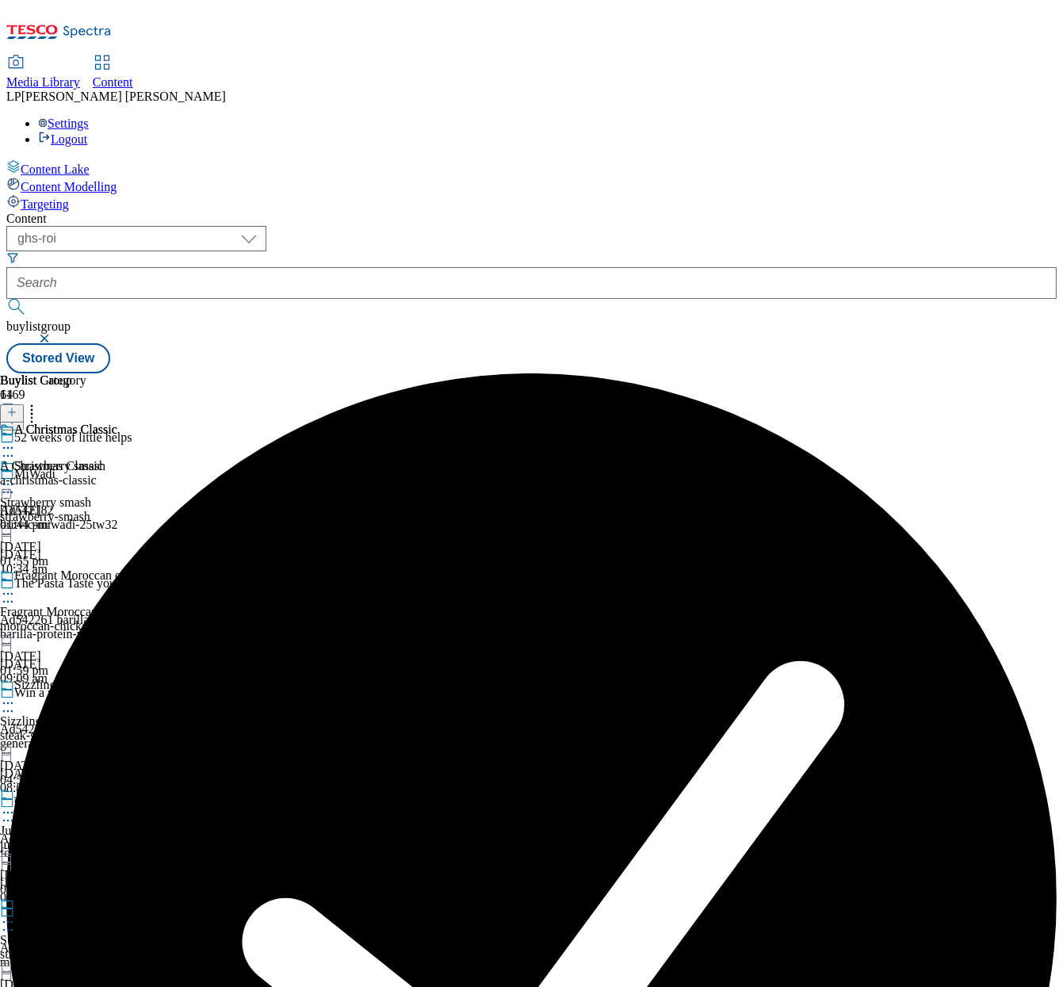
click at [16, 440] on icon at bounding box center [8, 448] width 16 height 16
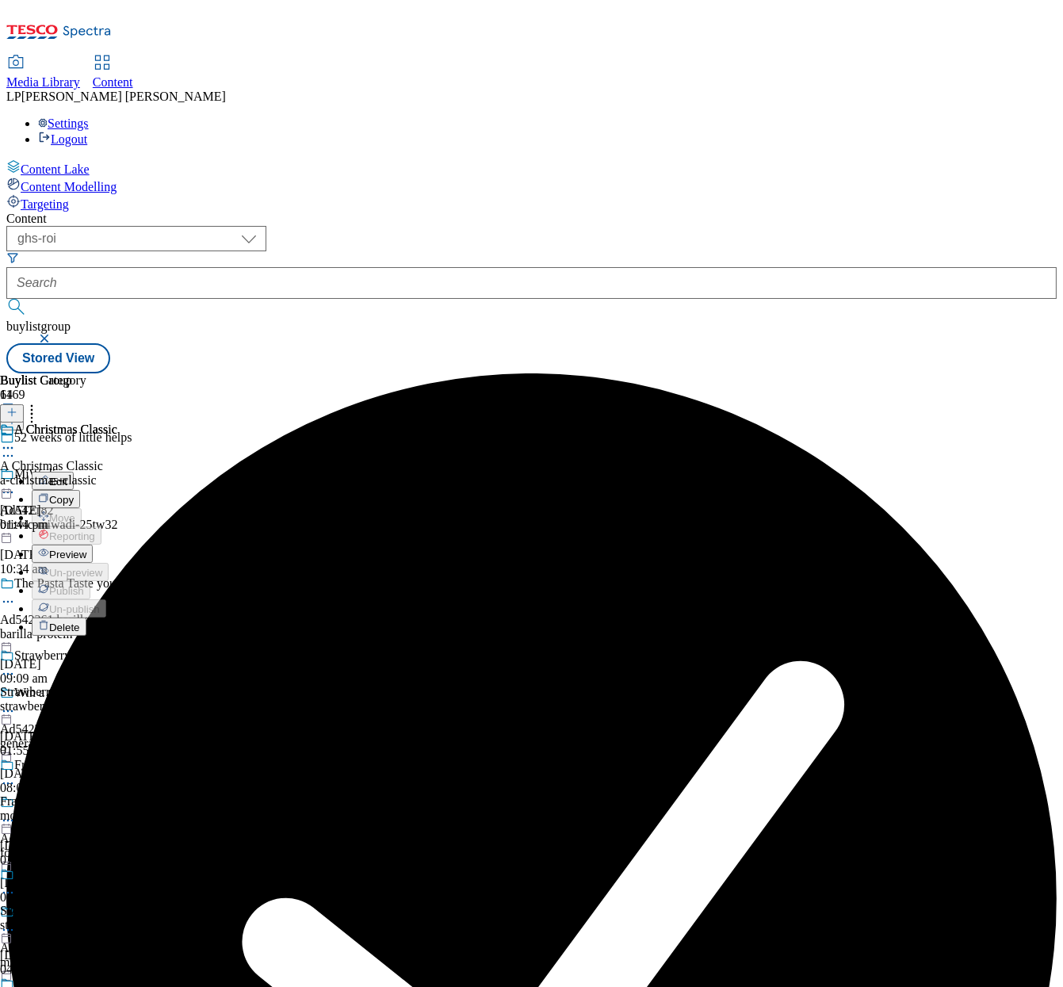
click at [86, 549] on span "Preview" at bounding box center [67, 555] width 37 height 12
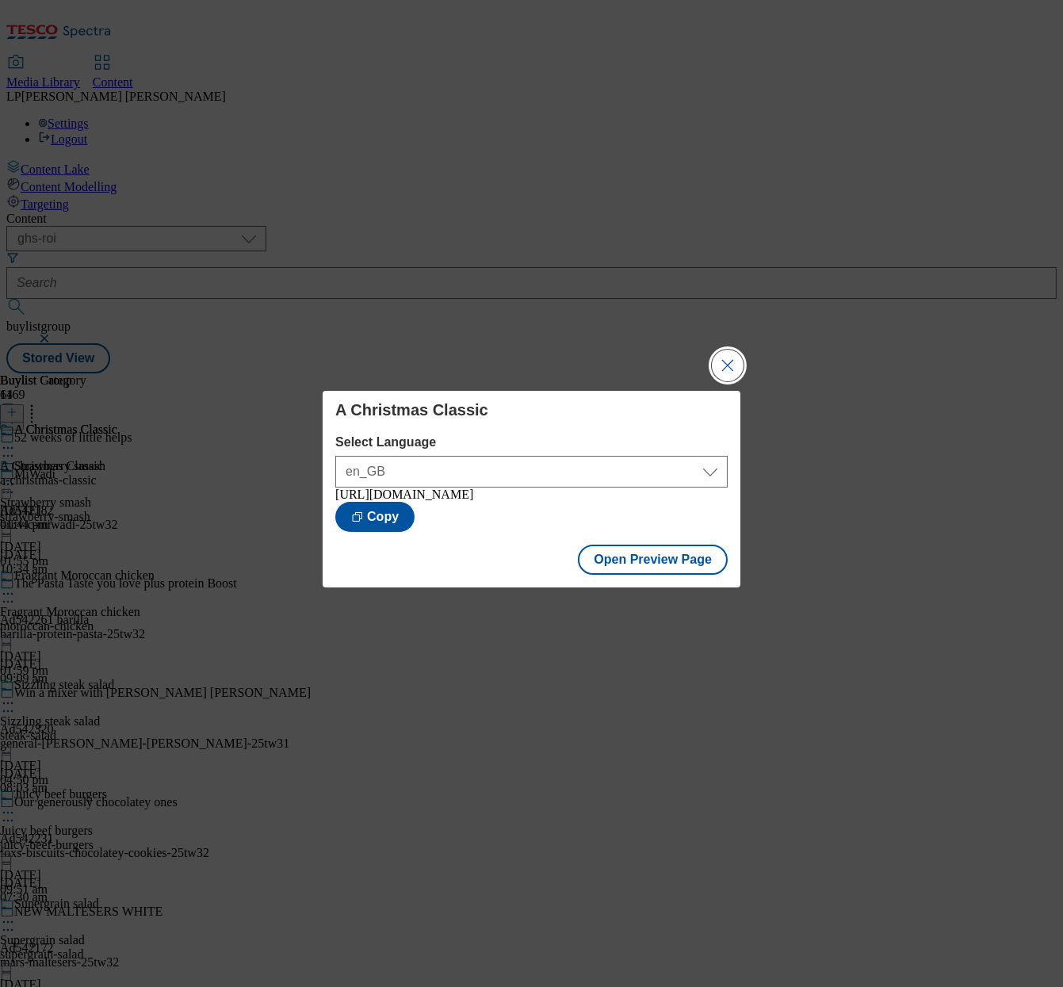
click at [735, 358] on button "Close Modal" at bounding box center [728, 366] width 32 height 32
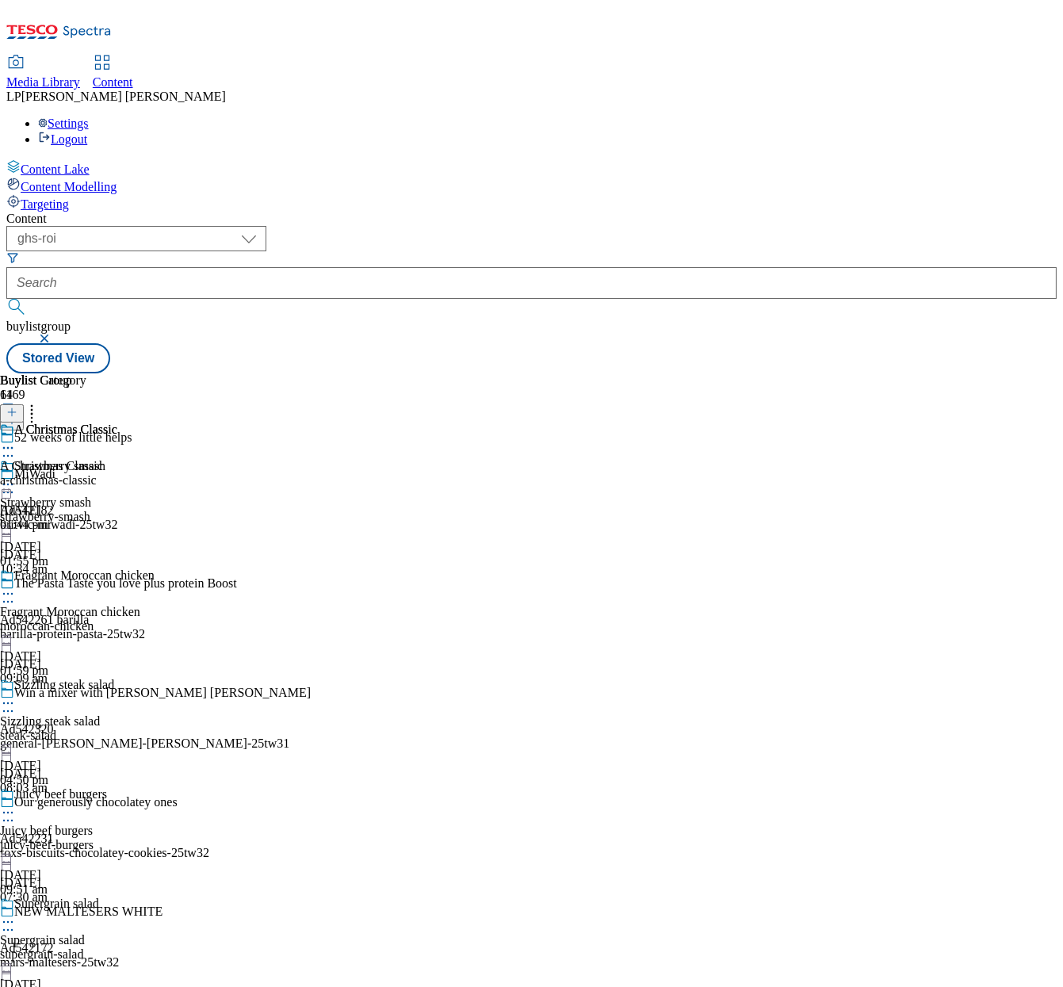
click at [6, 447] on circle at bounding box center [4, 448] width 2 height 2
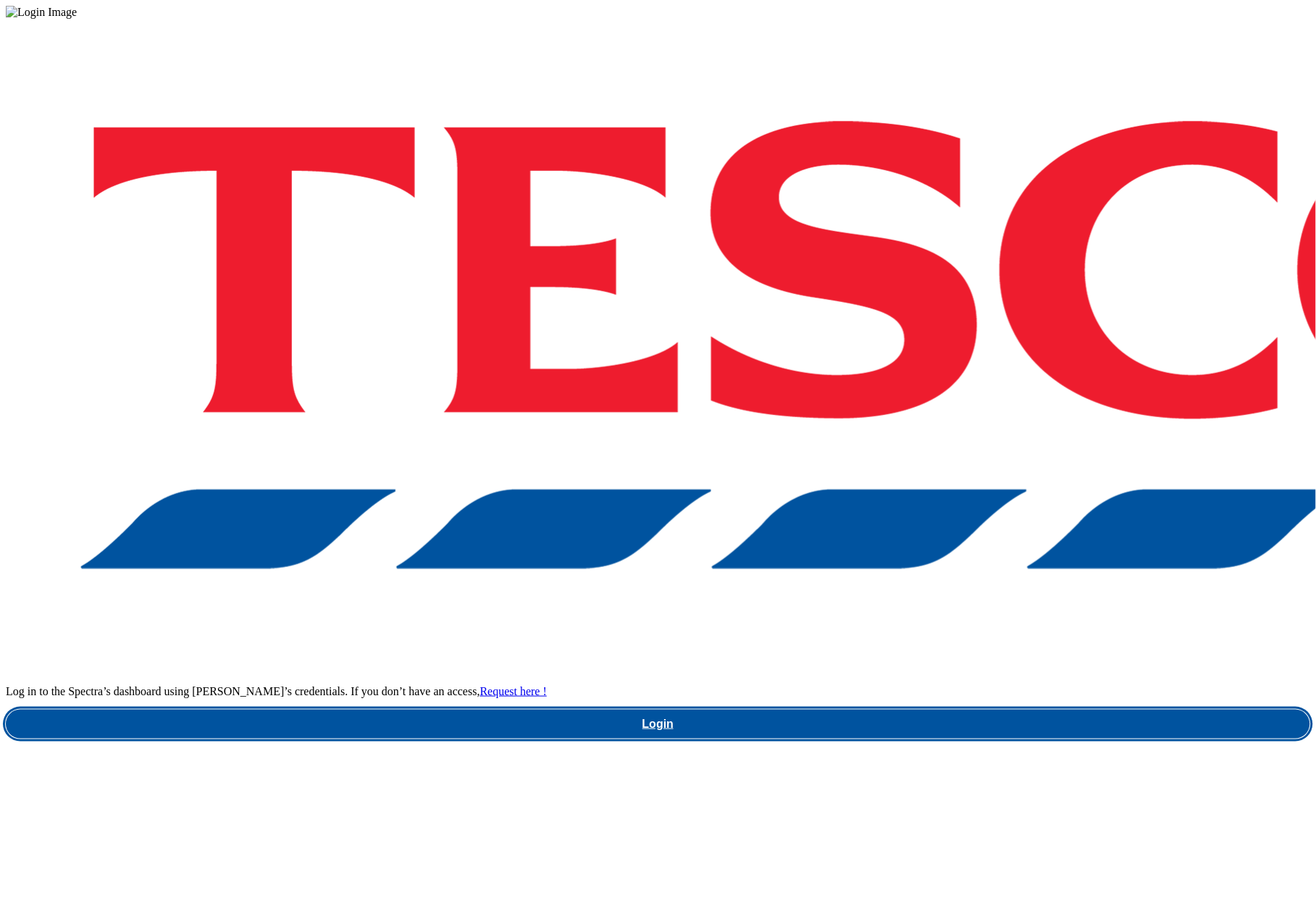
click at [880, 710] on link "Login" at bounding box center [658, 724] width 1304 height 29
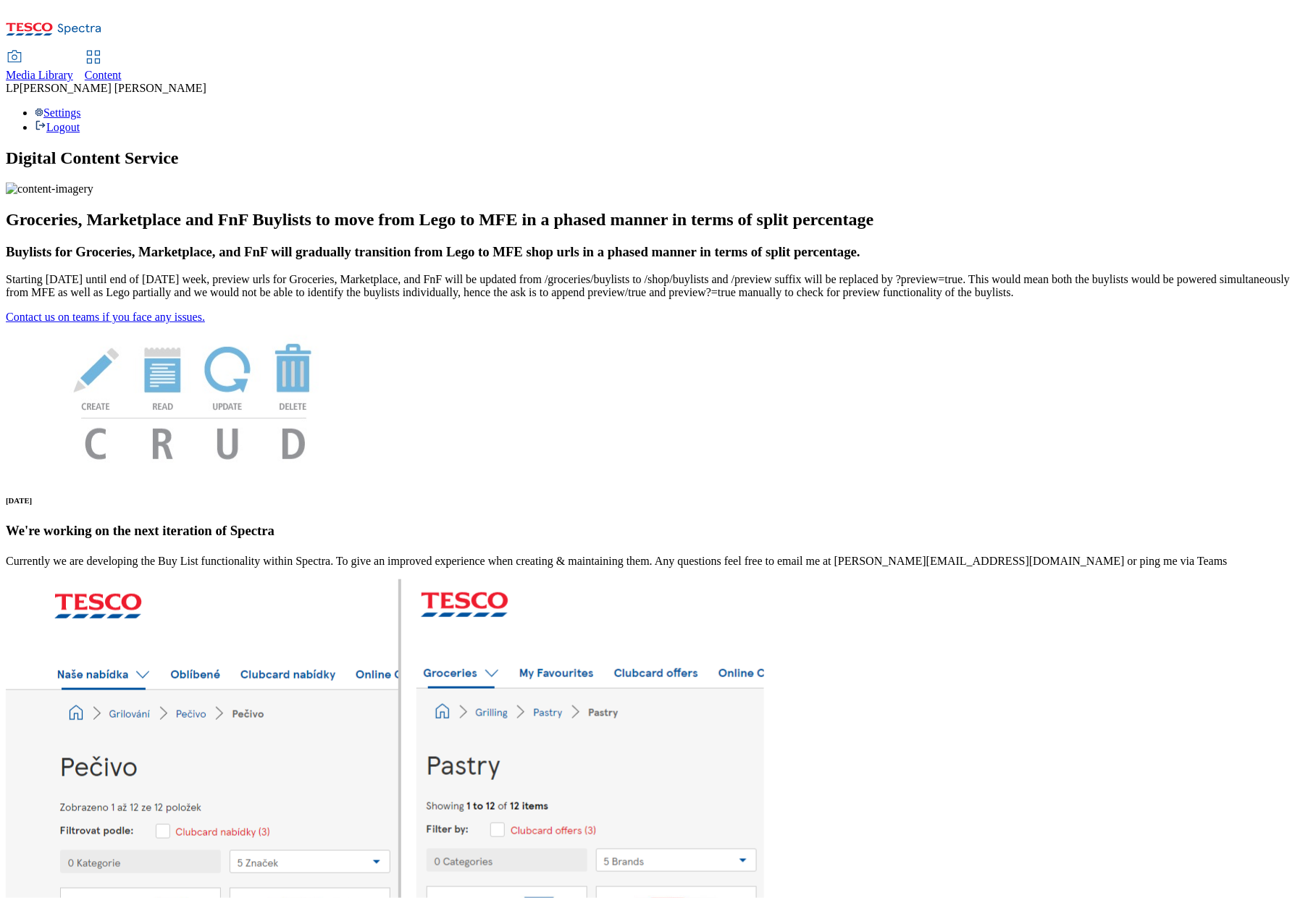
click at [121, 69] on span "Content" at bounding box center [103, 74] width 37 height 12
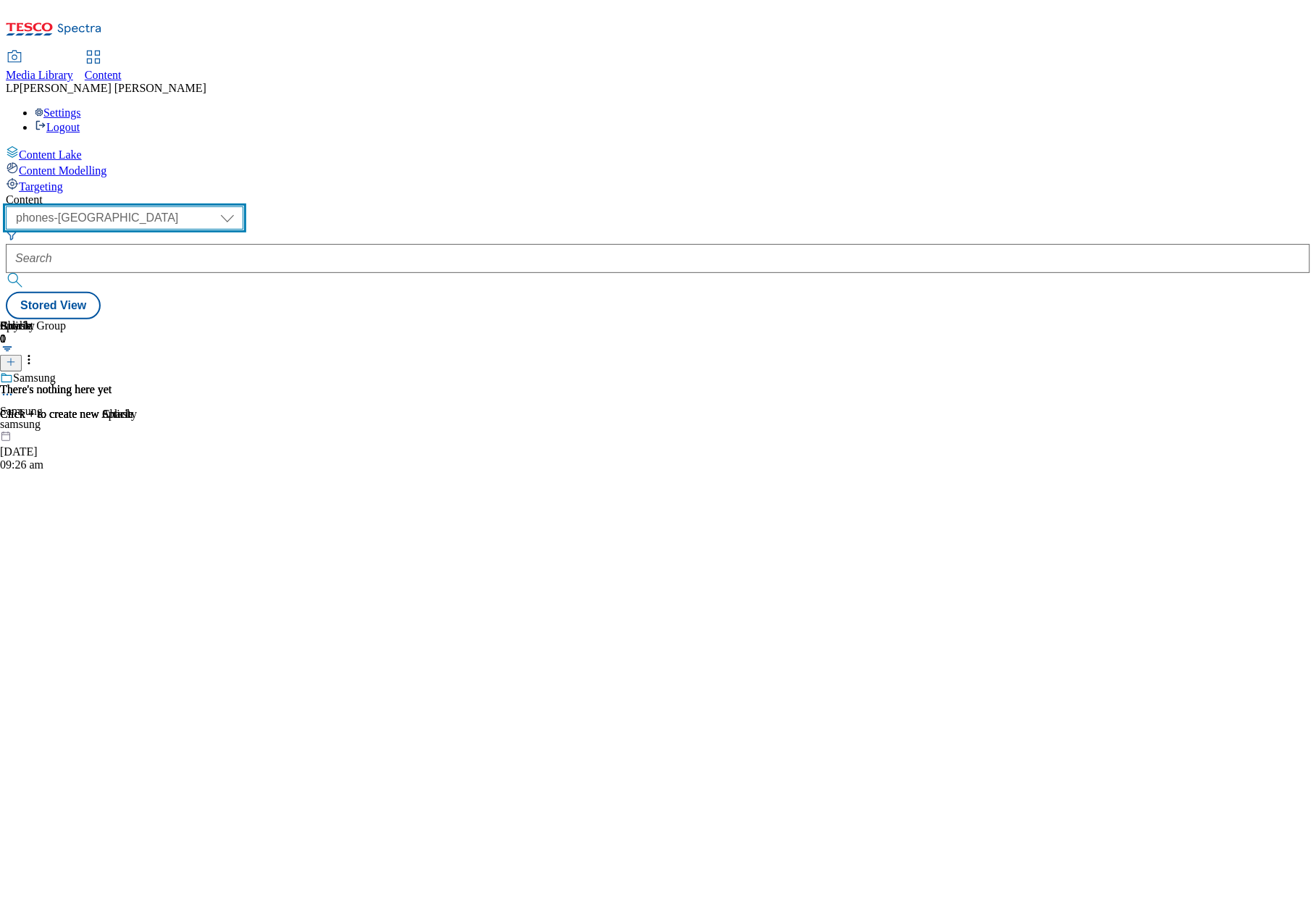
click at [236, 206] on select "dotcom-cz dotcom-hu dotcom-sk fnf-uk ghs-roi ghs-uk group-comms ighs-cz ighs-hu…" at bounding box center [124, 217] width 237 height 23
select select "ghs-roi"
click at [188, 206] on select "dotcom-cz dotcom-hu dotcom-sk fnf-uk ghs-roi ghs-uk group-comms ighs-cz ighs-hu…" at bounding box center [124, 217] width 237 height 23
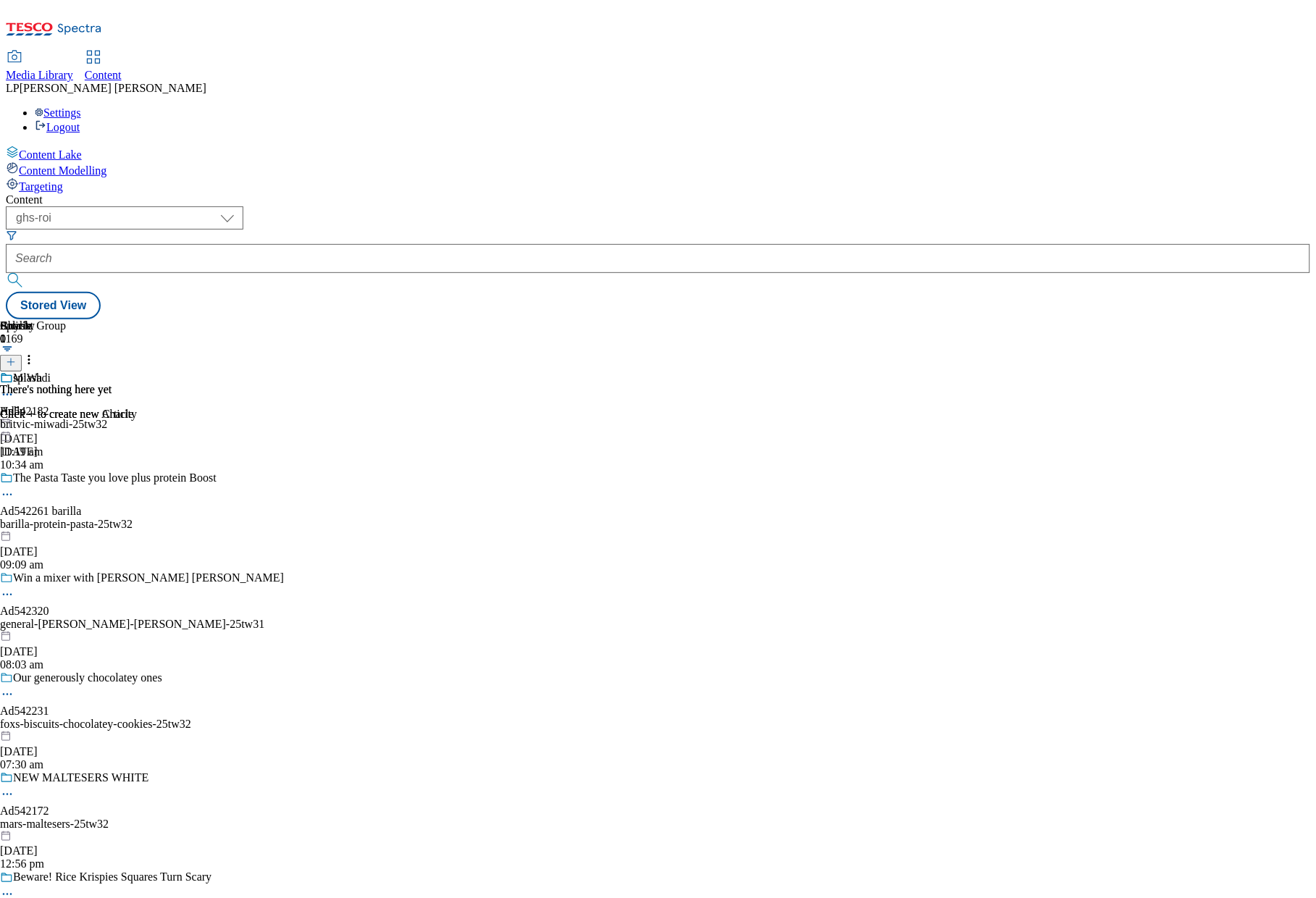
click at [73, 69] on span "Media Library" at bounding box center [39, 74] width 68 height 12
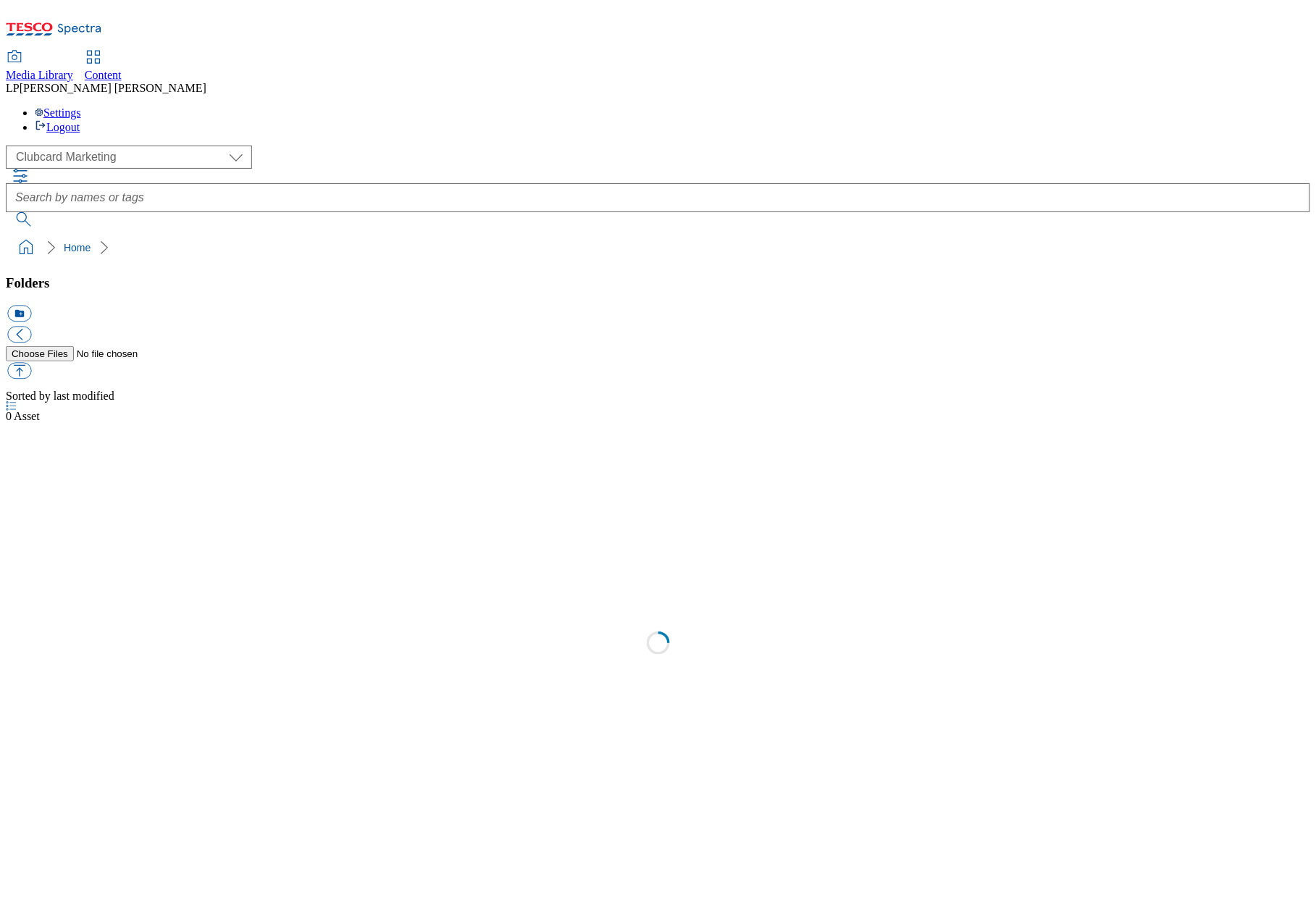
scroll to position [1, 0]
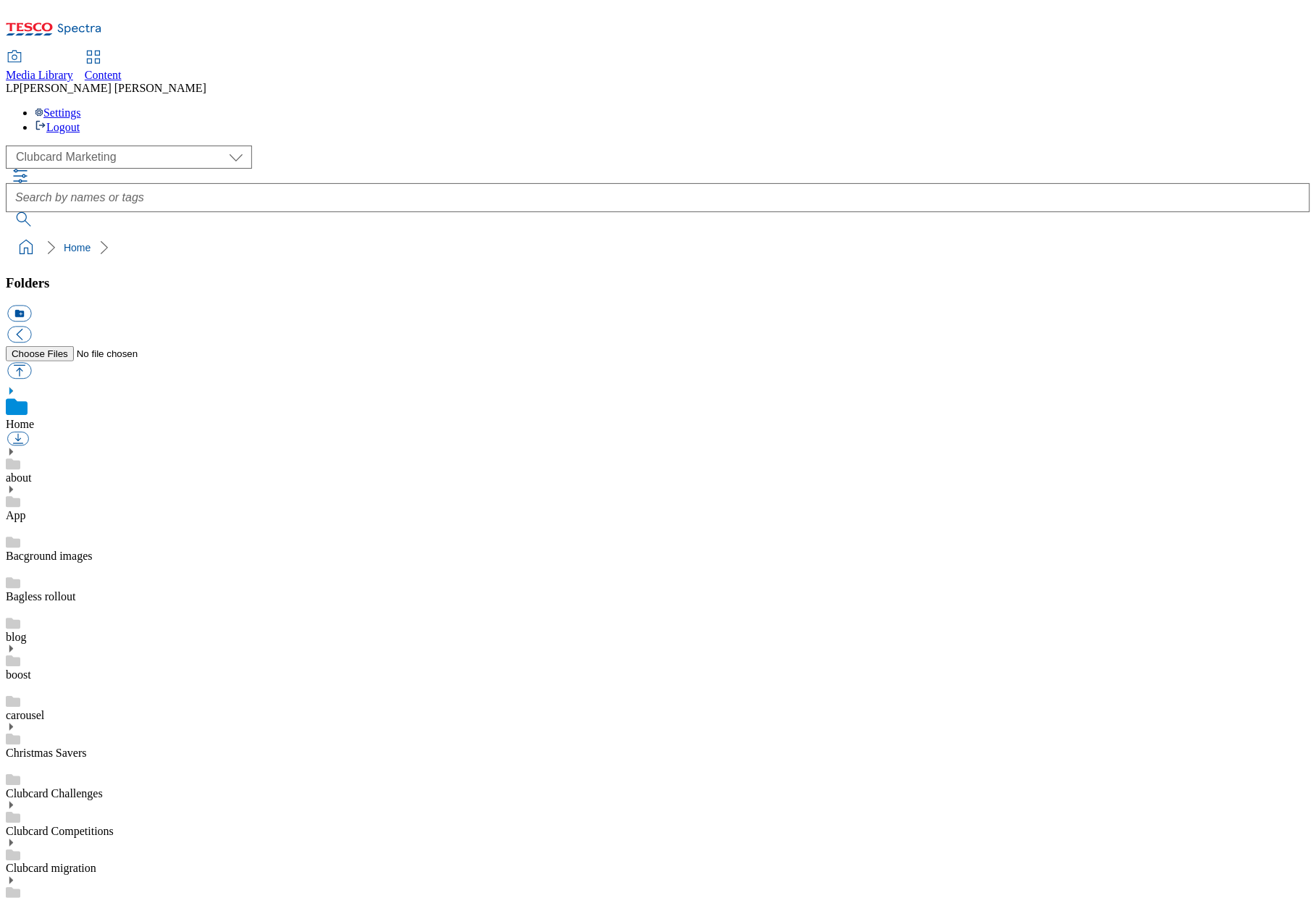
click at [104, 145] on div "( optional ) Clubcard Marketing Demo Dotcom [GEOGRAPHIC_DATA] Emails GHS Market…" at bounding box center [658, 156] width 1304 height 23
click at [100, 145] on select "Clubcard Marketing Demo Dotcom [GEOGRAPHIC_DATA] Emails GHS Marketing UK GHS Pr…" at bounding box center [129, 156] width 247 height 23
select select "flare-ghs-roi"
click at [9, 145] on select "Clubcard Marketing Demo Dotcom [GEOGRAPHIC_DATA] Emails GHS Marketing UK GHS Pr…" at bounding box center [129, 156] width 247 height 23
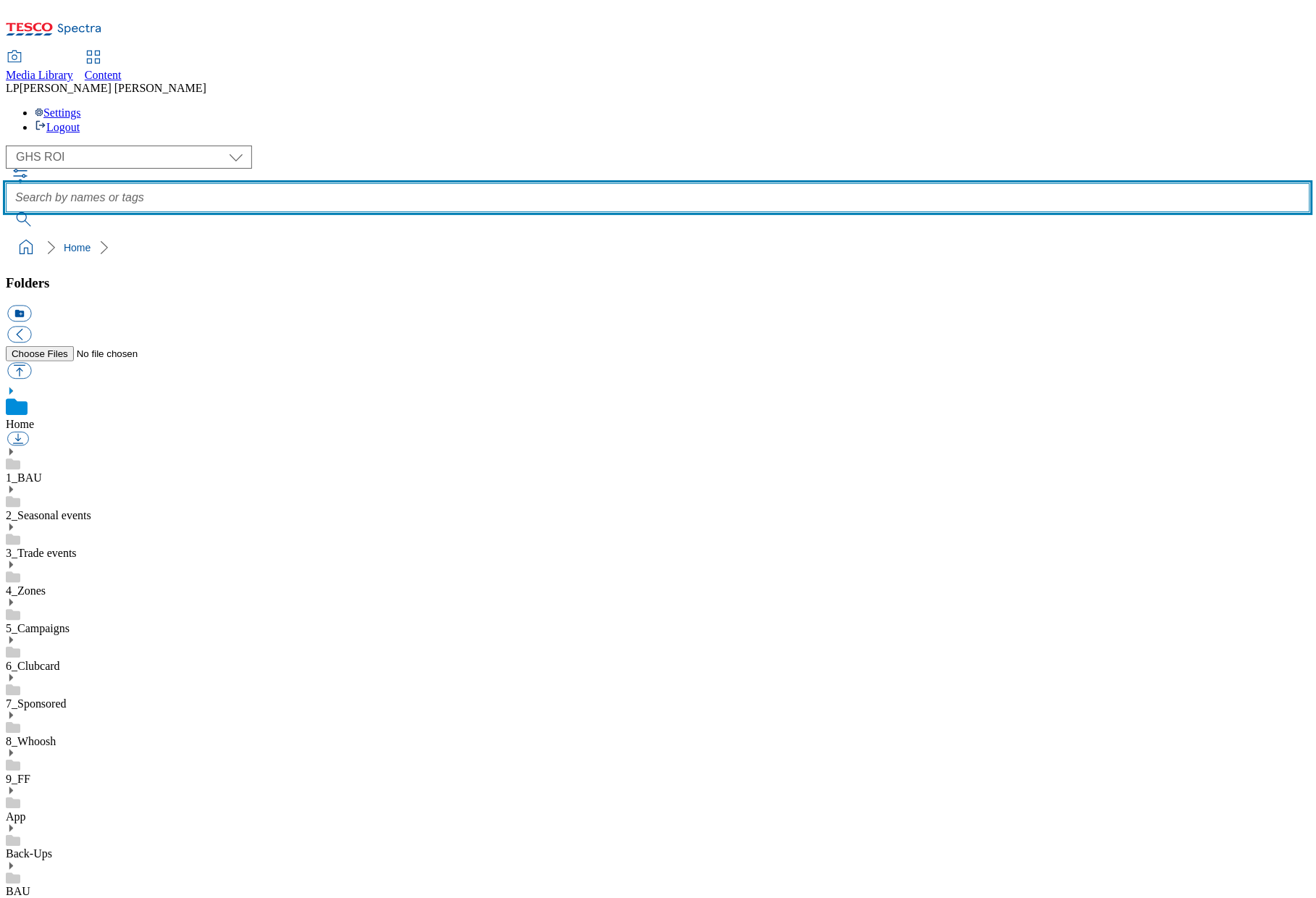
click at [521, 184] on input "text" at bounding box center [658, 198] width 1304 height 29
type input "aldi-price-match"
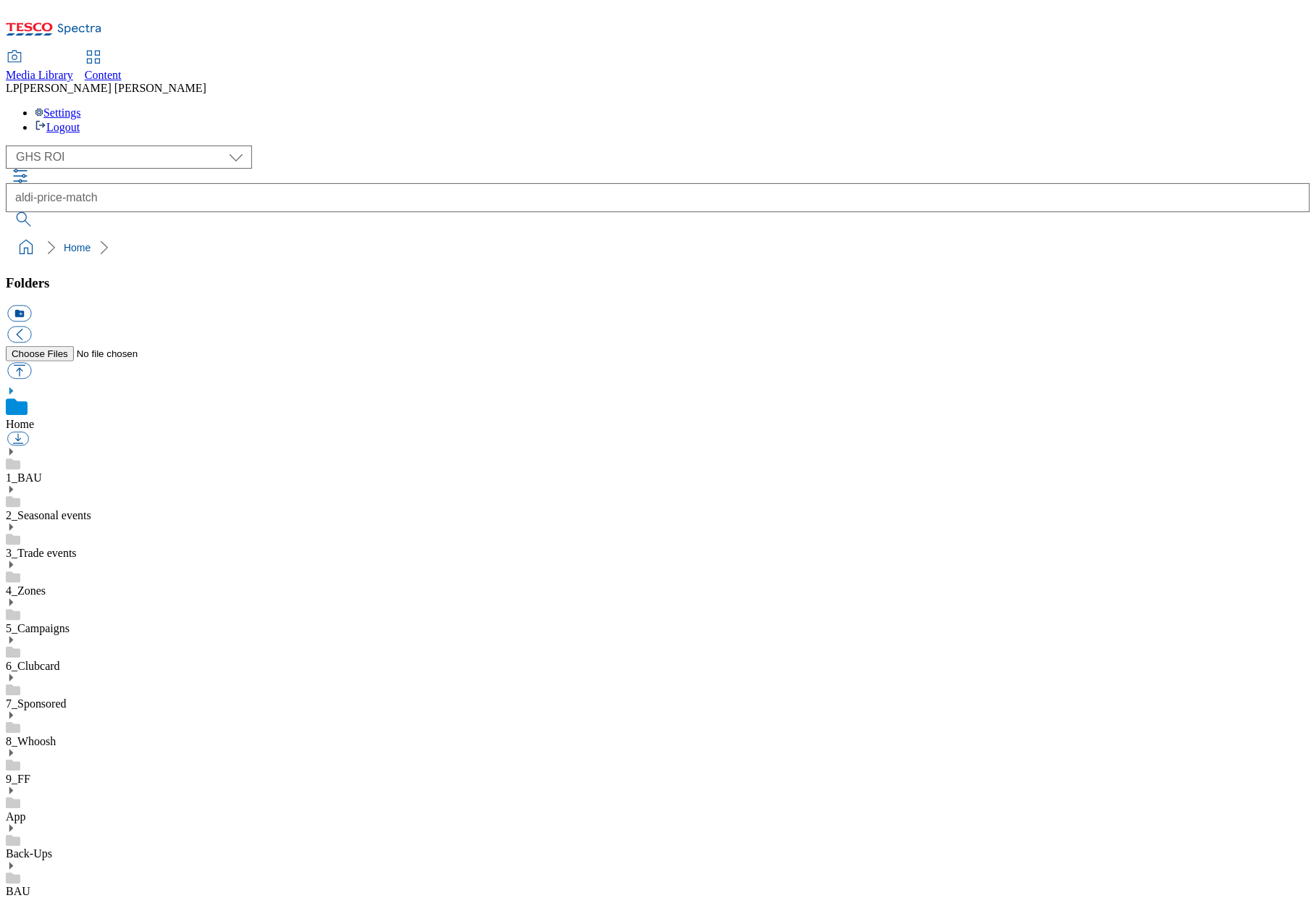
click at [13, 449] on use at bounding box center [11, 452] width 4 height 7
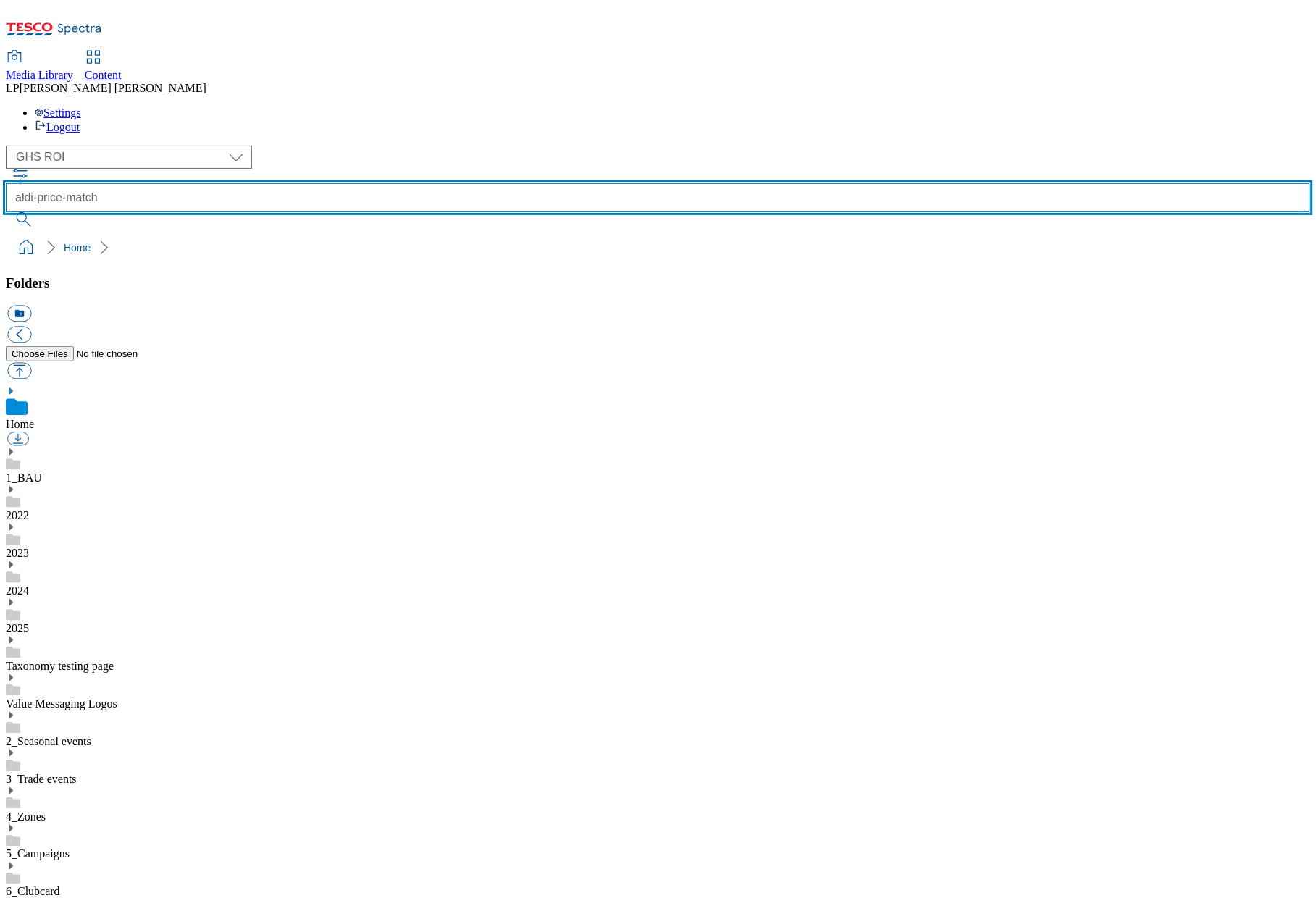
click at [609, 184] on input "aldi-price-match" at bounding box center [658, 198] width 1304 height 29
click at [5, 212] on button "submit" at bounding box center [24, 219] width 37 height 15
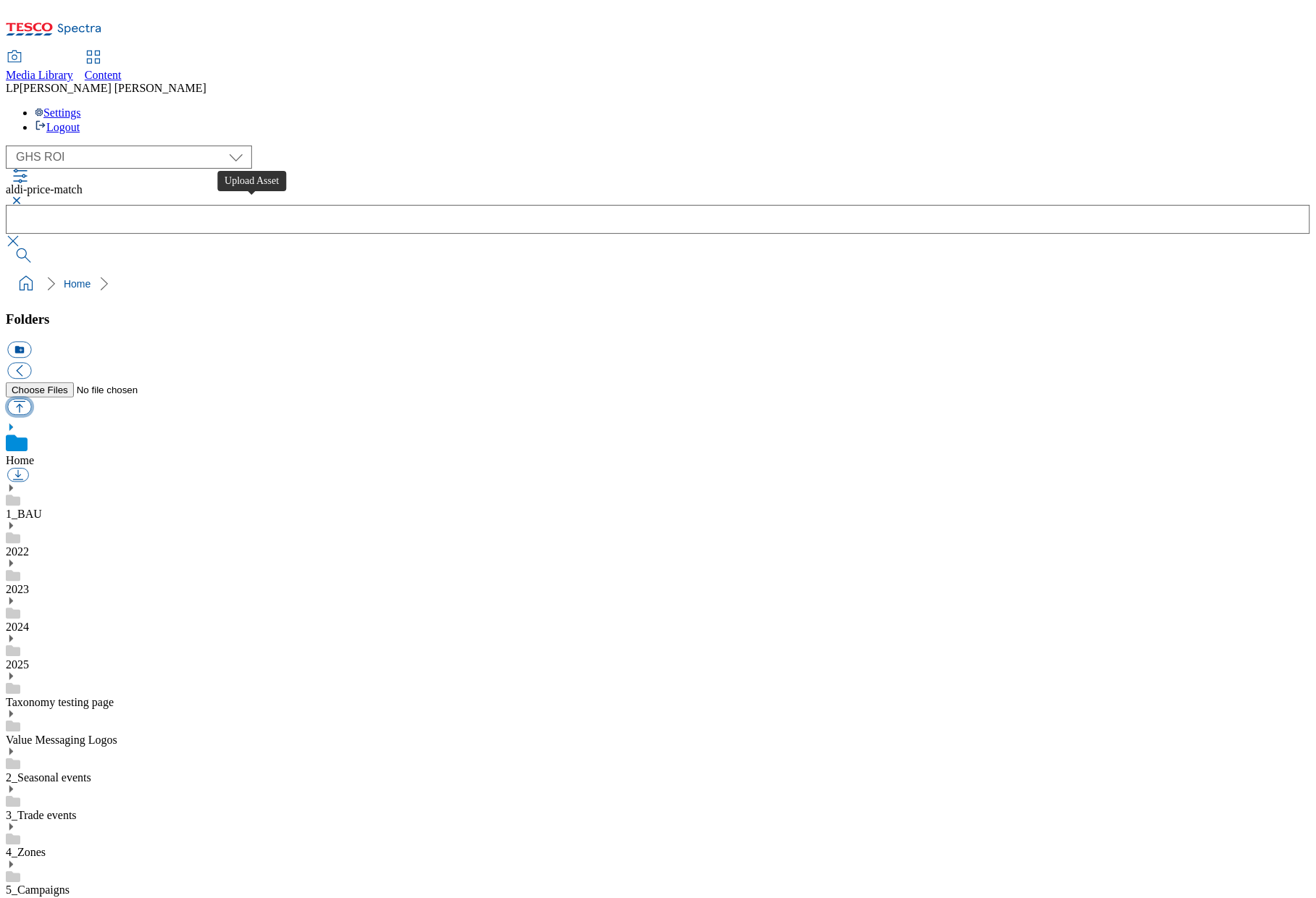
click at [31, 399] on button "button" at bounding box center [19, 407] width 24 height 16
type input "C:\fakepath\Aldi_Price_Match_22-Sep.pdf"
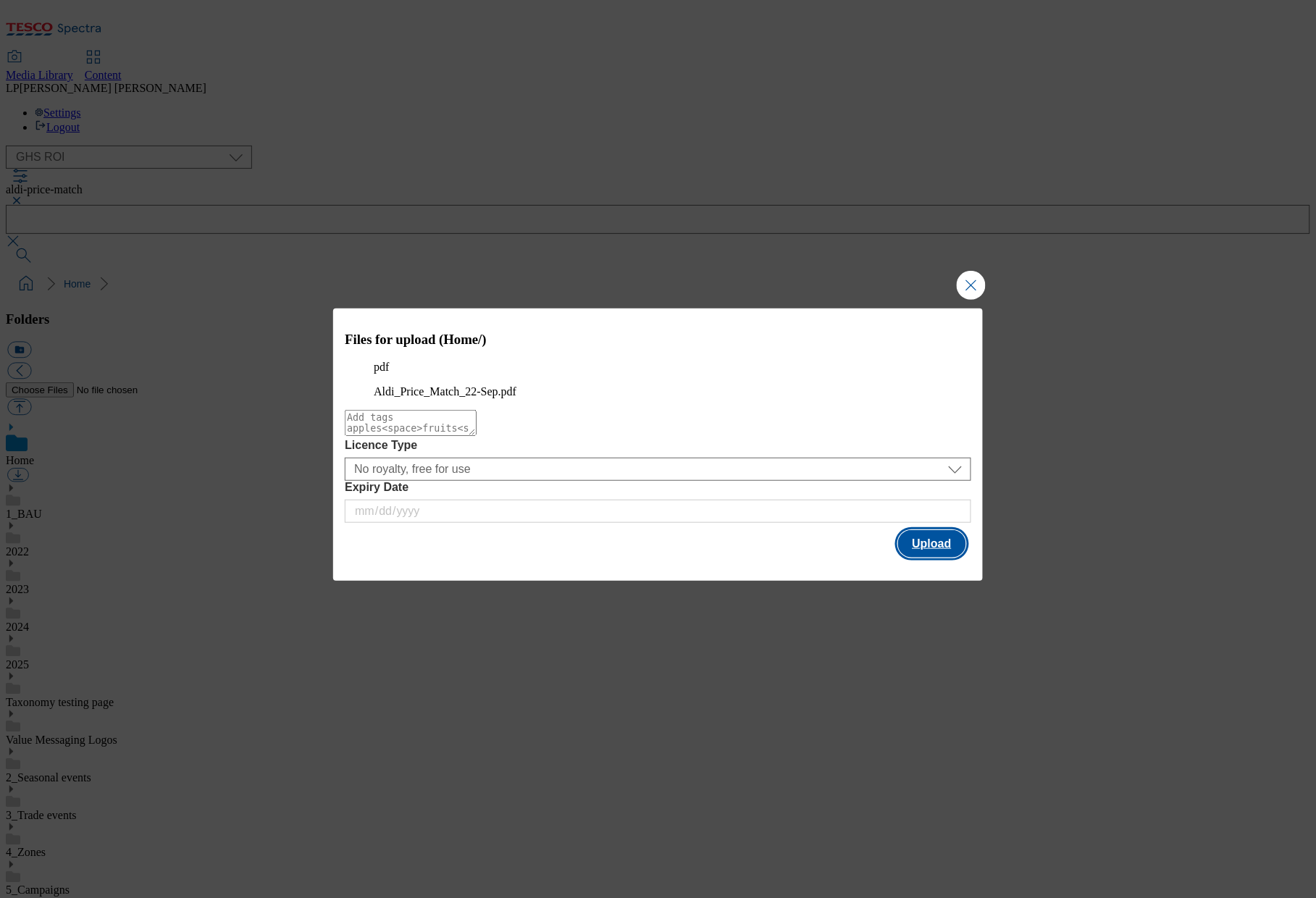
click at [918, 558] on button "Upload" at bounding box center [932, 544] width 68 height 27
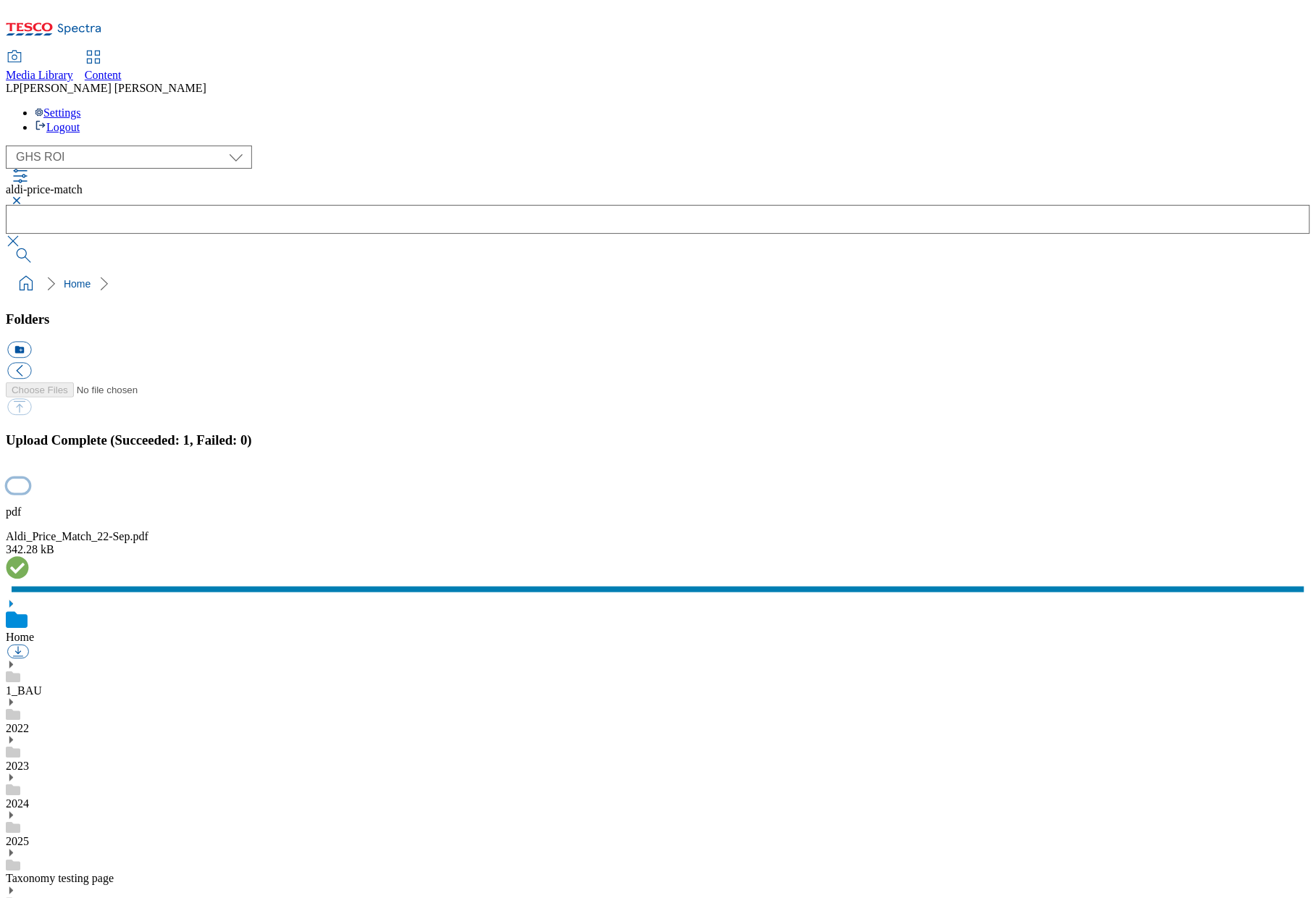
click at [29, 492] on button "button" at bounding box center [18, 485] width 22 height 14
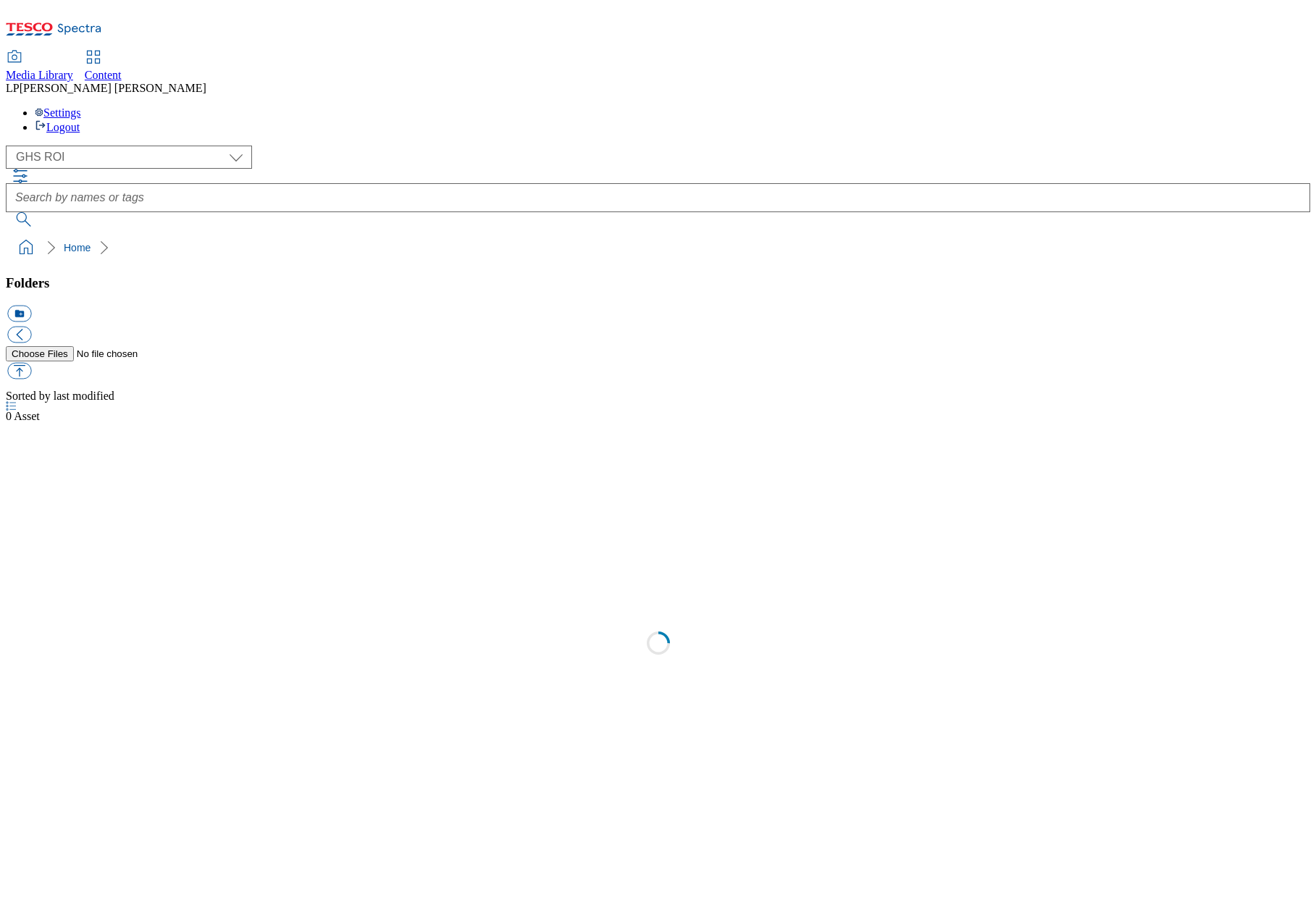
select select "flare-ghs-roi"
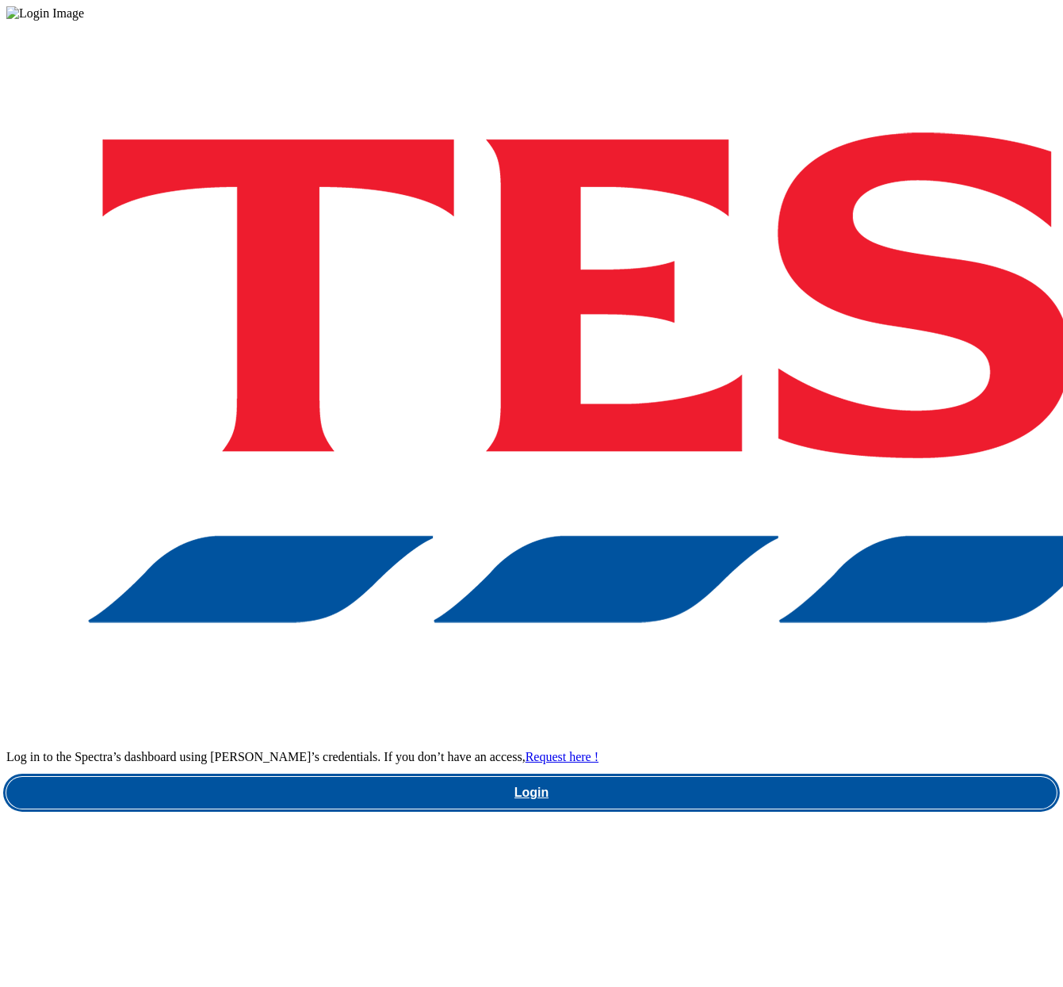
click at [783, 777] on link "Login" at bounding box center [531, 793] width 1051 height 32
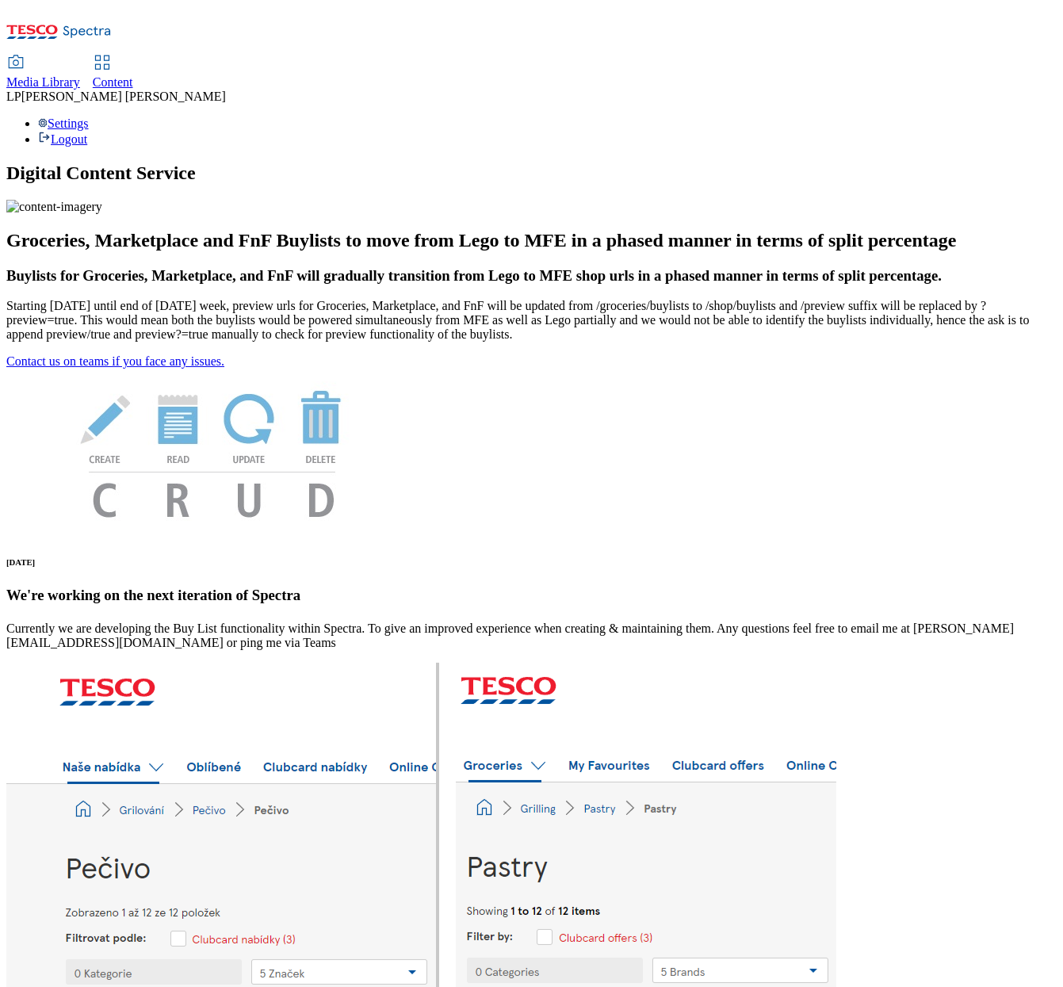
click at [133, 56] on link "Content" at bounding box center [113, 72] width 40 height 33
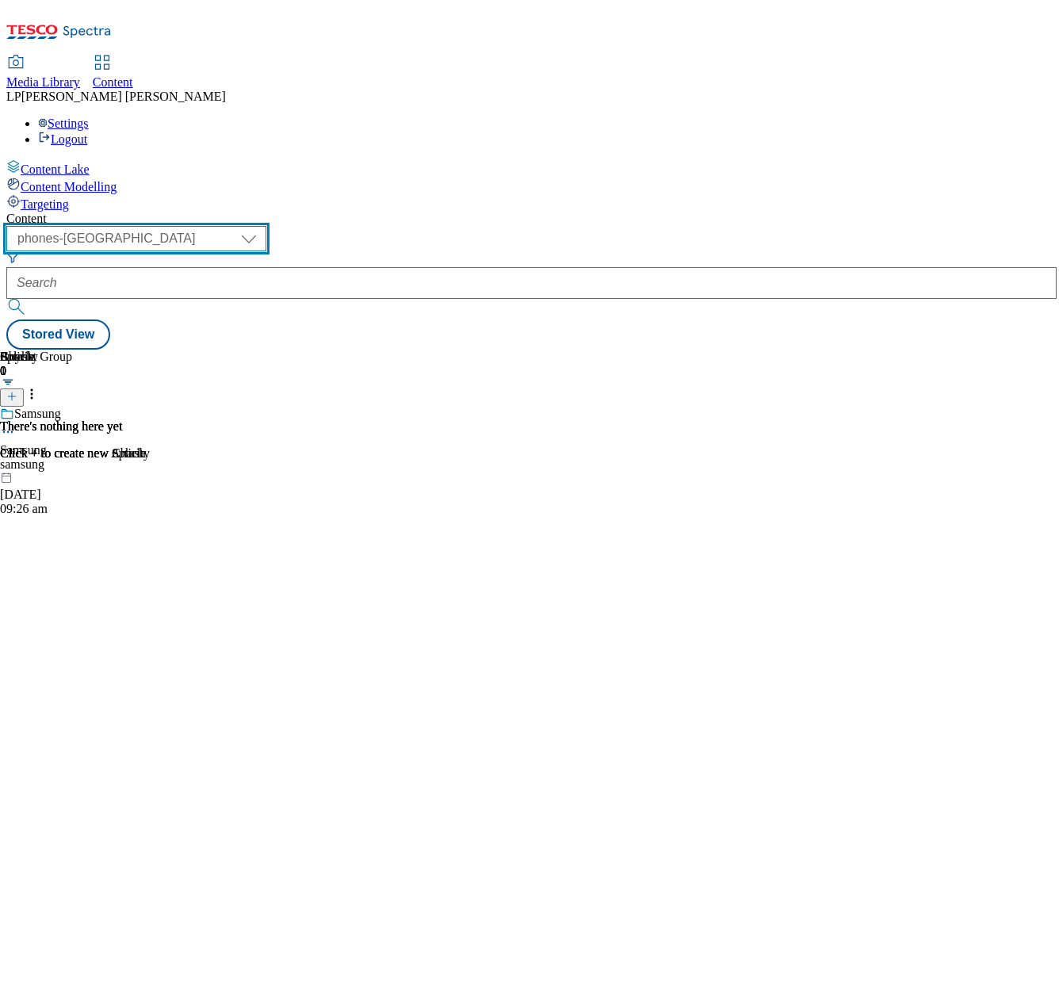
click at [266, 226] on select "dotcom-cz dotcom-hu dotcom-sk fnf-uk ghs-roi ghs-uk group-comms ighs-cz ighs-hu…" at bounding box center [136, 238] width 260 height 25
select select "ghs-roi"
click at [206, 226] on select "dotcom-cz dotcom-hu dotcom-sk fnf-uk ghs-roi ghs-uk group-comms ighs-cz ighs-hu…" at bounding box center [136, 238] width 260 height 25
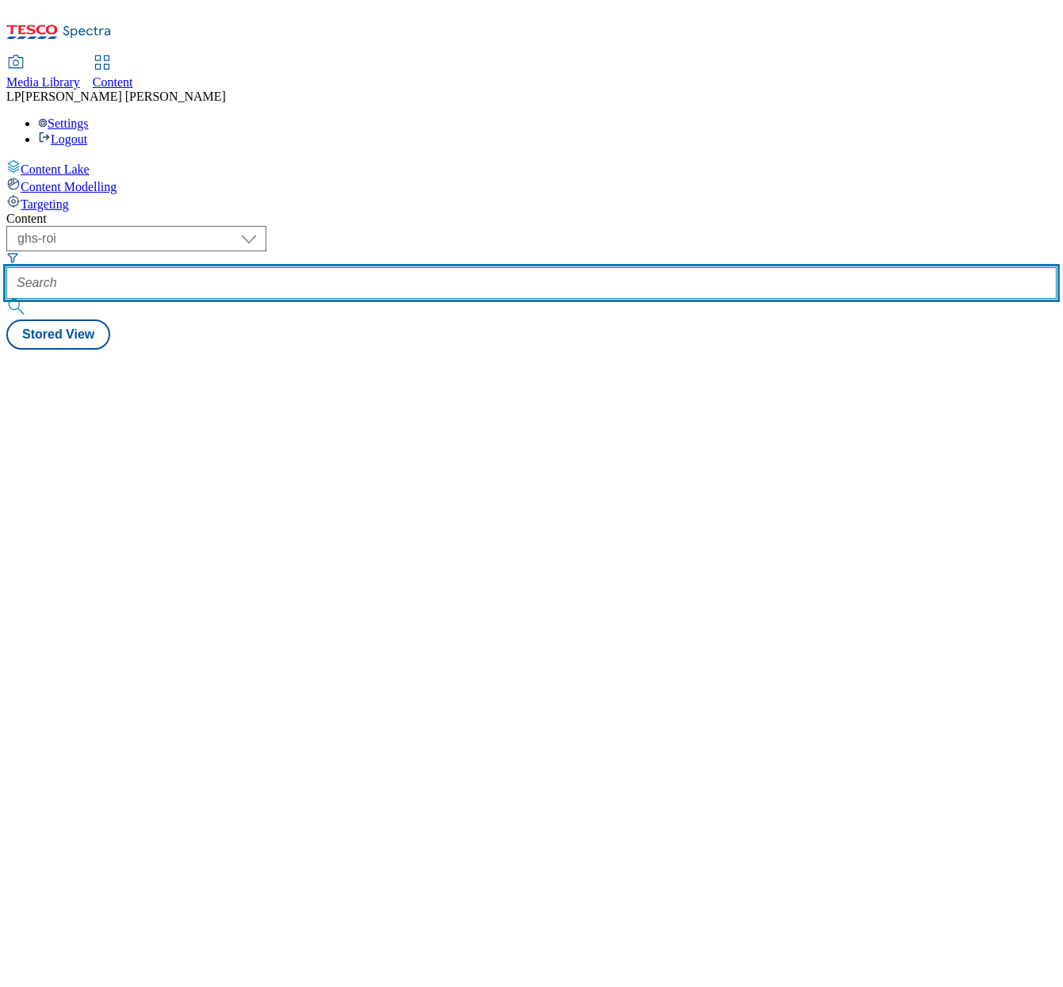
click at [446, 267] on input "text" at bounding box center [531, 283] width 1051 height 32
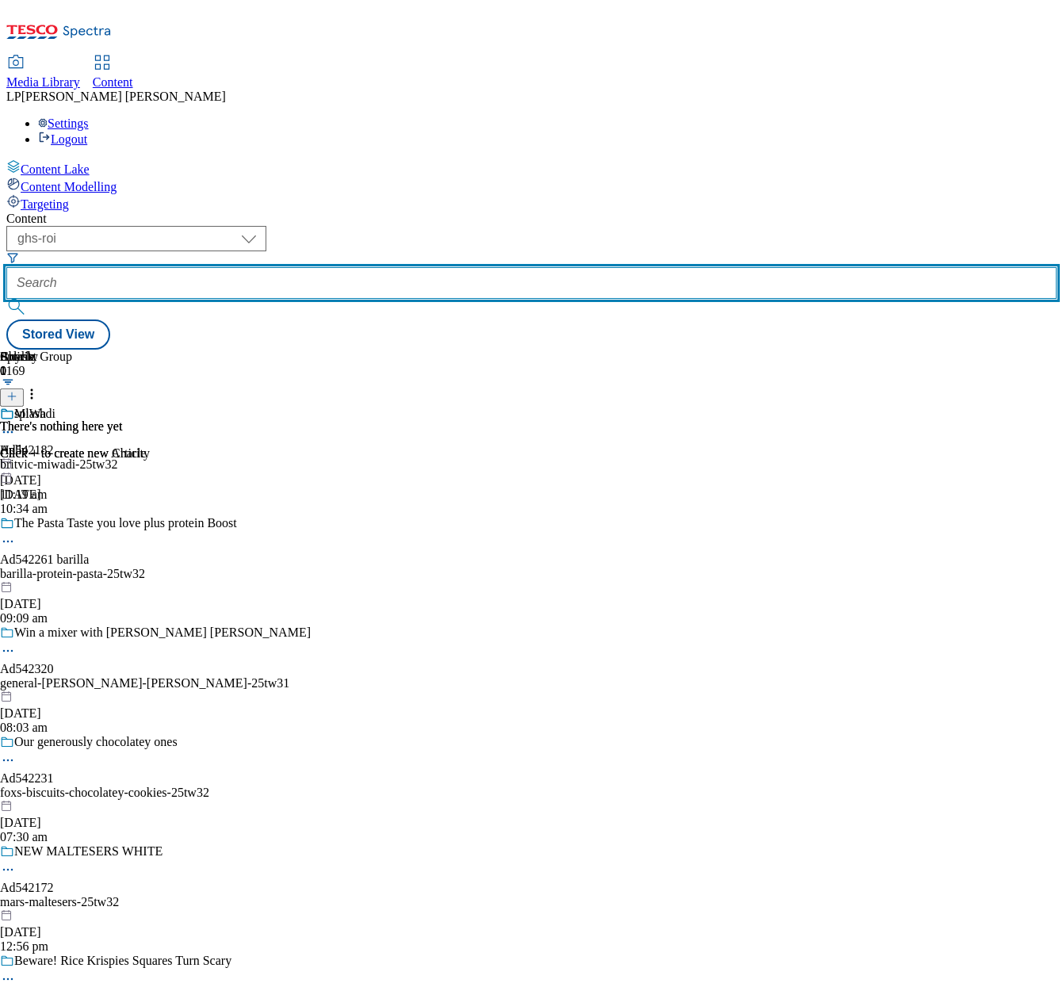
click at [471, 267] on input "text" at bounding box center [531, 283] width 1051 height 32
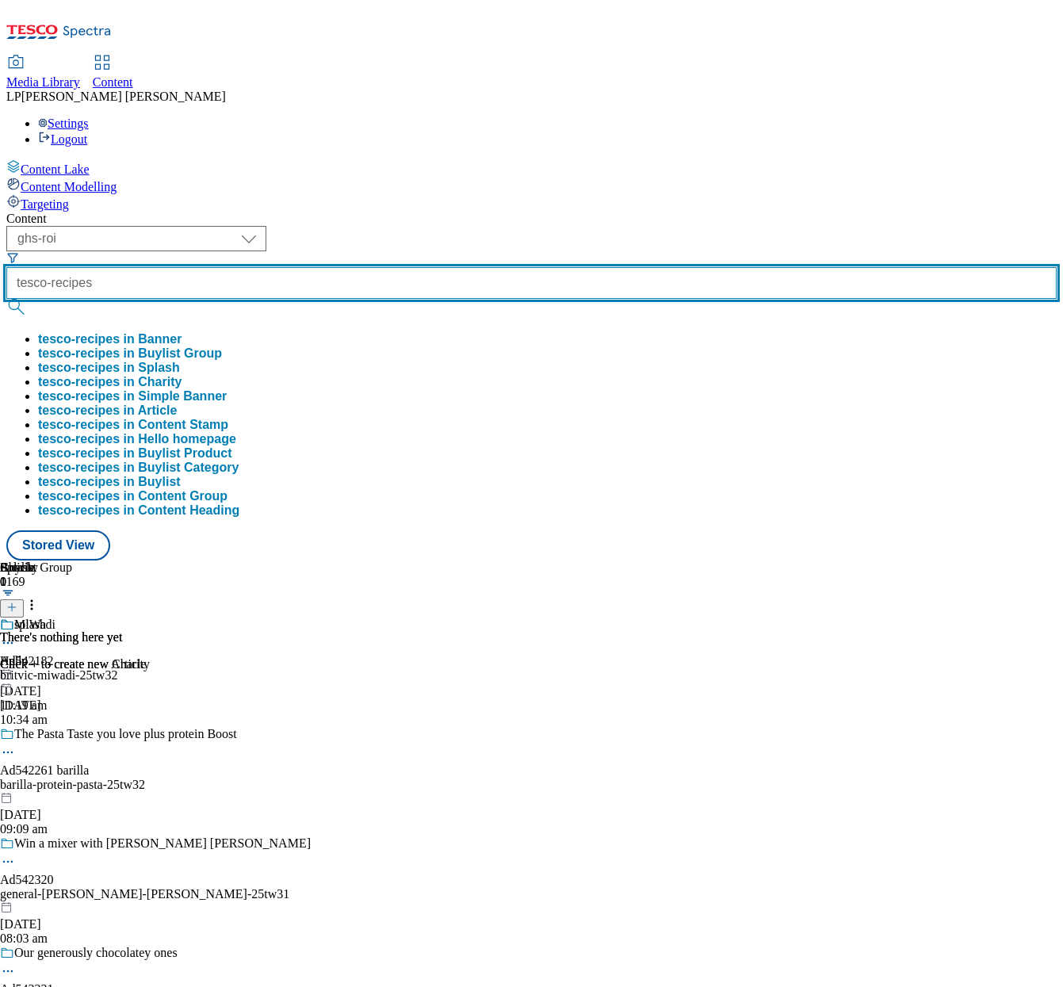
type input "tesco-recipes"
click at [6, 299] on button "submit" at bounding box center [17, 307] width 22 height 16
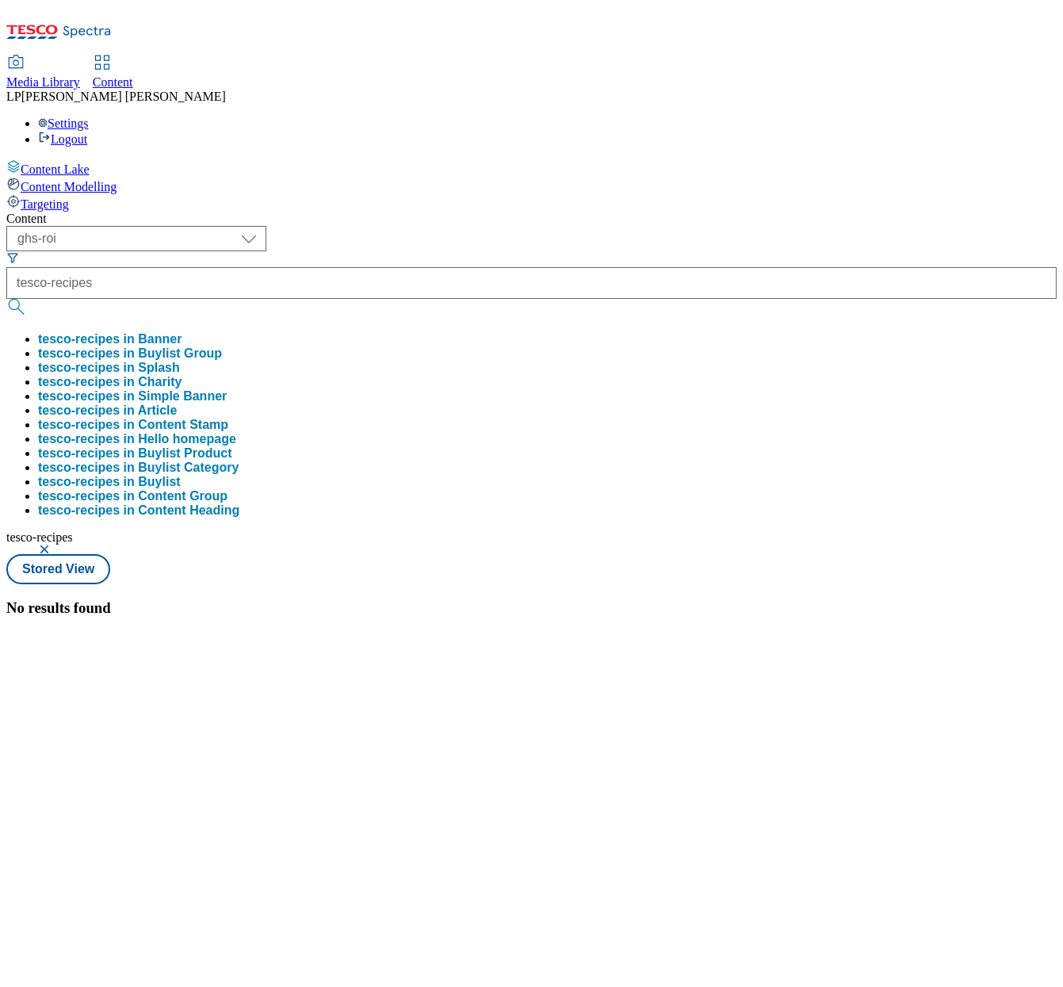
click at [429, 212] on div "Content" at bounding box center [531, 219] width 1051 height 14
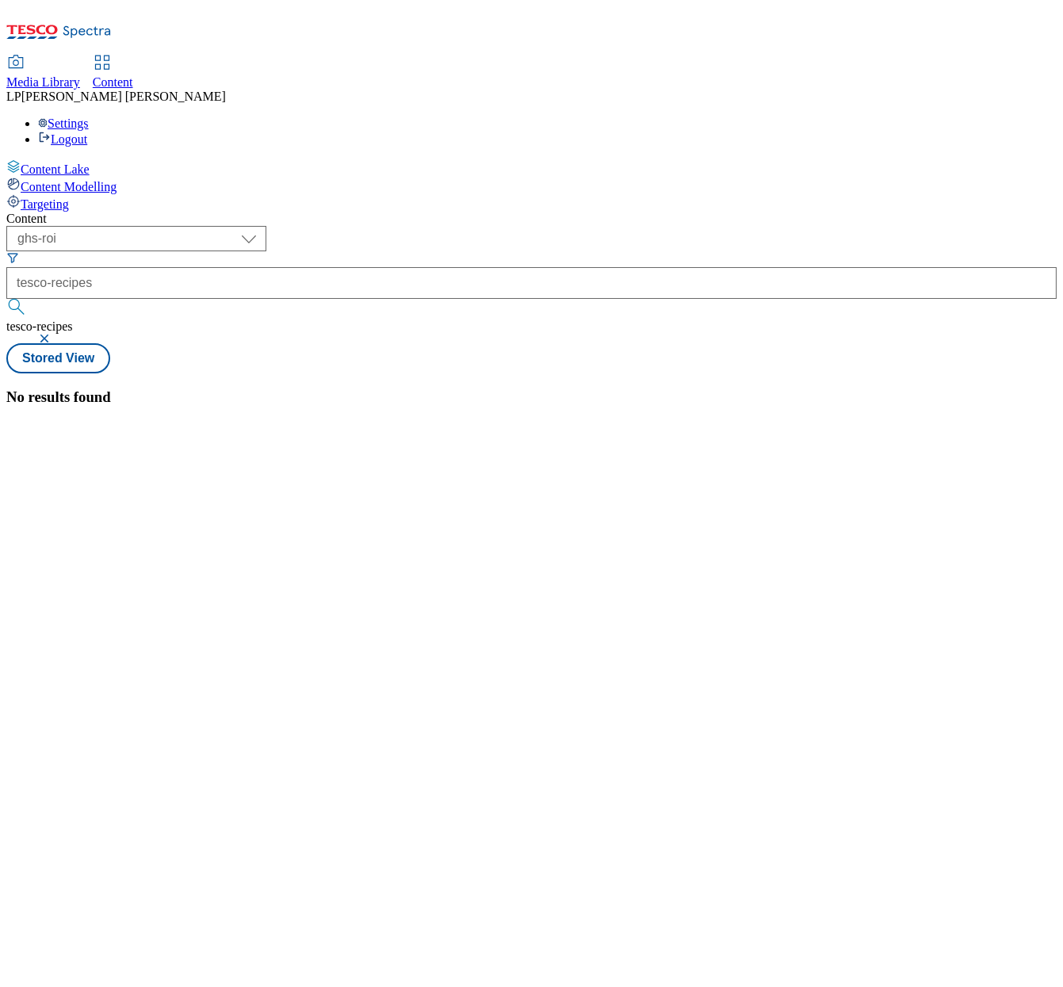
click at [54, 334] on button "button" at bounding box center [46, 339] width 16 height 10
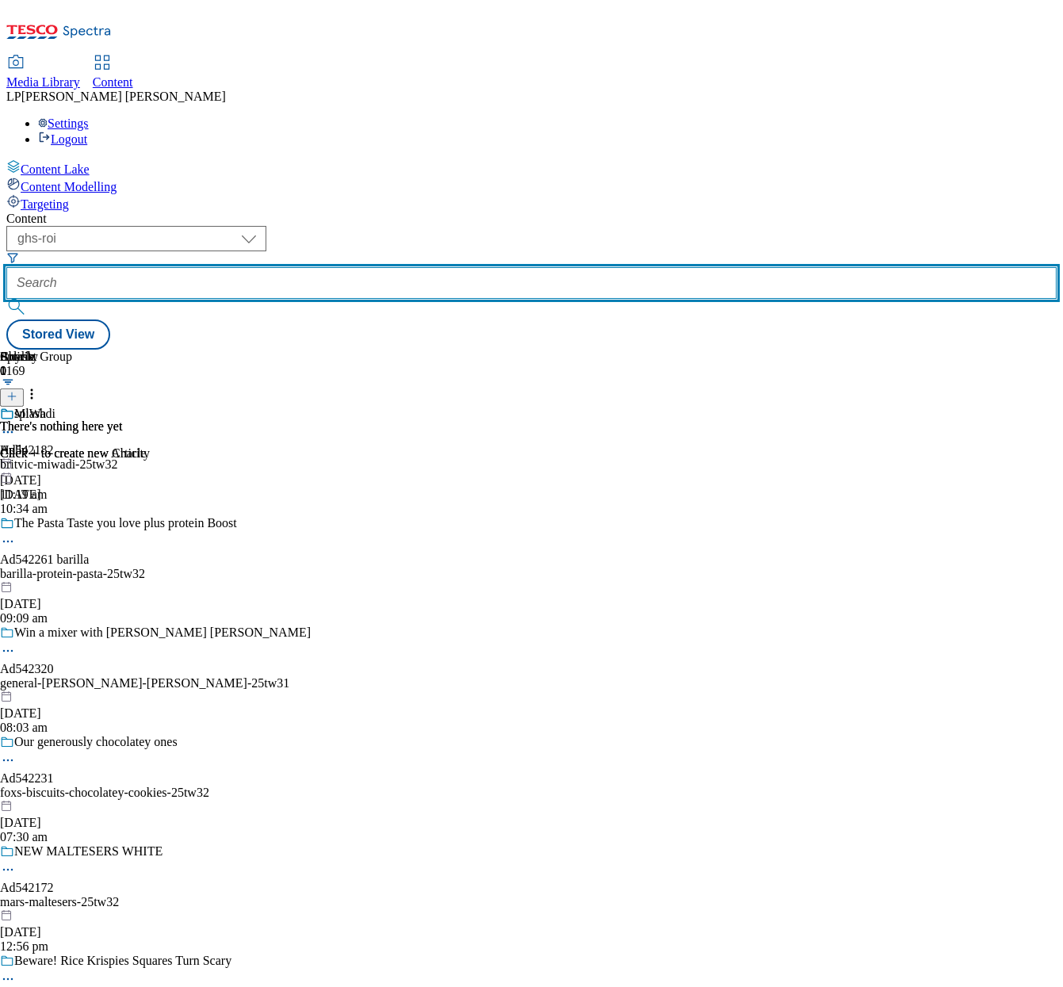
click at [442, 267] on input "text" at bounding box center [531, 283] width 1051 height 32
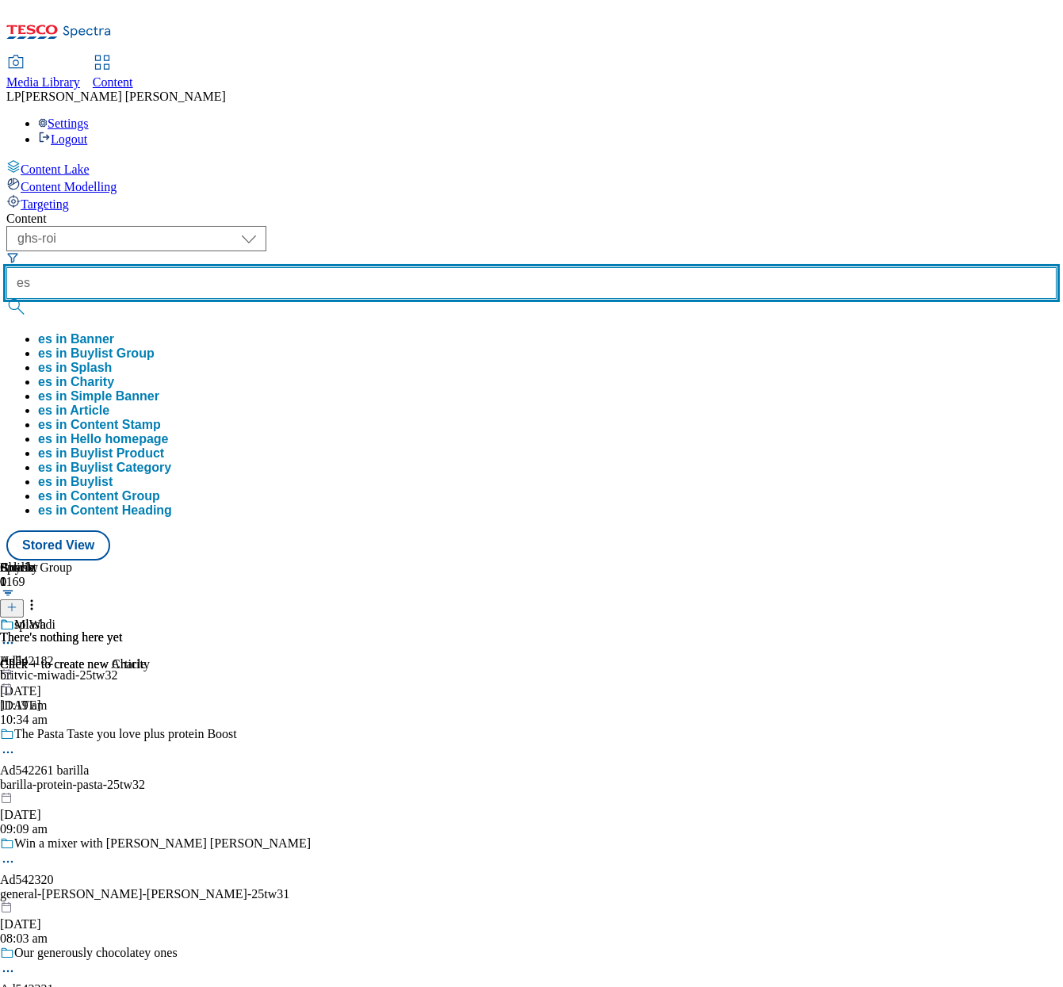
type input "e"
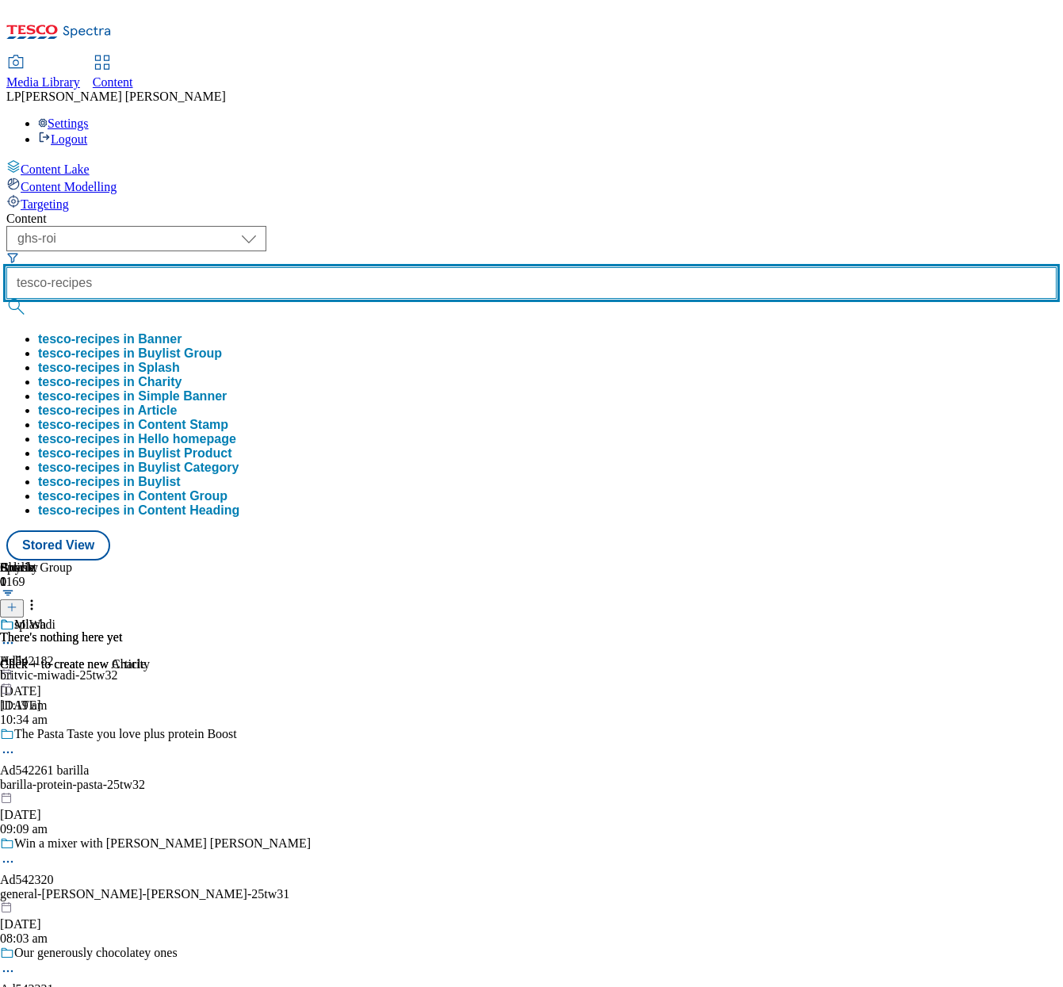
type input "tesco-recipes"
click at [6, 299] on button "submit" at bounding box center [17, 307] width 22 height 16
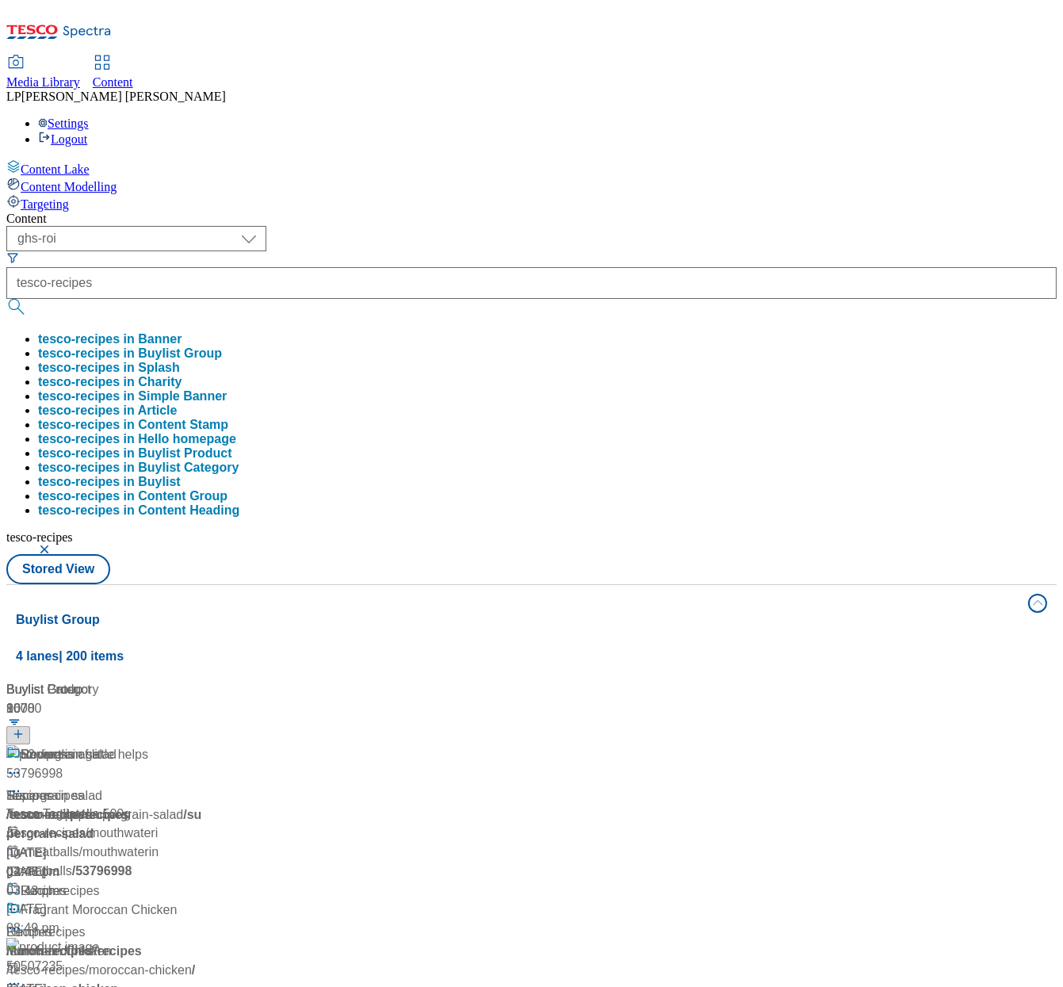
click at [435, 212] on div "Content ( optional ) dotcom-cz dotcom-hu dotcom-sk fnf-uk ghs-roi ghs-uk group-…" at bounding box center [531, 750] width 1051 height 1077
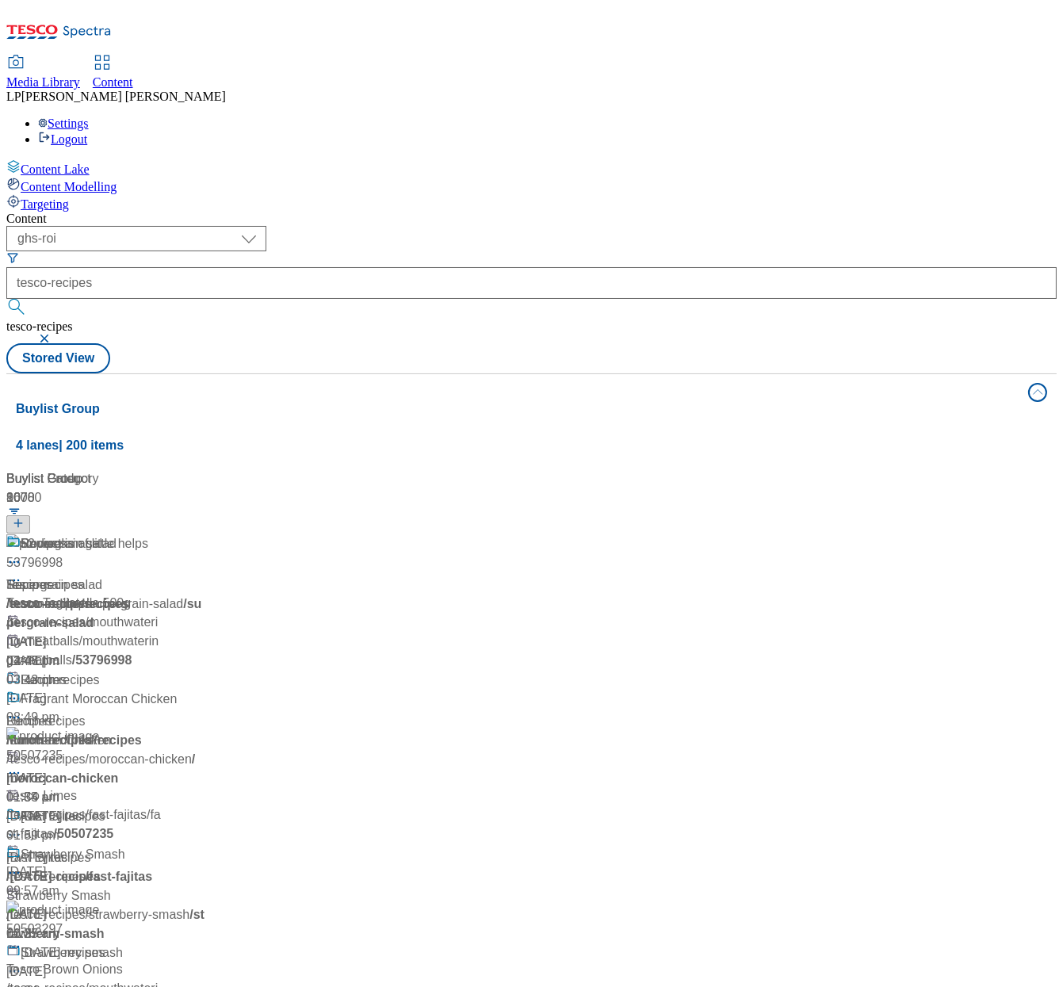
click at [205, 534] on div "52 weeks of little helps Tesco recipes / tesco-recipes [DATE] 02:47 pm" at bounding box center [105, 602] width 198 height 136
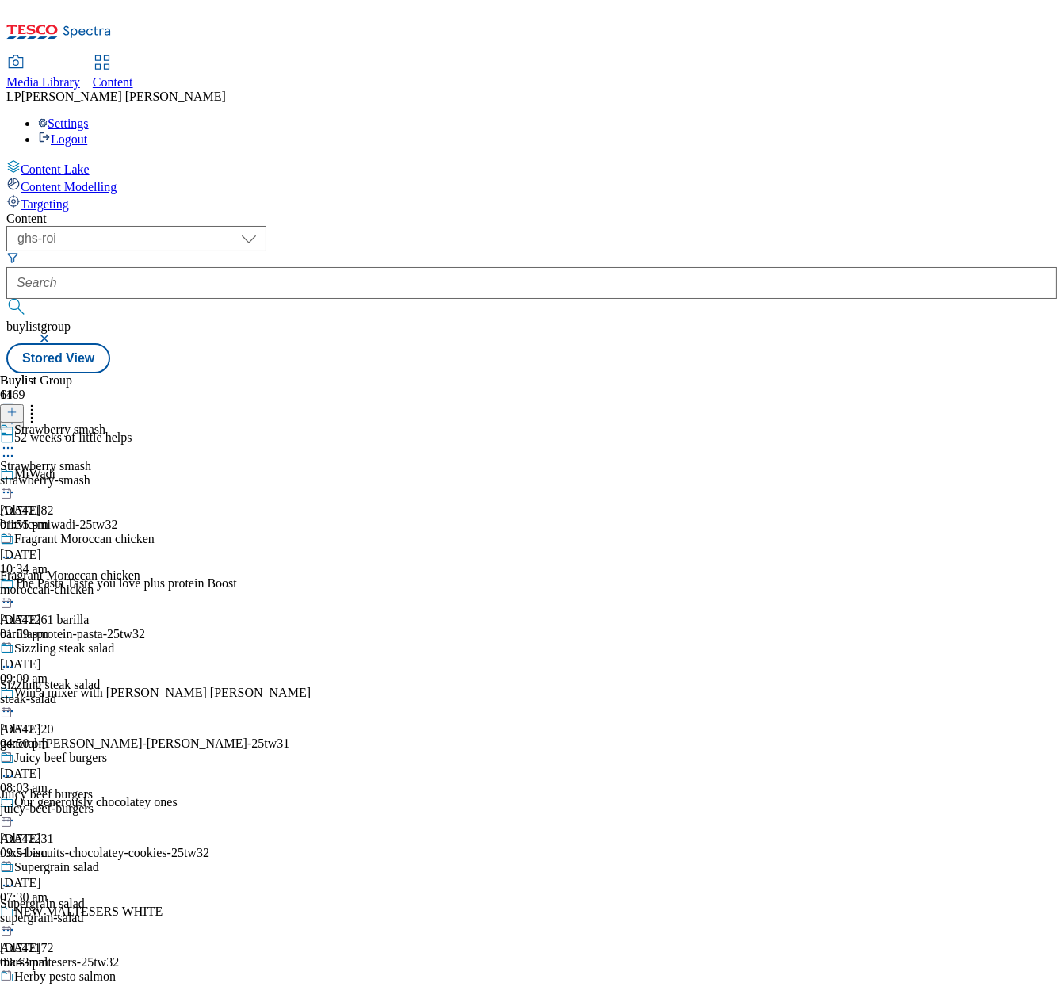
scroll to position [9350, 0]
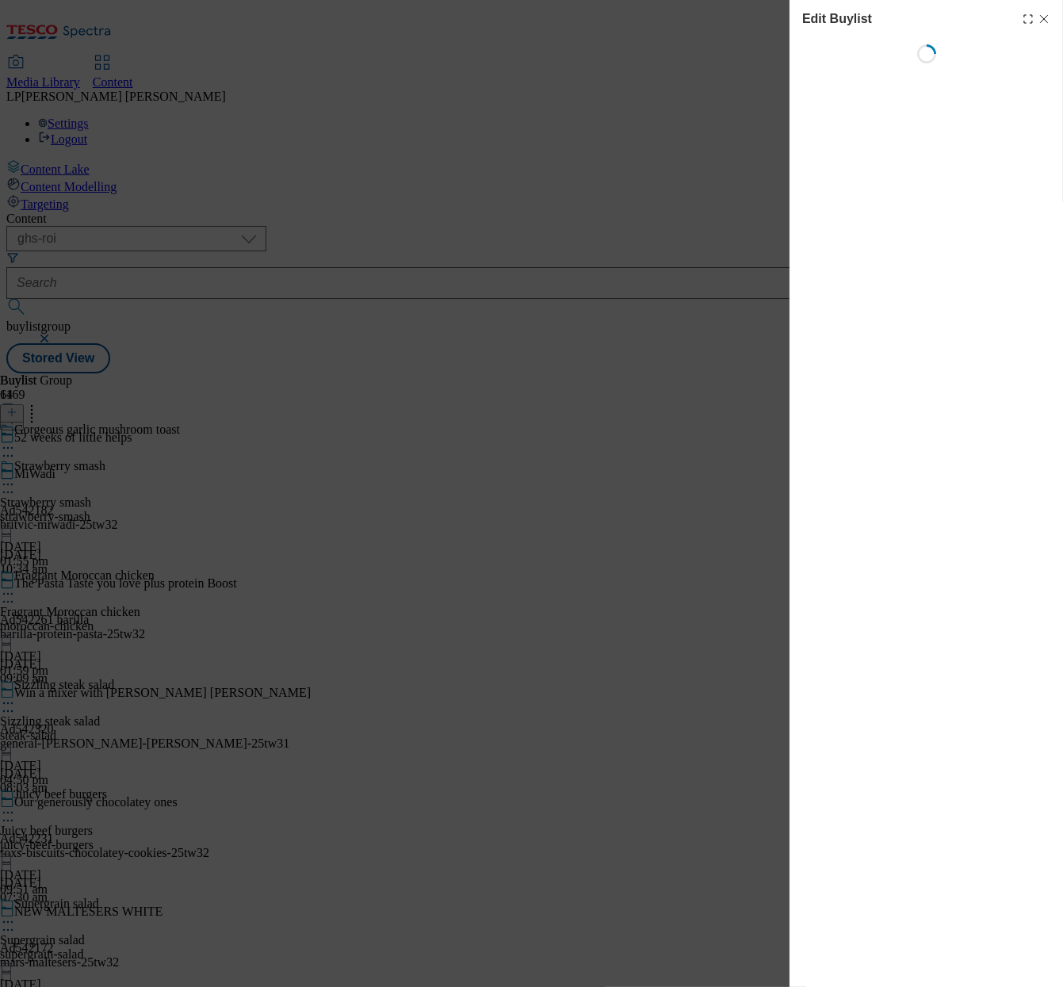
select select "evergreen"
select select "Meal"
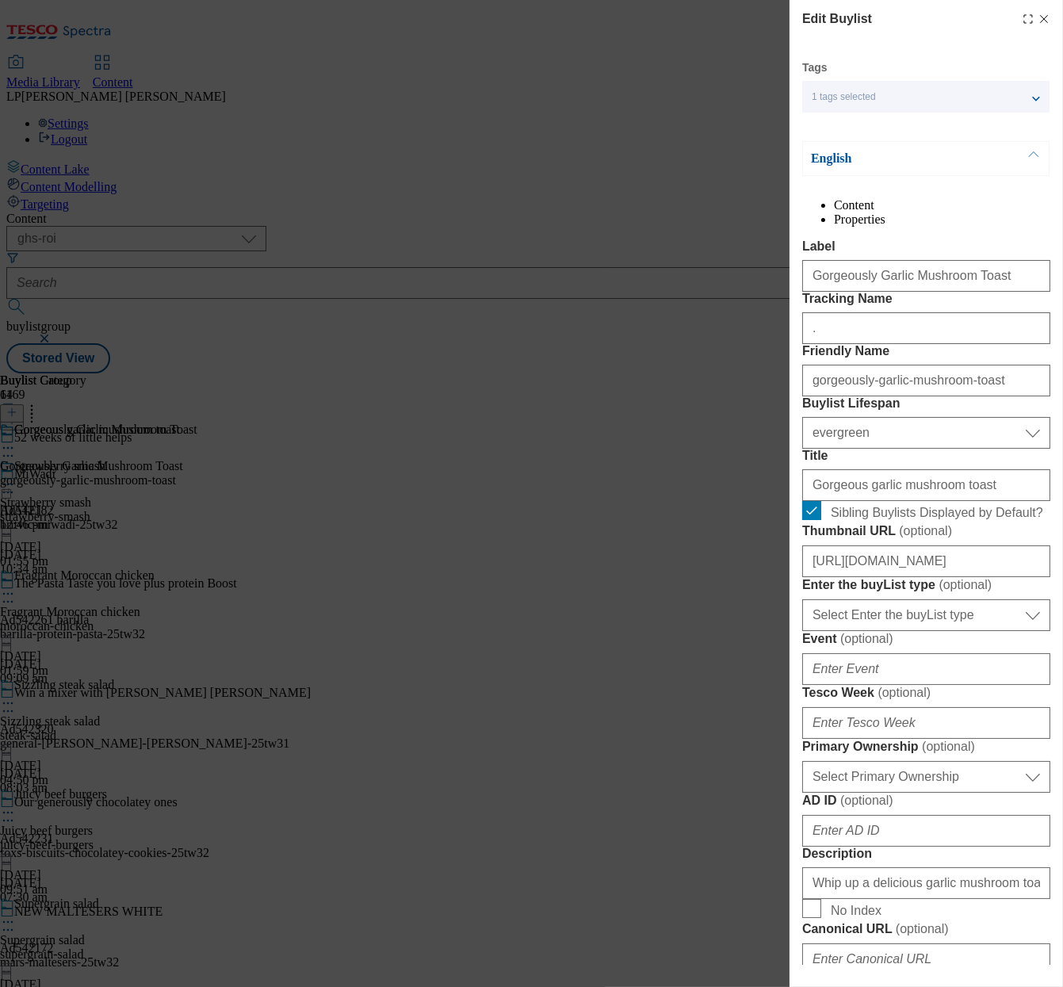
scroll to position [32, 0]
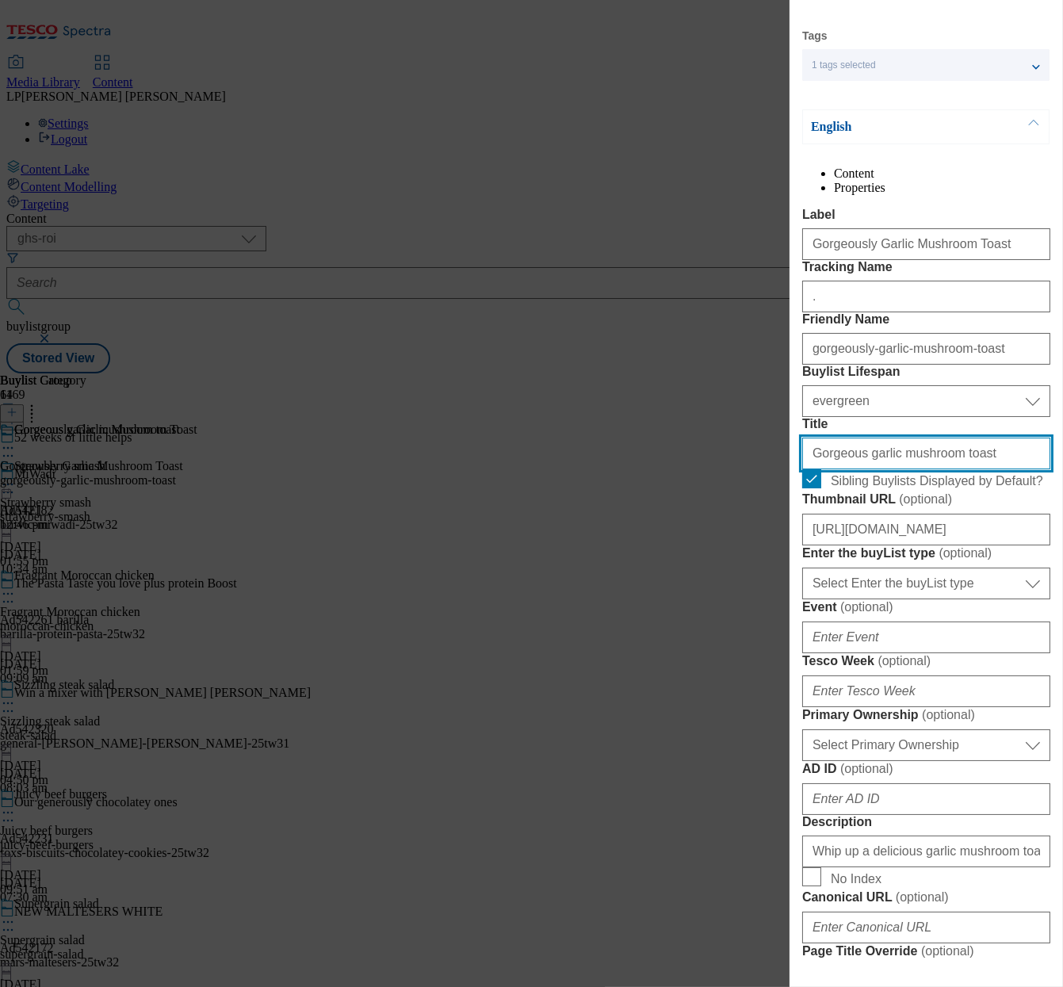
drag, startPoint x: 978, startPoint y: 594, endPoint x: 629, endPoint y: 588, distance: 348.9
click at [629, 588] on div "Edit Buylist Tags 1 tags selected buylist English Content Properties Label Gorg…" at bounding box center [531, 493] width 1063 height 987
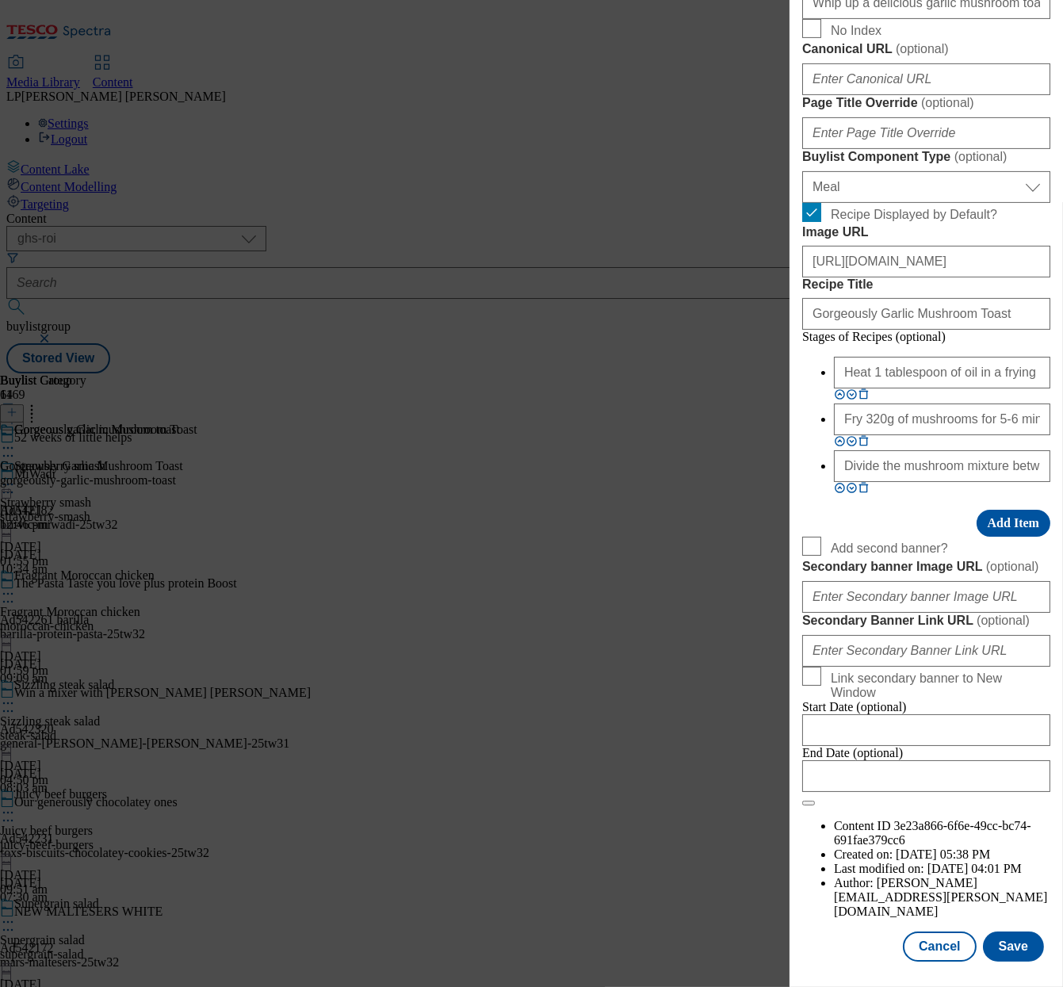
scroll to position [1189, 0]
drag, startPoint x: 978, startPoint y: 529, endPoint x: 631, endPoint y: 519, distance: 347.4
click at [631, 519] on div "Edit Buylist Tags 1 tags selected buylist English Content Properties Label Gorg…" at bounding box center [531, 493] width 1063 height 987
paste input "garlic mushroom t"
type input "Gorgeous garlic mushroom toast"
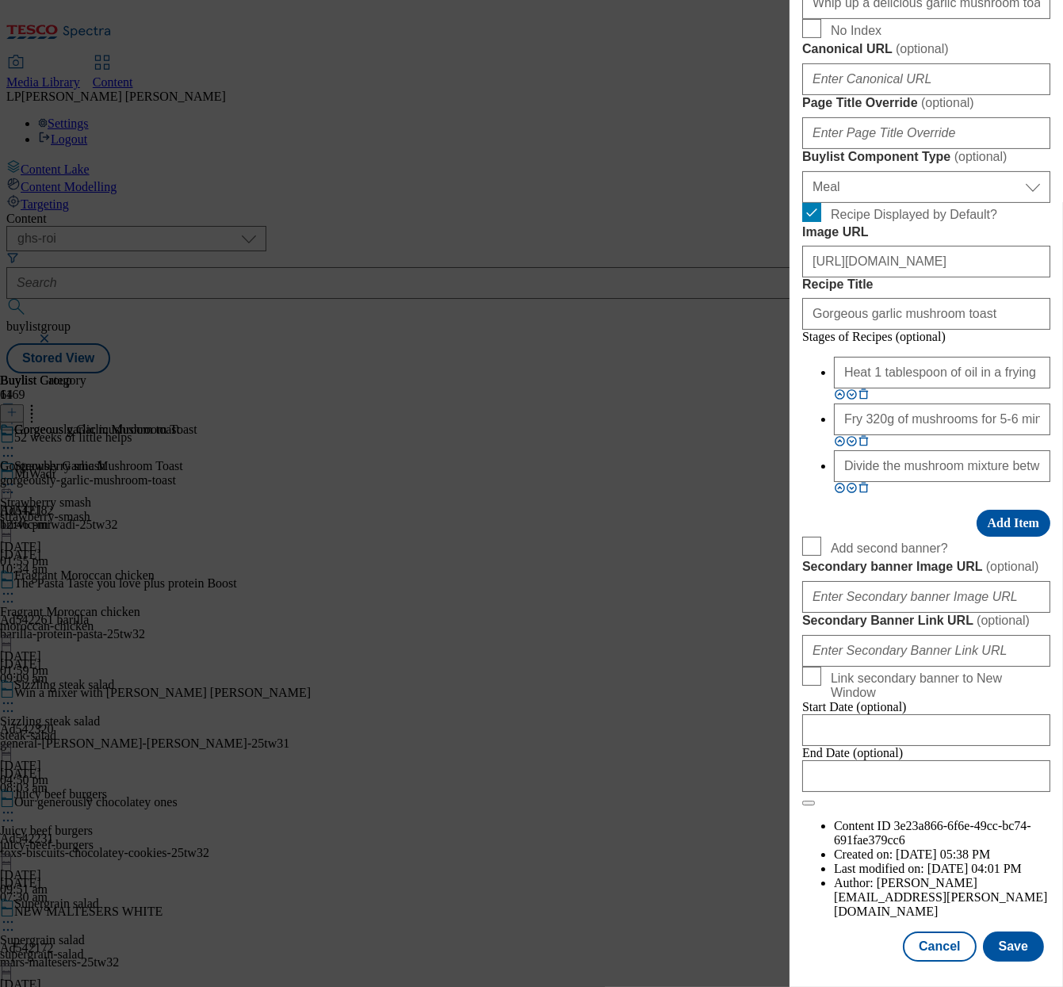
click at [898, 761] on form "Label Gorgeously Garlic Mushroom Toast Tracking Name . Friendly Name gorgeously…" at bounding box center [926, 82] width 248 height 1447
click at [1005, 933] on button "Save" at bounding box center [1013, 947] width 61 height 30
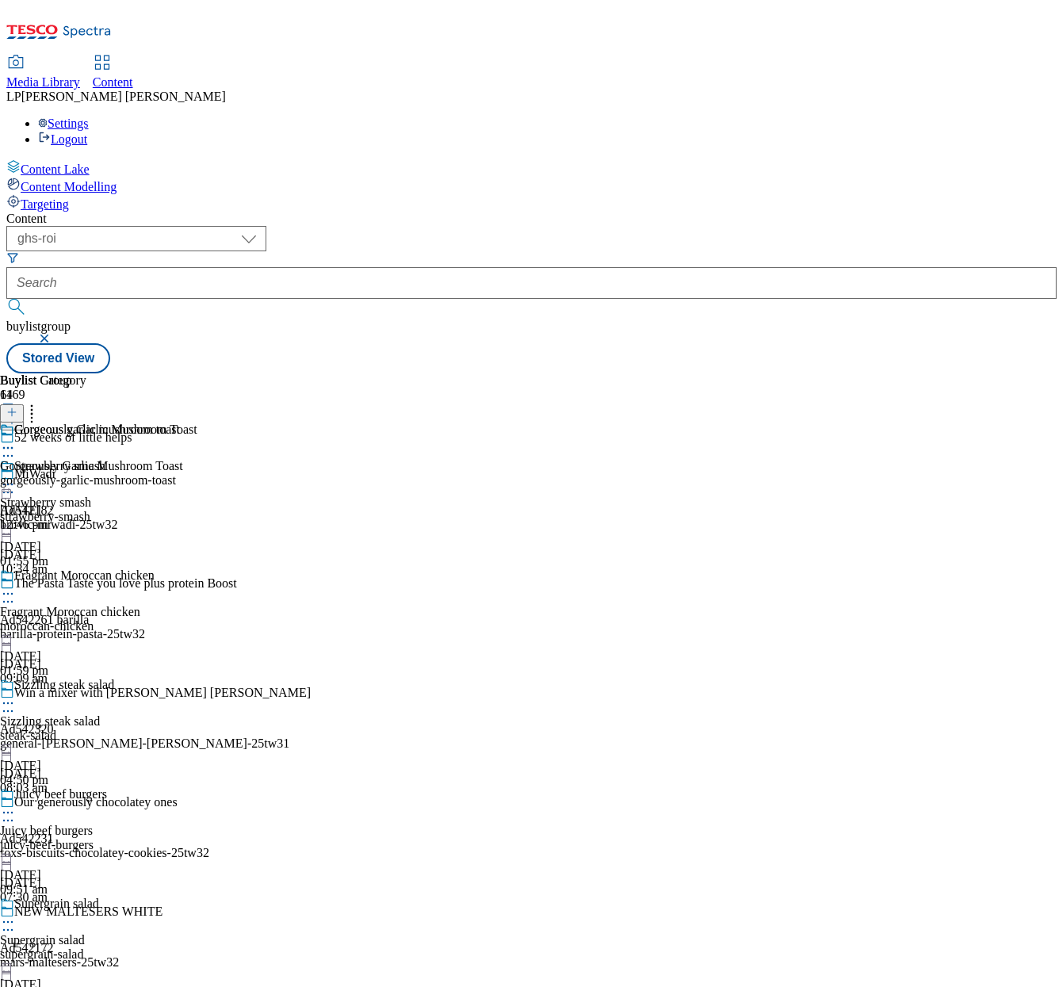
click at [16, 440] on icon at bounding box center [8, 448] width 16 height 16
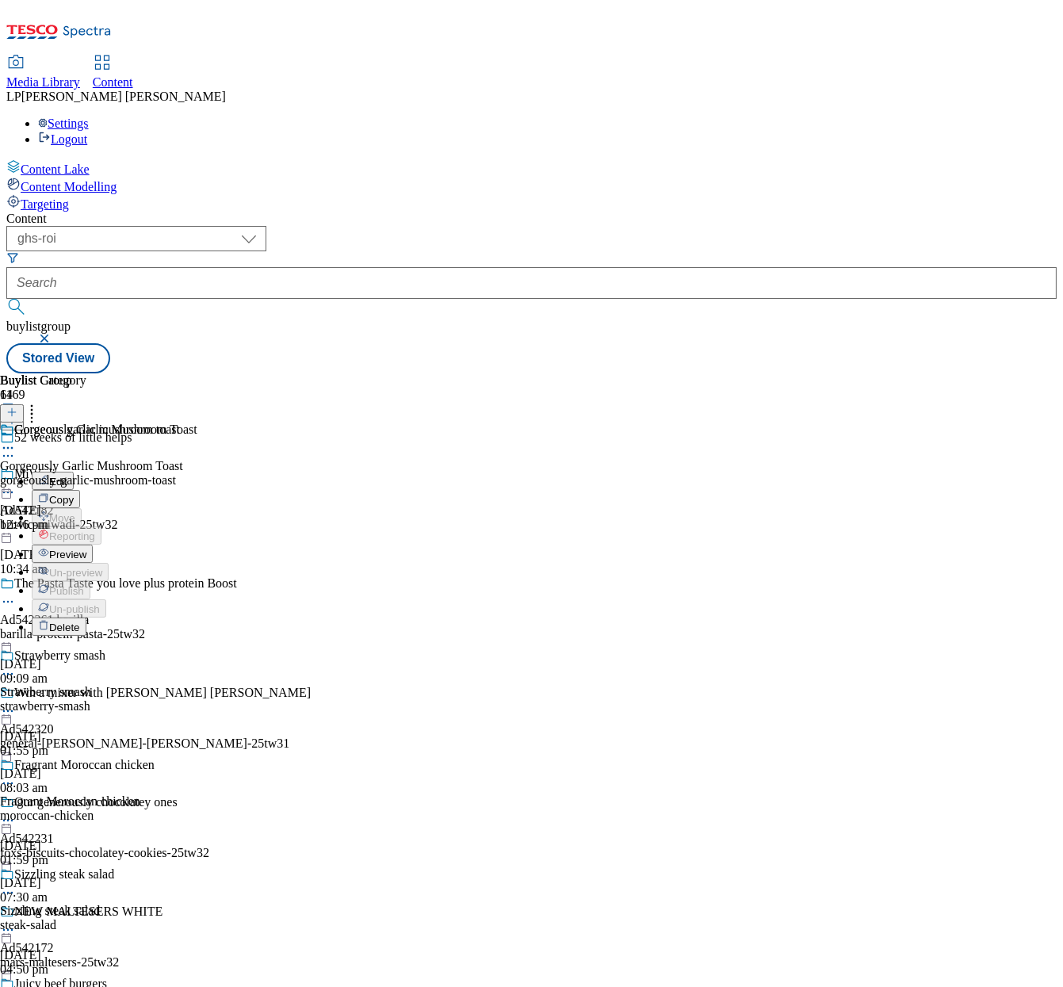
click at [86, 549] on span "Preview" at bounding box center [67, 555] width 37 height 12
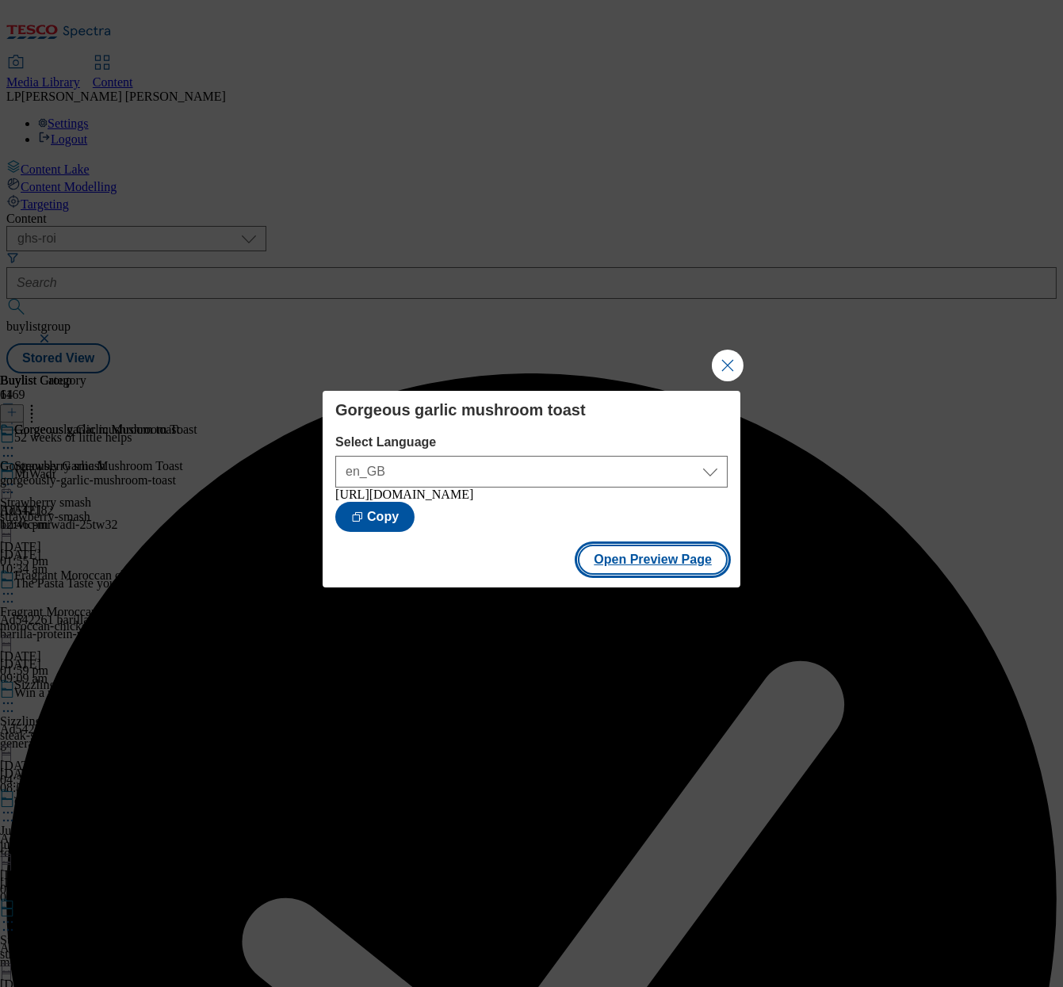
click at [643, 569] on button "Open Preview Page" at bounding box center [653, 560] width 150 height 30
click at [728, 354] on button "Close Modal" at bounding box center [728, 366] width 32 height 32
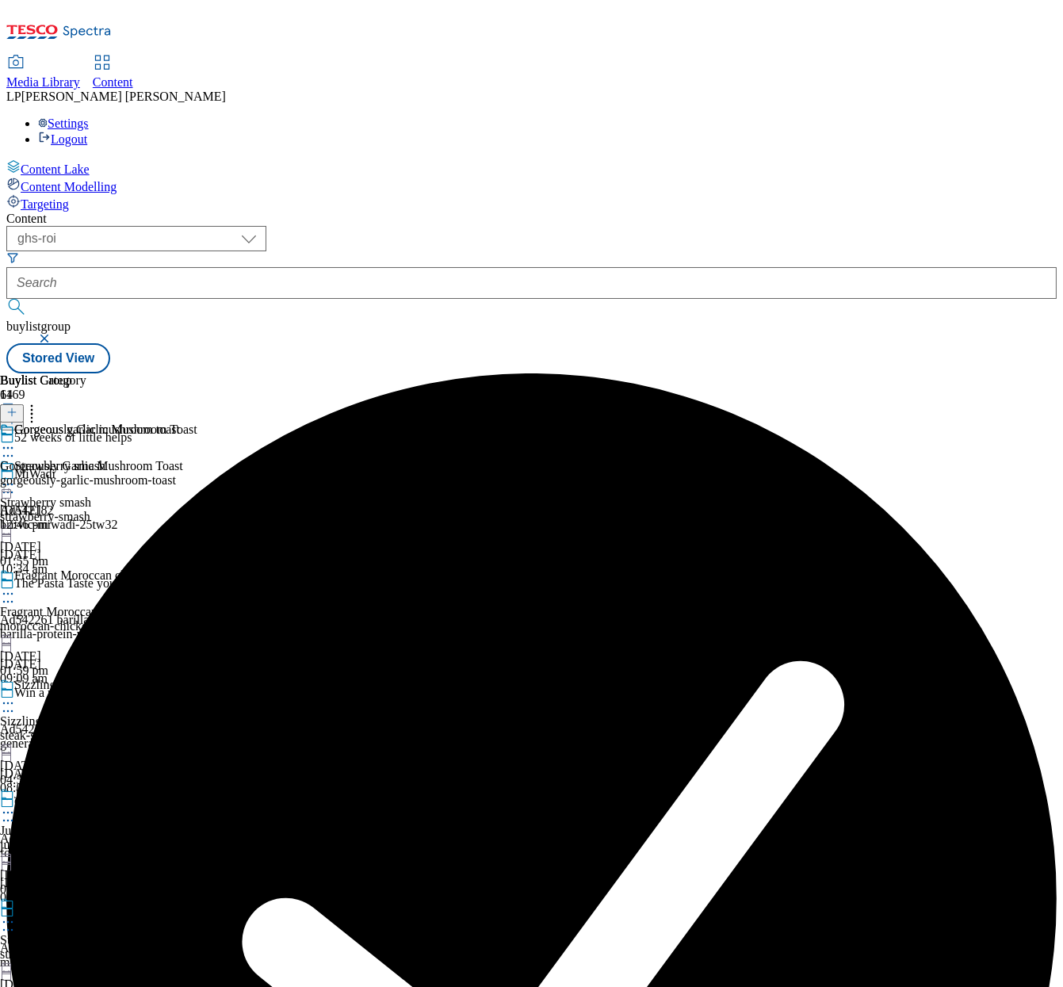
click at [16, 440] on icon at bounding box center [8, 448] width 16 height 16
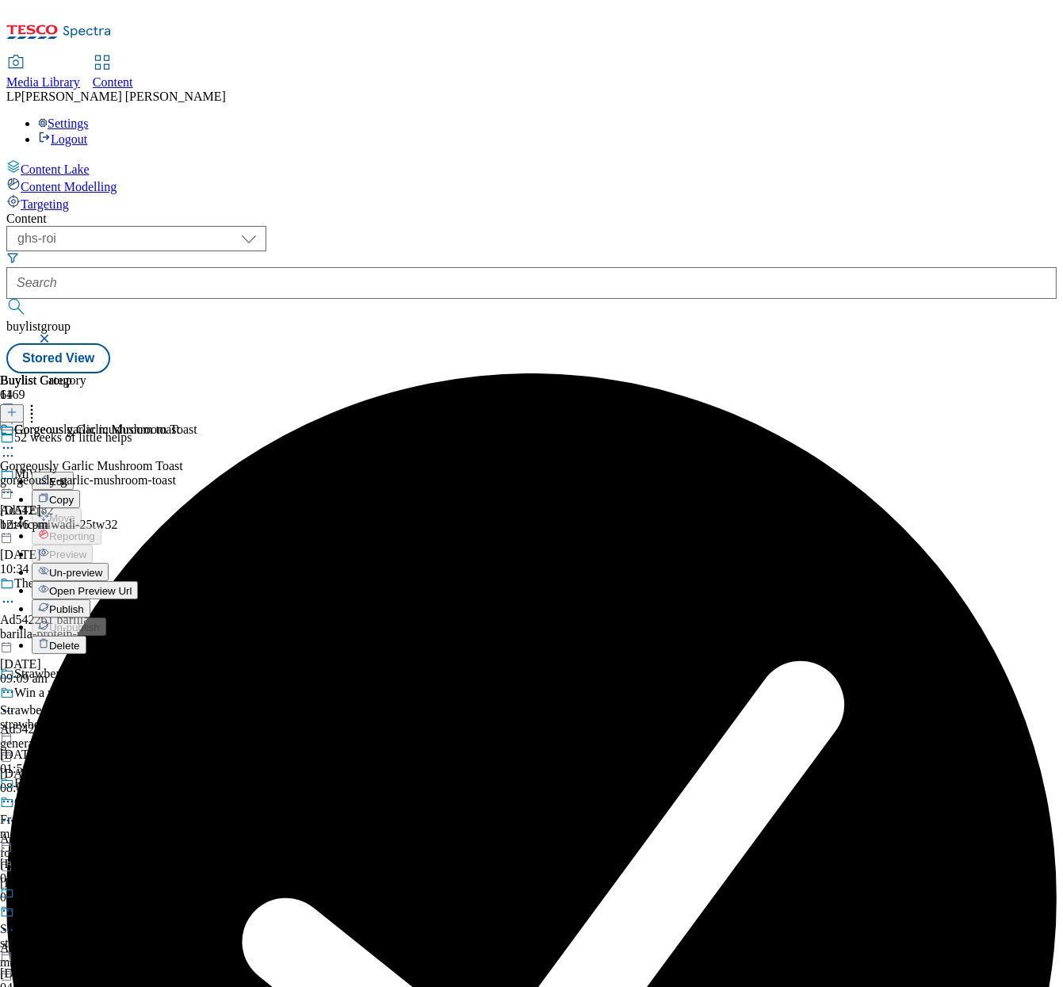
click at [74, 472] on button "Edit" at bounding box center [53, 481] width 42 height 18
select select "evergreen"
select select "Meal"
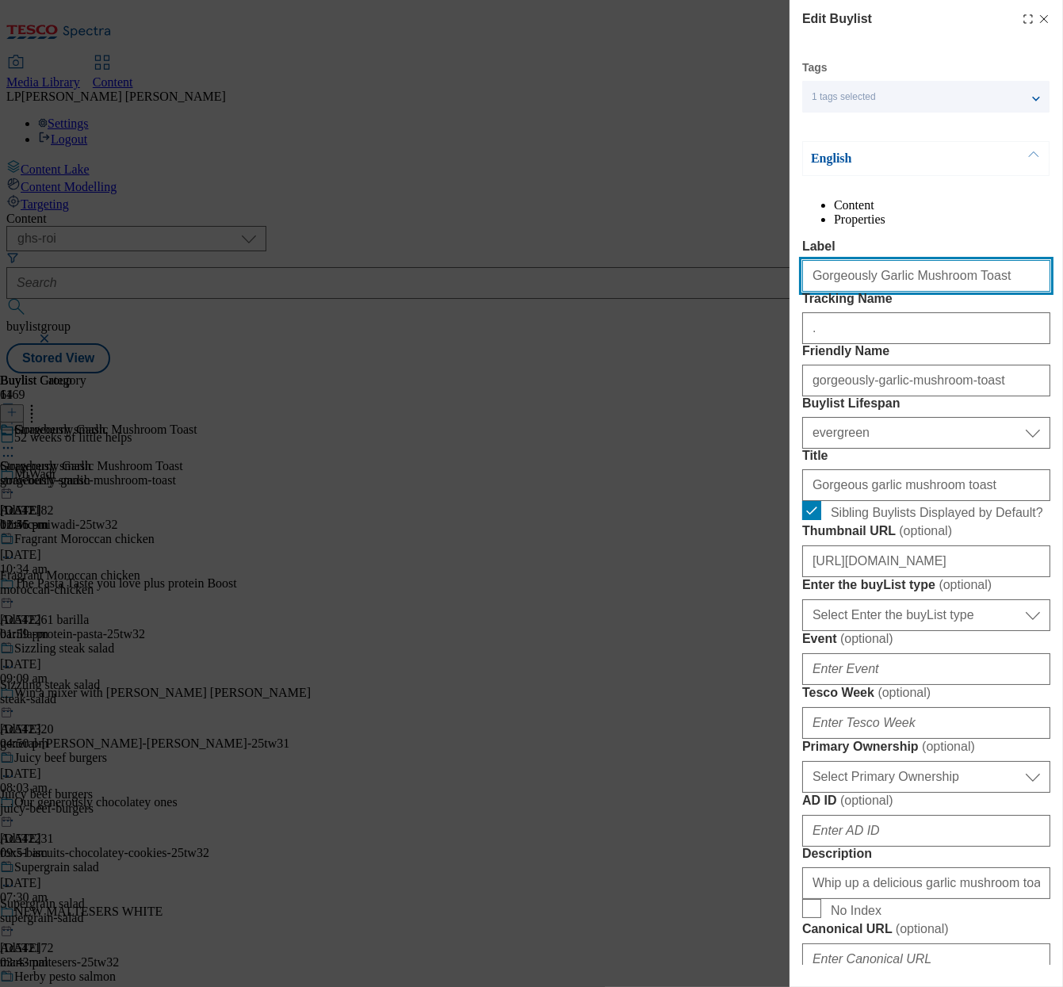
click at [863, 292] on input "Gorgeously Garlic Mushroom Toast" at bounding box center [926, 276] width 248 height 32
type input "Gorgeous Garlic Mushroom Toast"
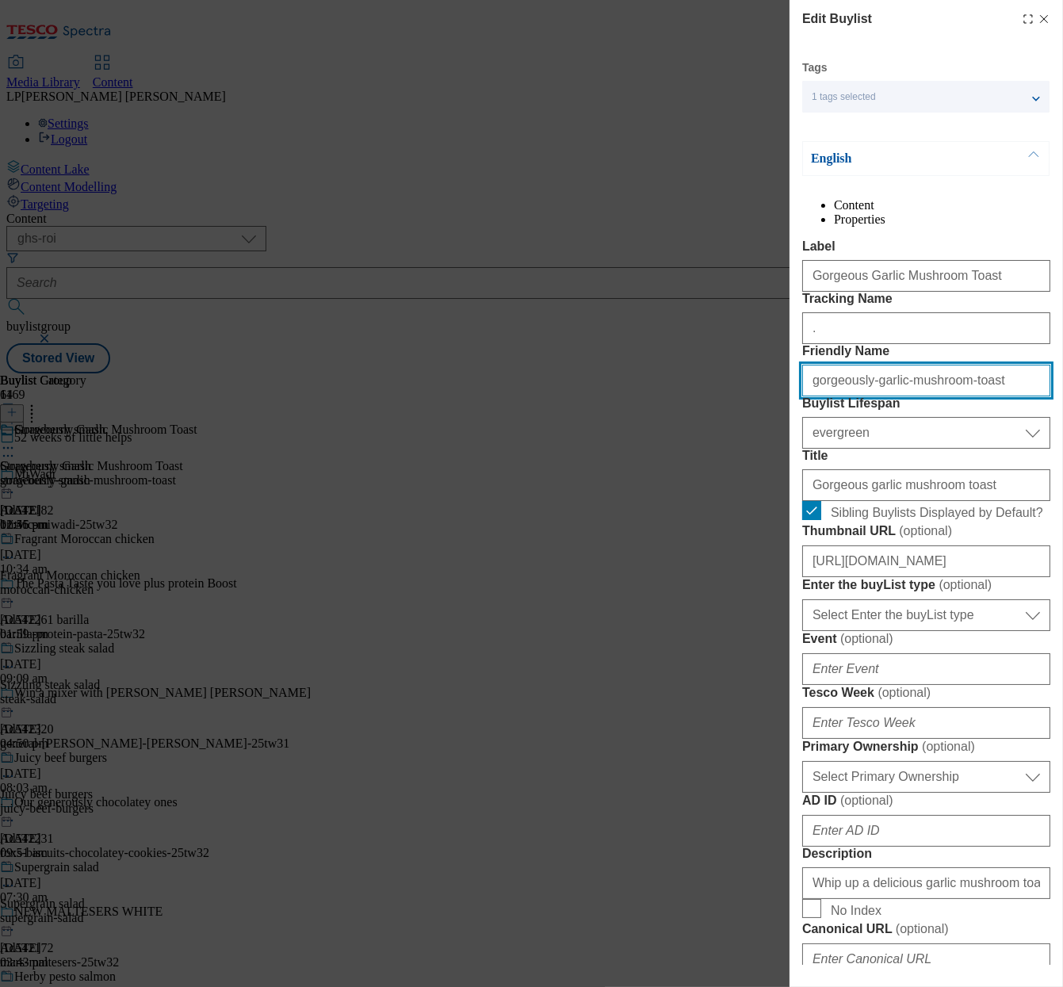
click at [859, 396] on input "gorgeously-garlic-mushroom-toast" at bounding box center [926, 381] width 248 height 32
click at [900, 577] on form "Label Gorgeous Garlic Mushroom Toast Tracking Name . Friendly Name gorgeously-g…" at bounding box center [926, 962] width 248 height 1447
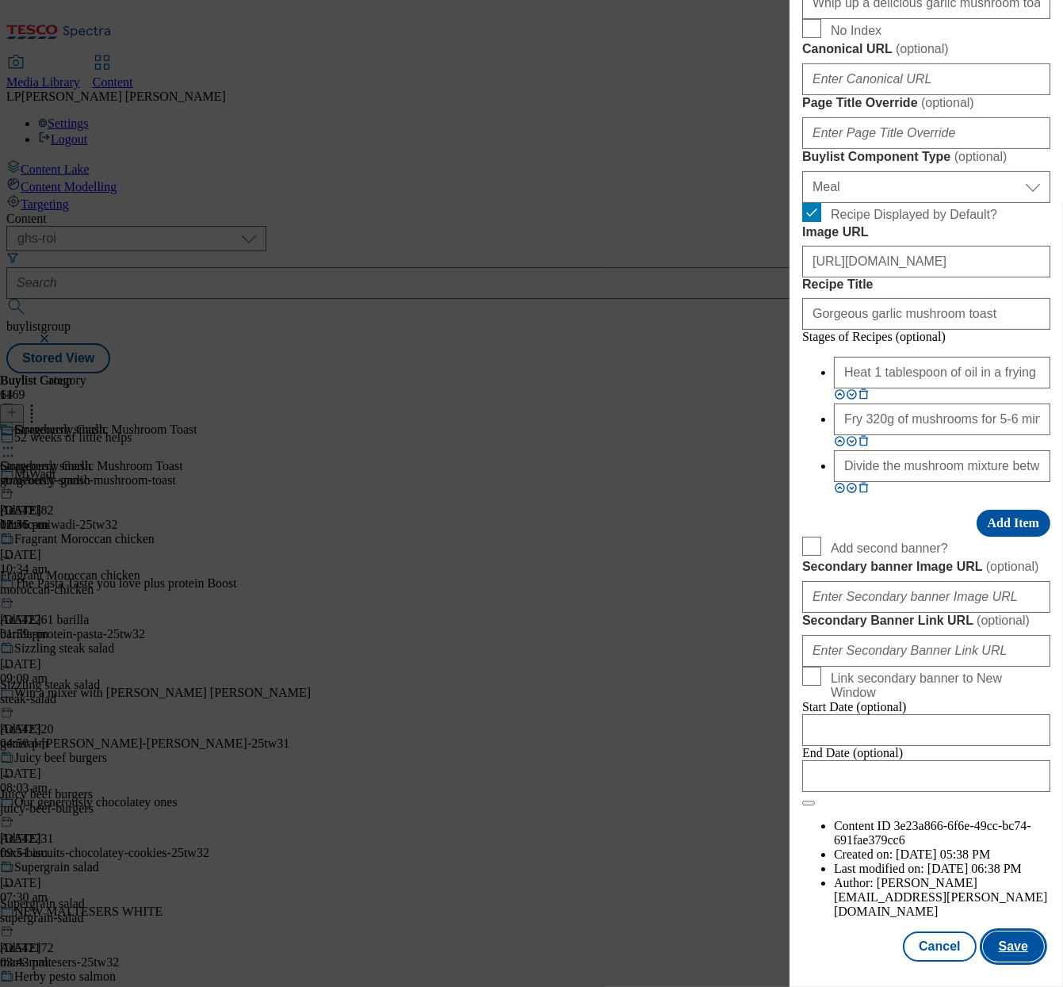
click at [1013, 946] on button "Save" at bounding box center [1013, 947] width 61 height 30
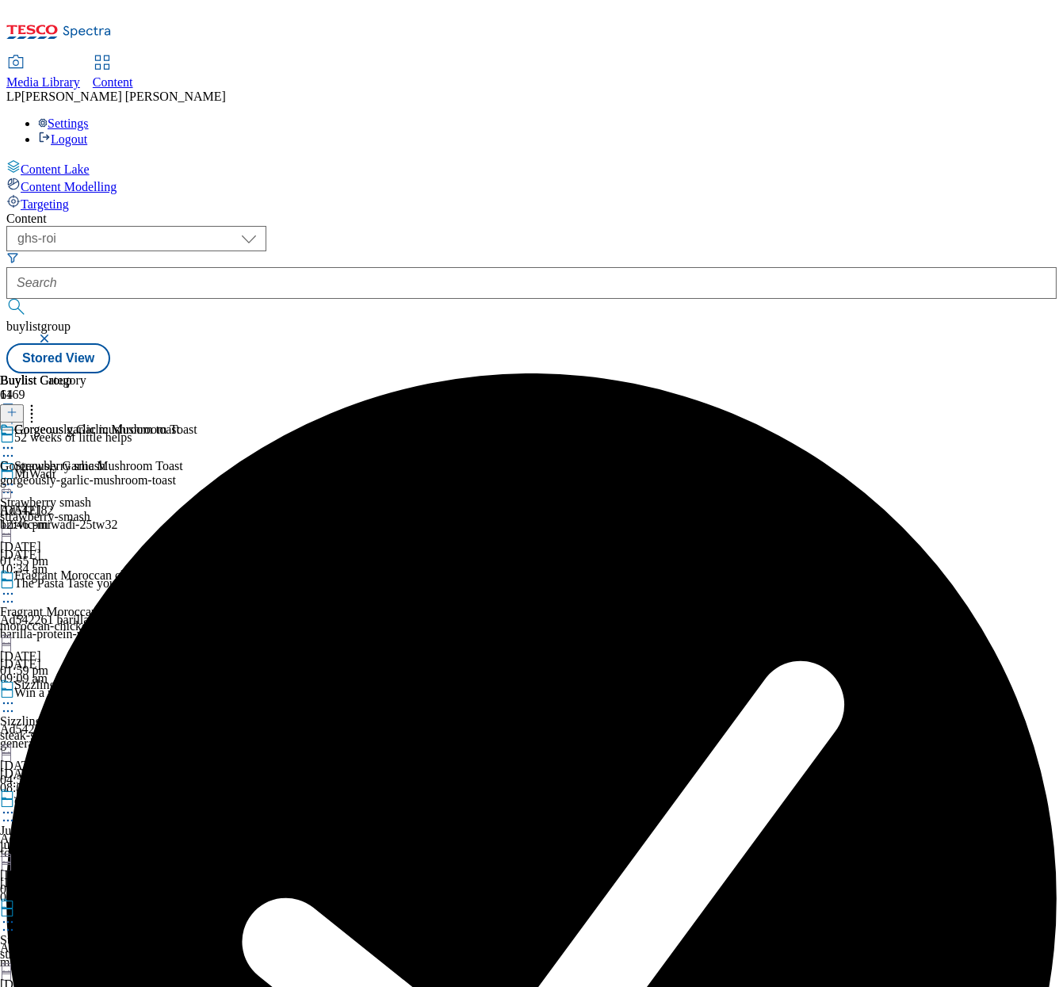
click at [16, 440] on icon at bounding box center [8, 448] width 16 height 16
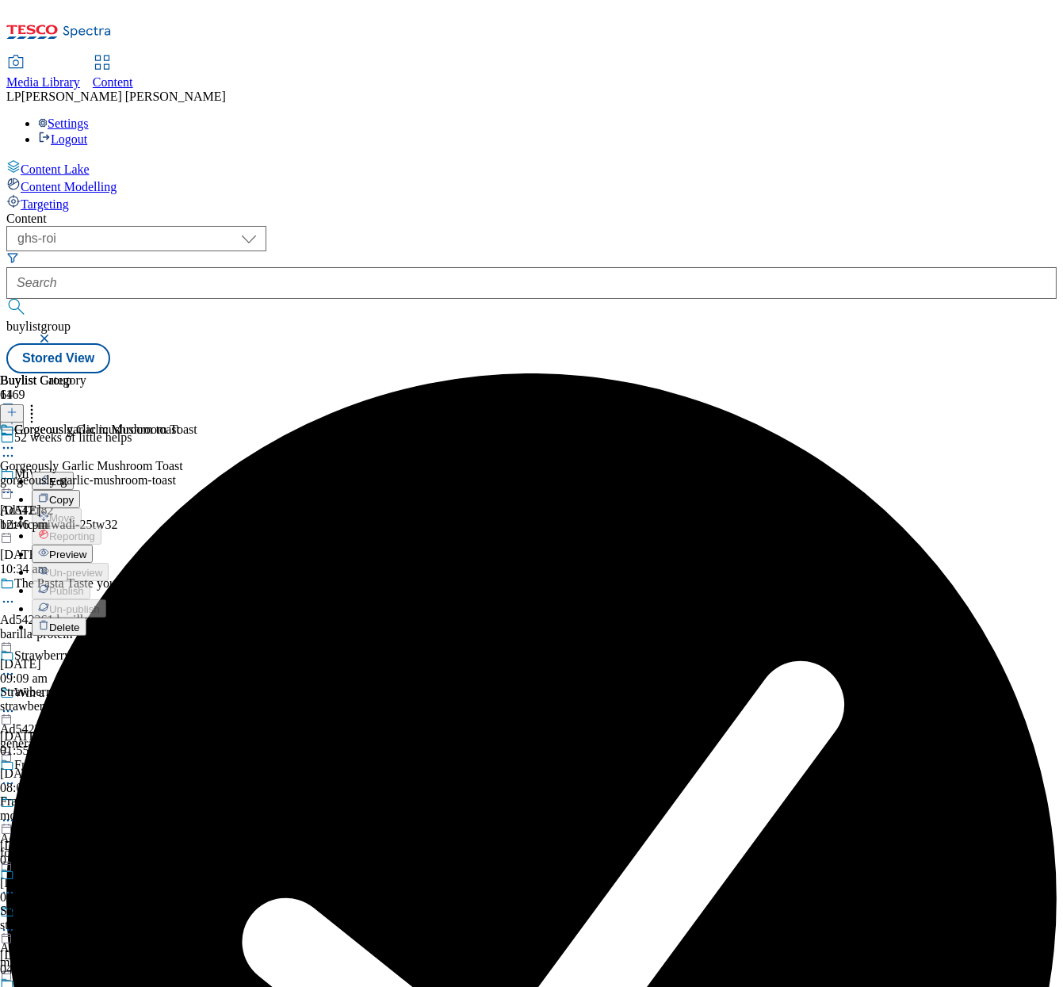
click at [86, 549] on span "Preview" at bounding box center [67, 555] width 37 height 12
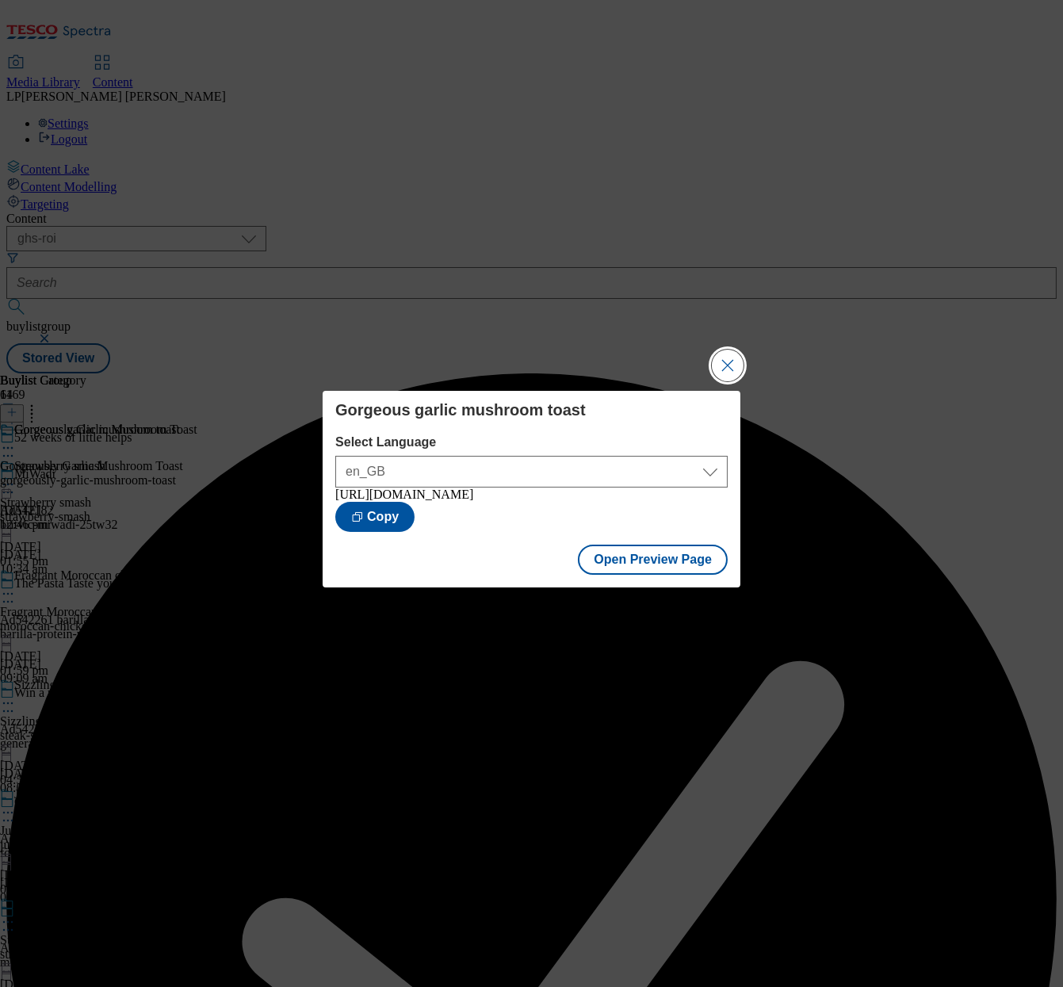
click at [726, 350] on button "Close Modal" at bounding box center [728, 366] width 32 height 32
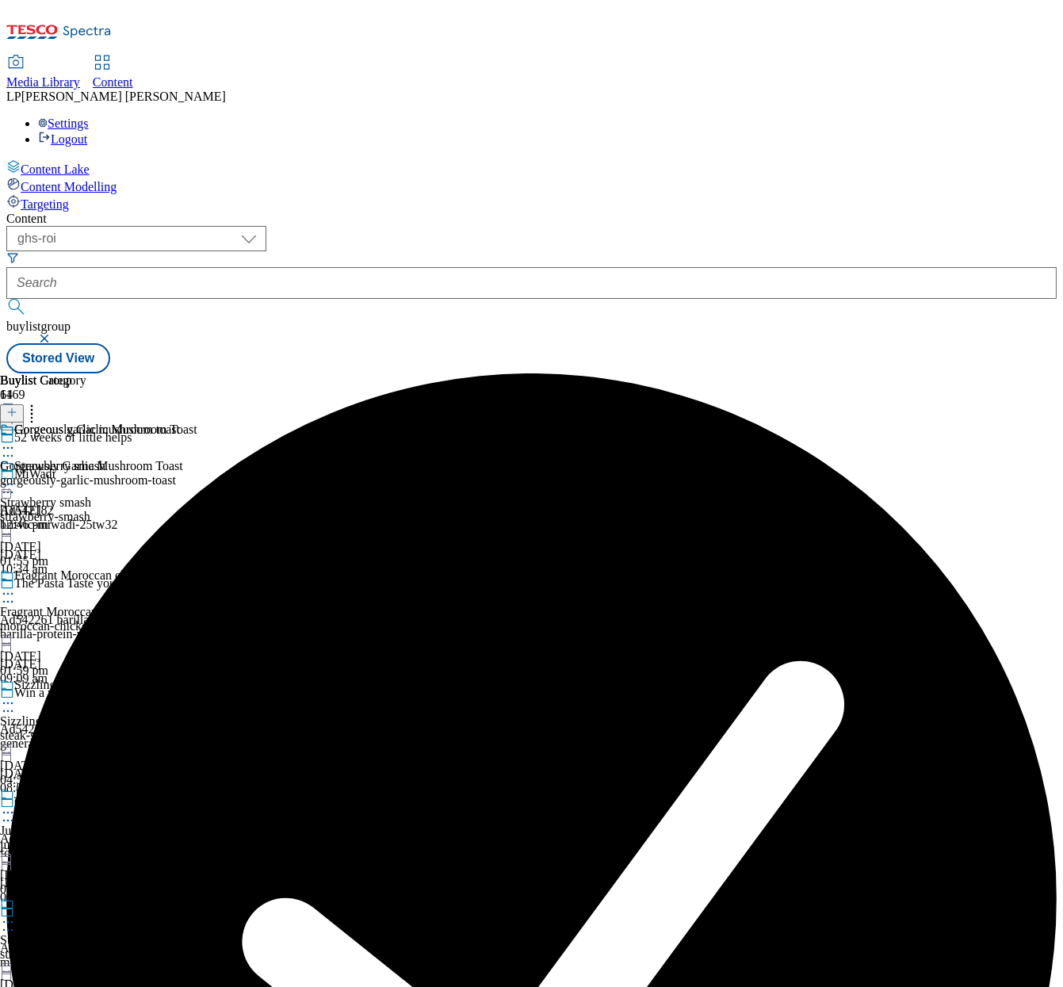
click at [197, 473] on div "gorgeously-garlic-mushroom-toast" at bounding box center [98, 480] width 197 height 14
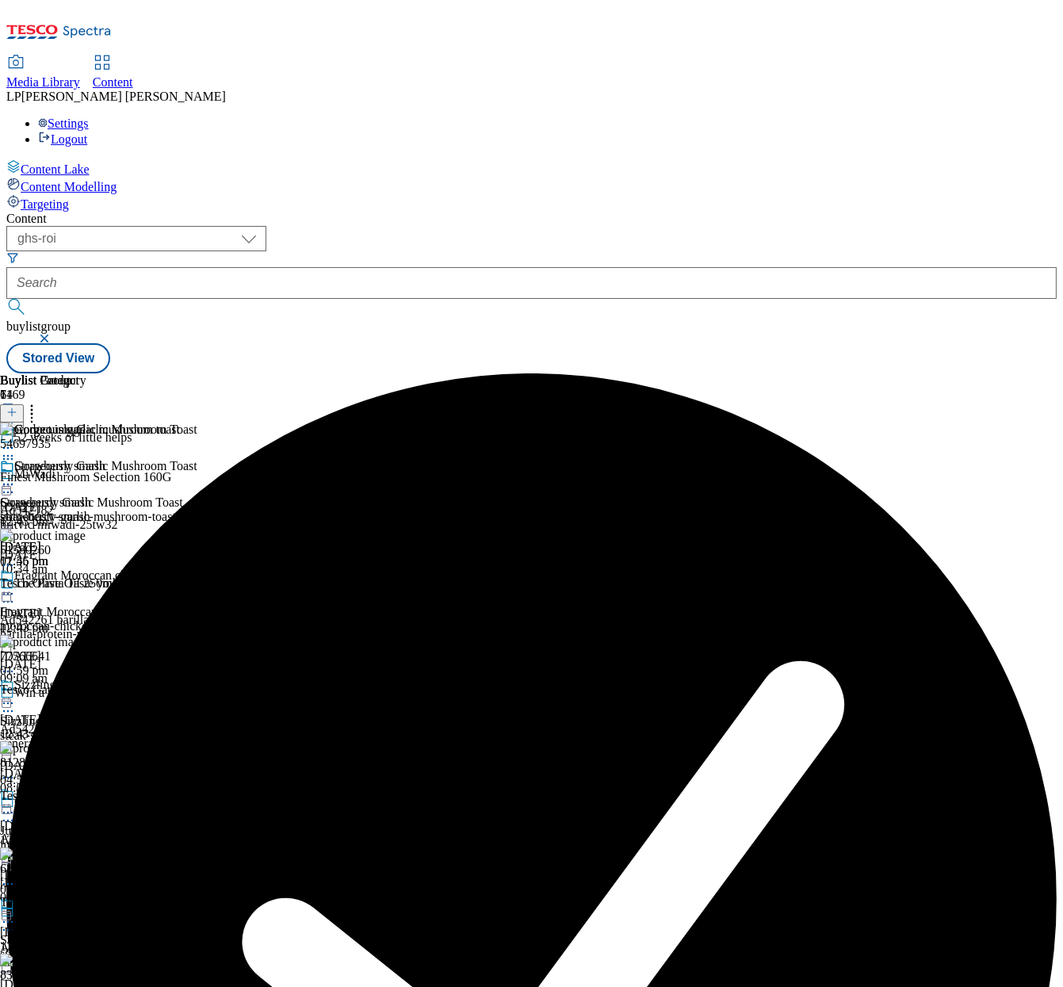
click at [16, 477] on icon at bounding box center [8, 485] width 16 height 16
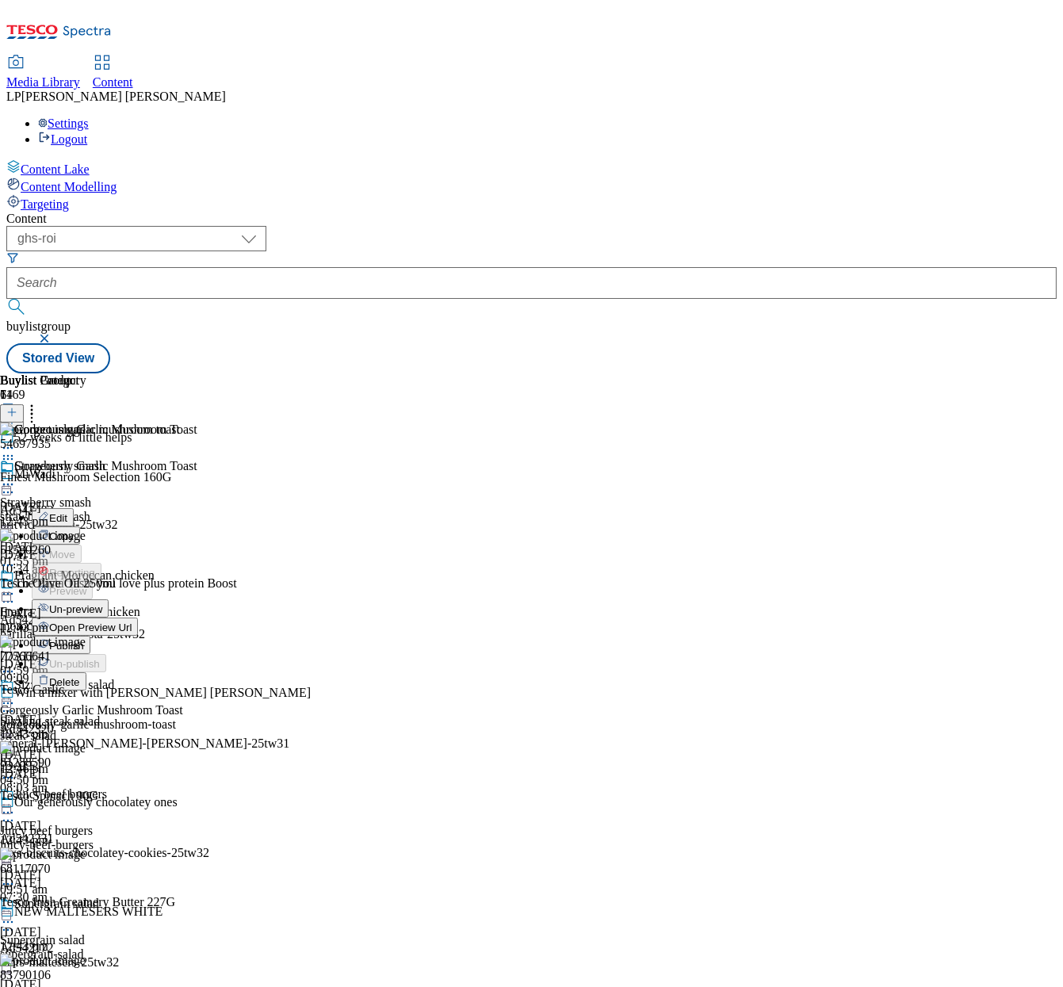
click at [67, 512] on span "Edit" at bounding box center [58, 518] width 18 height 12
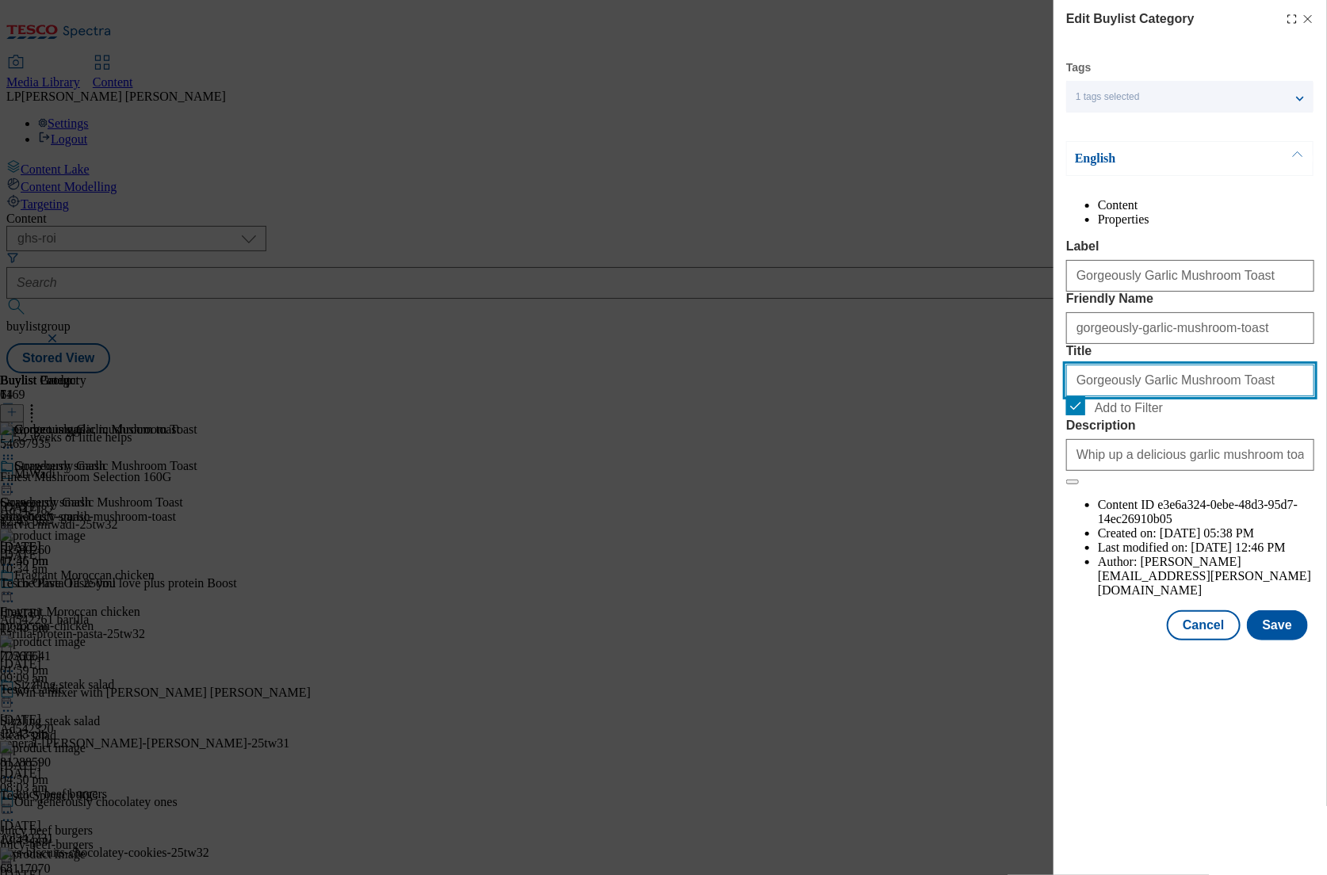
click at [1062, 396] on input "Gorgeously Garlic Mushroom Toast" at bounding box center [1190, 381] width 248 height 32
type input "Gorgeous Garlic Mushroom Toast"
click at [1062, 641] on button "Save" at bounding box center [1277, 626] width 61 height 30
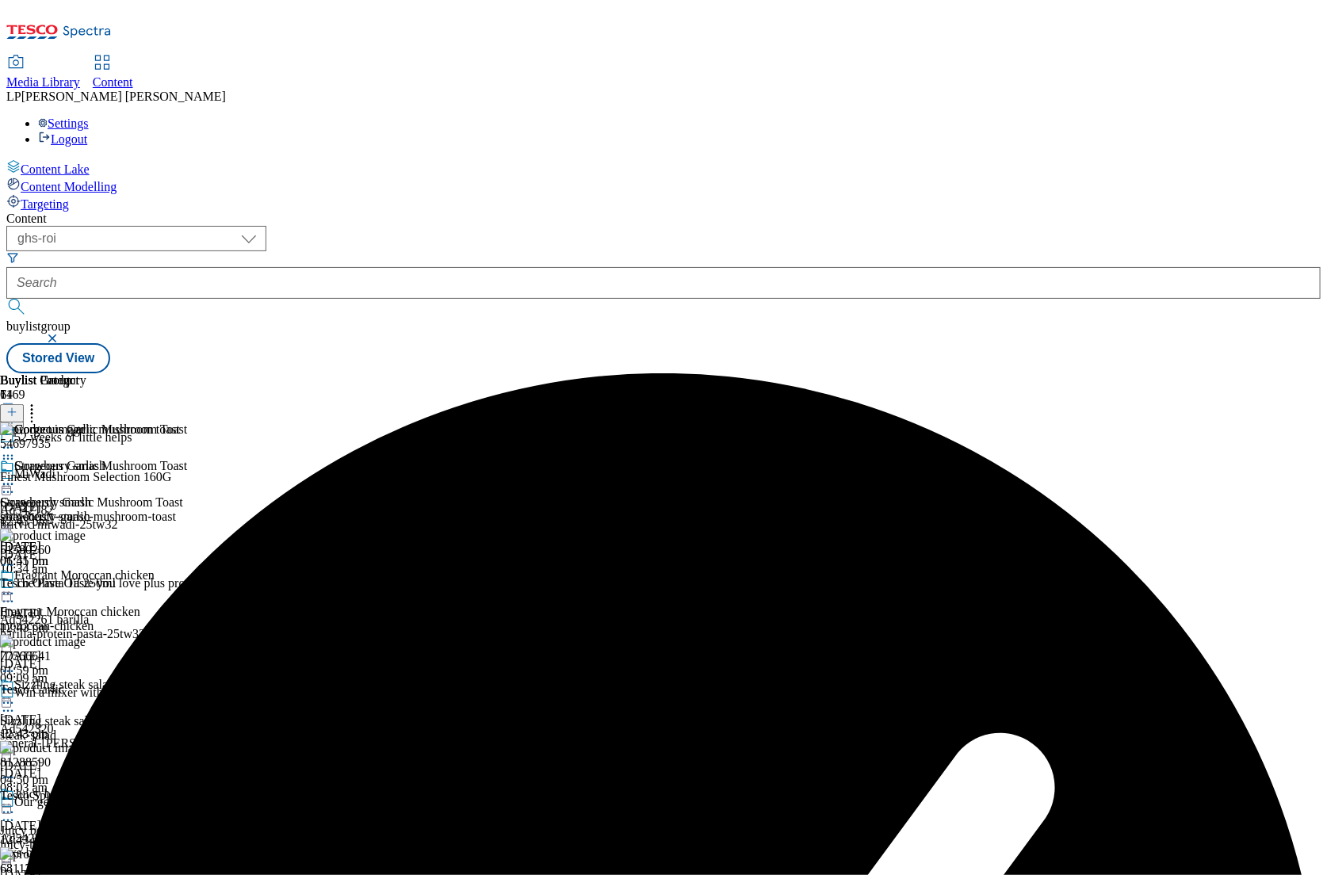
click at [16, 477] on icon at bounding box center [8, 485] width 16 height 16
click at [16, 440] on icon at bounding box center [8, 448] width 16 height 16
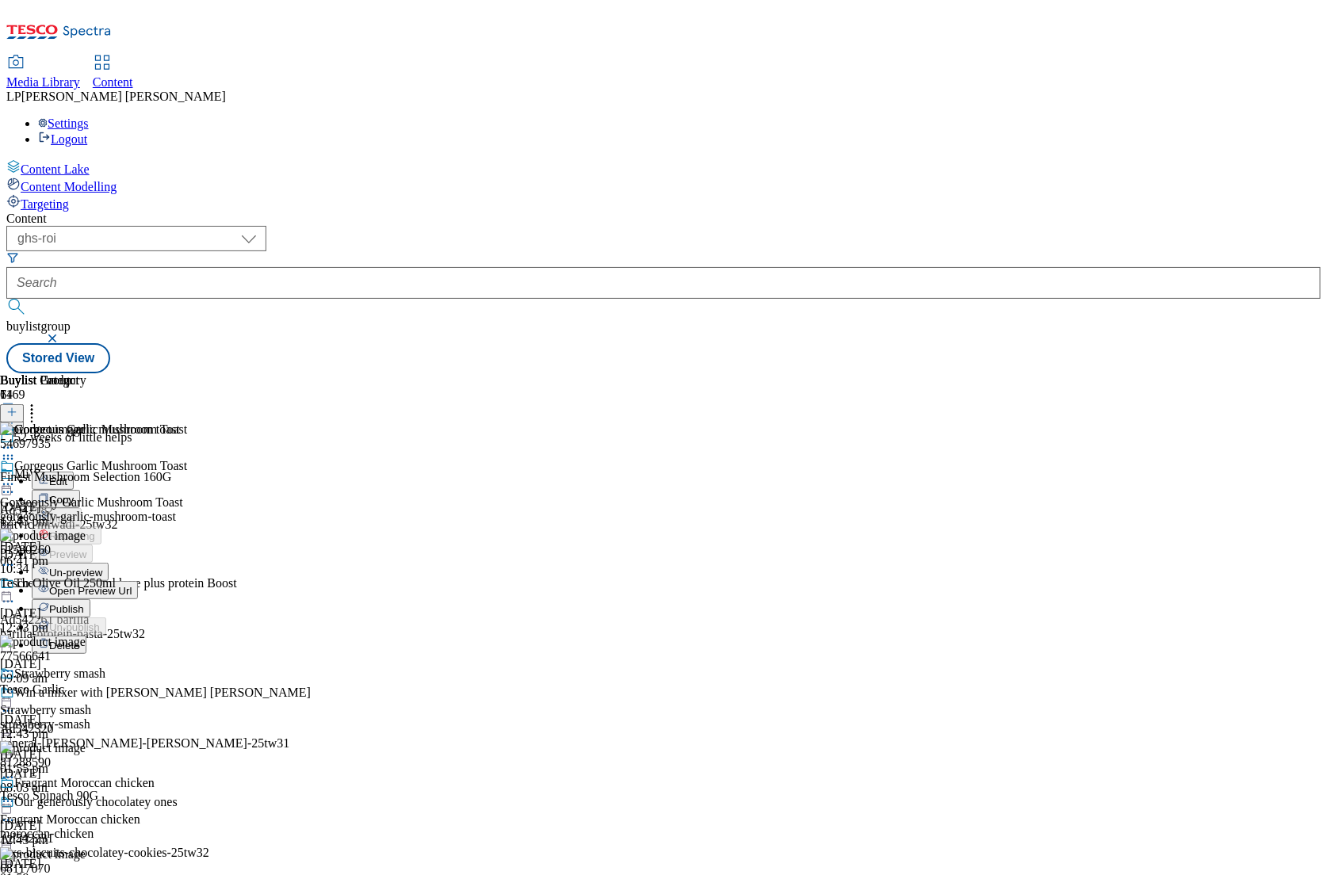
click at [16, 477] on icon at bounding box center [8, 485] width 16 height 16
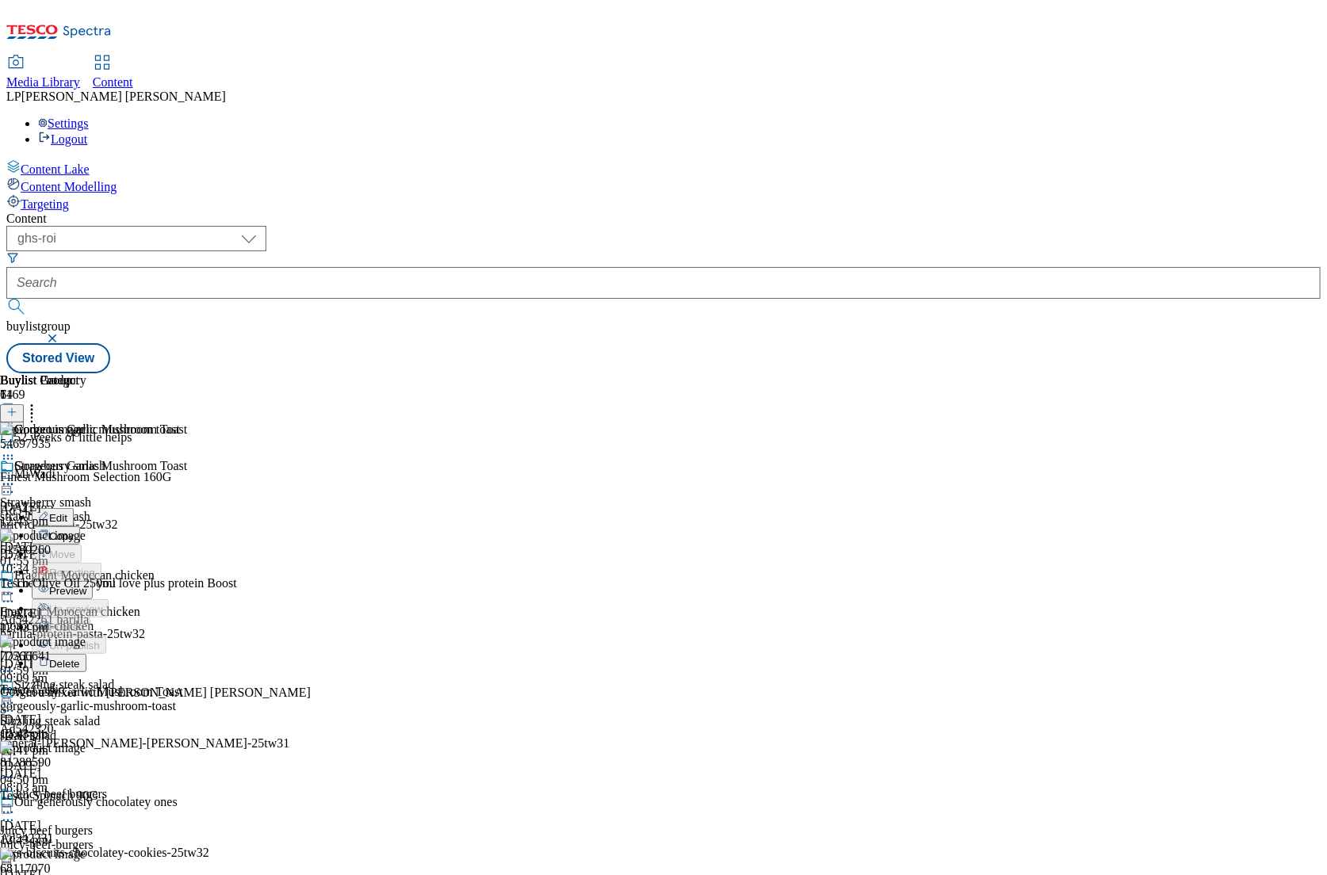
click at [86, 585] on span "Preview" at bounding box center [67, 591] width 37 height 12
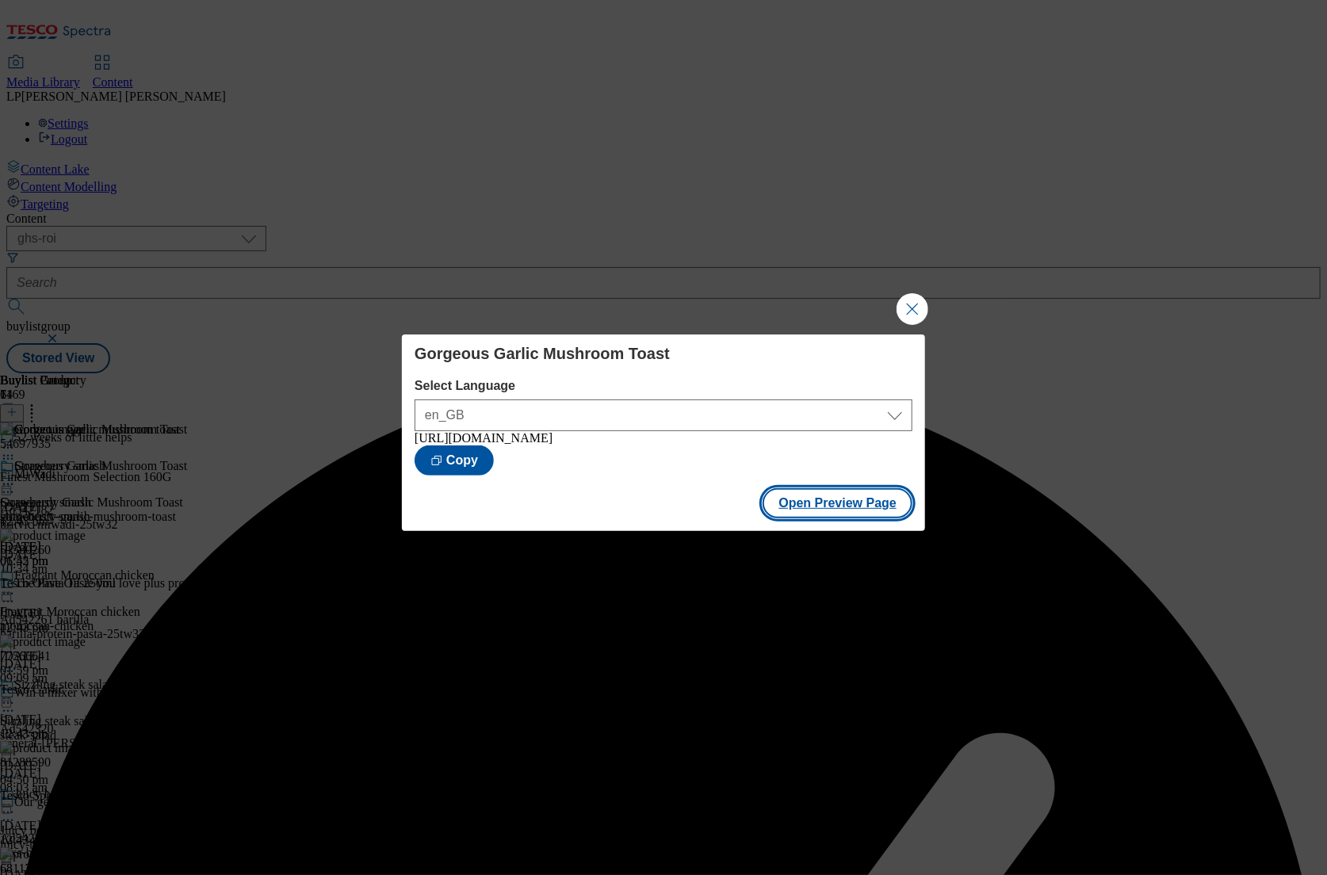
click at [866, 512] on button "Open Preview Page" at bounding box center [838, 503] width 150 height 30
